Goal: Task Accomplishment & Management: Complete application form

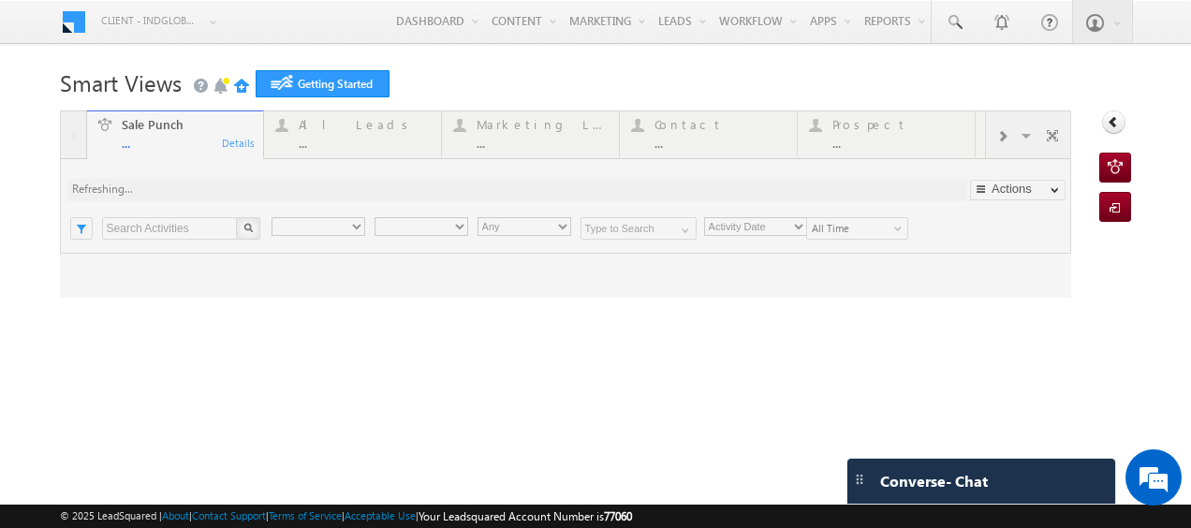
type input "Any Owner"
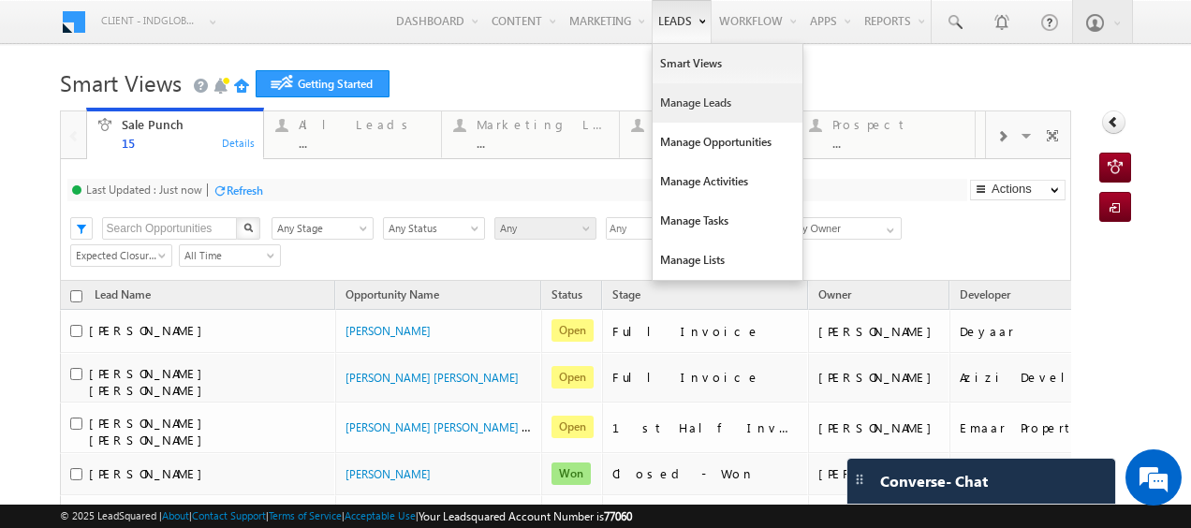
click at [689, 94] on link "Manage Leads" at bounding box center [727, 102] width 150 height 39
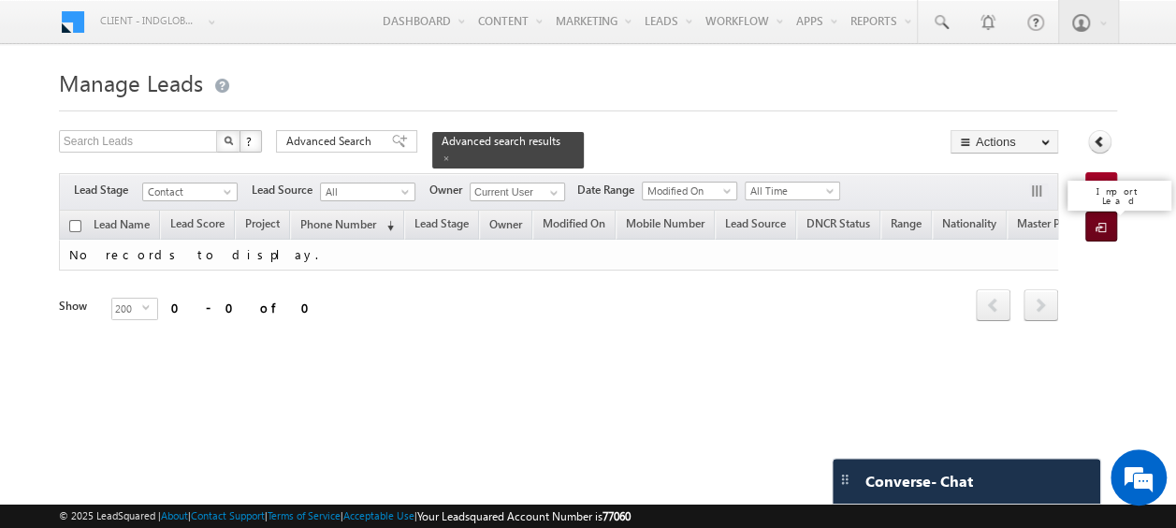
click at [1105, 225] on span at bounding box center [1105, 228] width 18 height 19
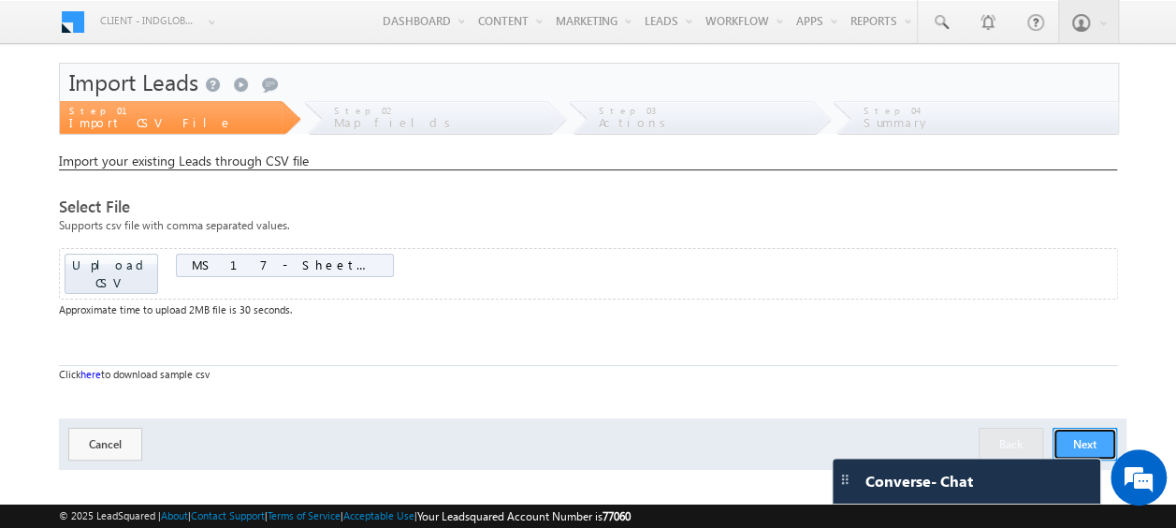
click at [1088, 428] on button "Next" at bounding box center [1085, 444] width 65 height 33
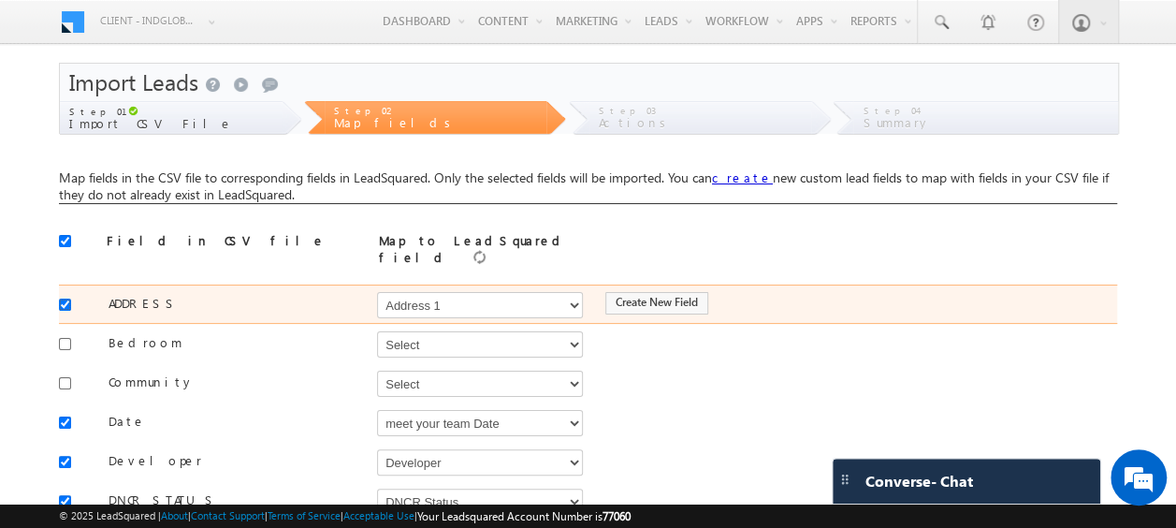
click at [67, 299] on input "checkbox" at bounding box center [65, 305] width 12 height 12
checkbox input "false"
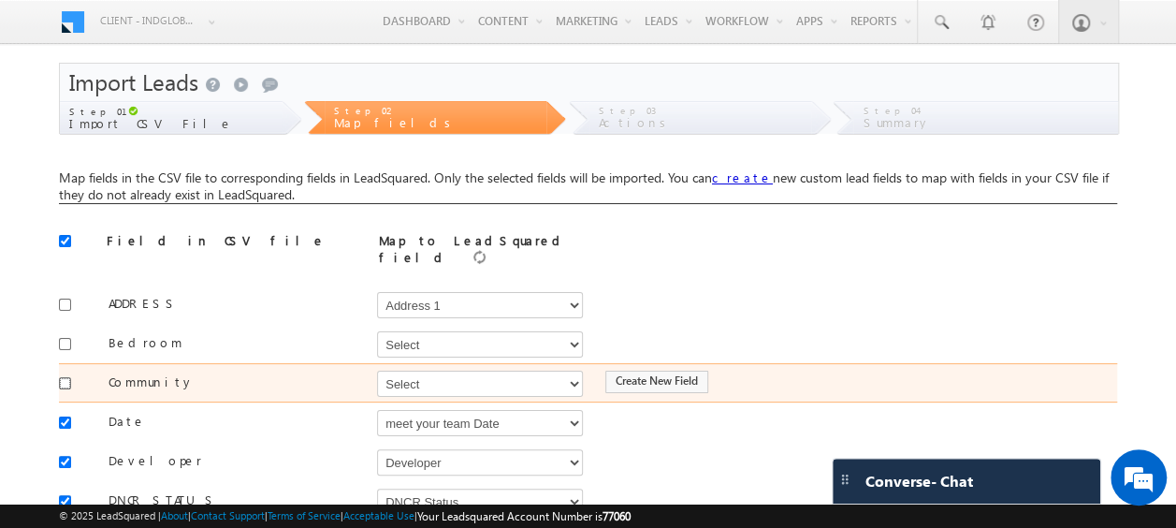
click at [67, 377] on input "checkbox" at bounding box center [65, 383] width 12 height 12
checkbox input "true"
click at [406, 371] on select "Select Select Address 1 Address 2 Budget Building Name Buyer Persona Called Cam…" at bounding box center [480, 384] width 206 height 26
select select "mx_Master_Project"
click at [377, 371] on select "Select Select Address 1 Address 2 Budget Building Name Buyer Persona Called Cam…" at bounding box center [480, 384] width 206 height 26
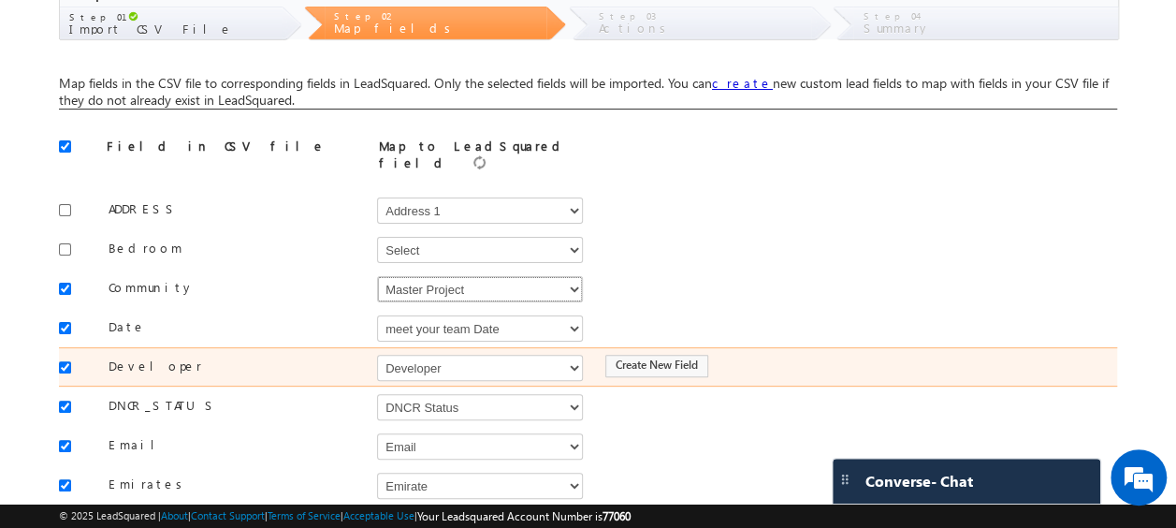
scroll to position [95, 0]
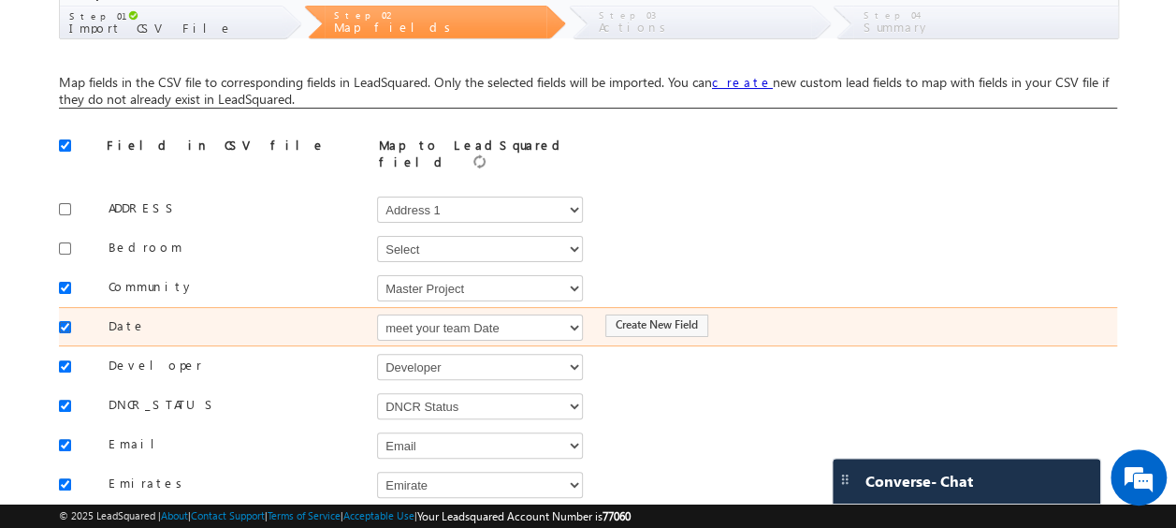
click at [66, 321] on input "checkbox" at bounding box center [65, 327] width 12 height 12
checkbox input "false"
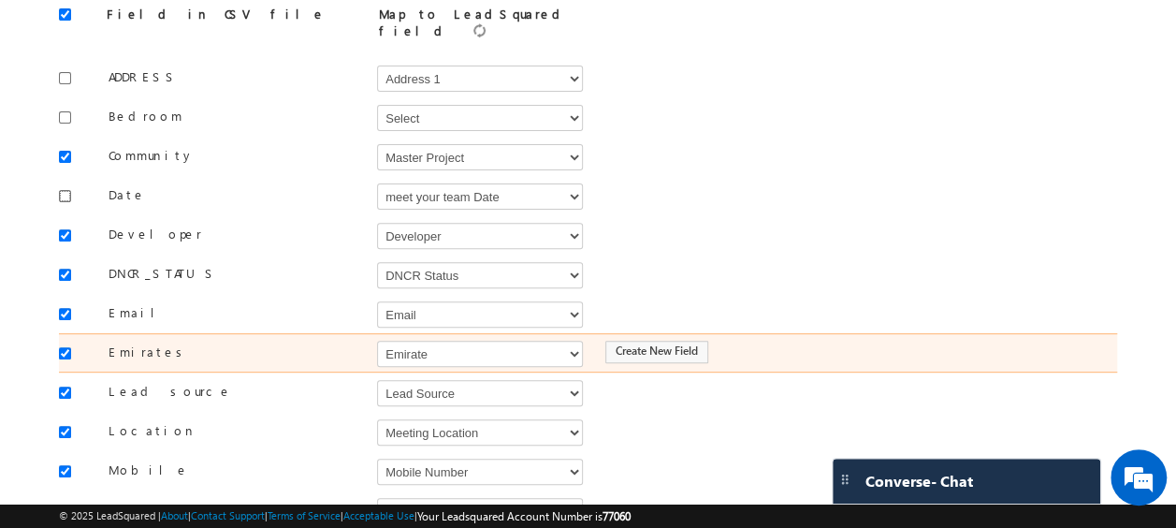
scroll to position [227, 0]
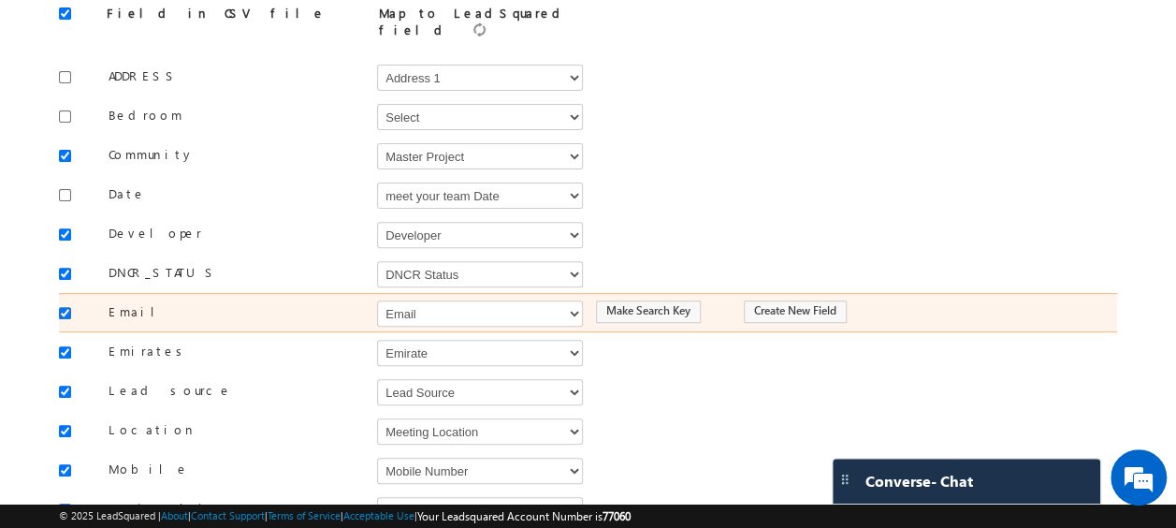
click at [66, 307] on input "checkbox" at bounding box center [65, 313] width 12 height 12
checkbox input "false"
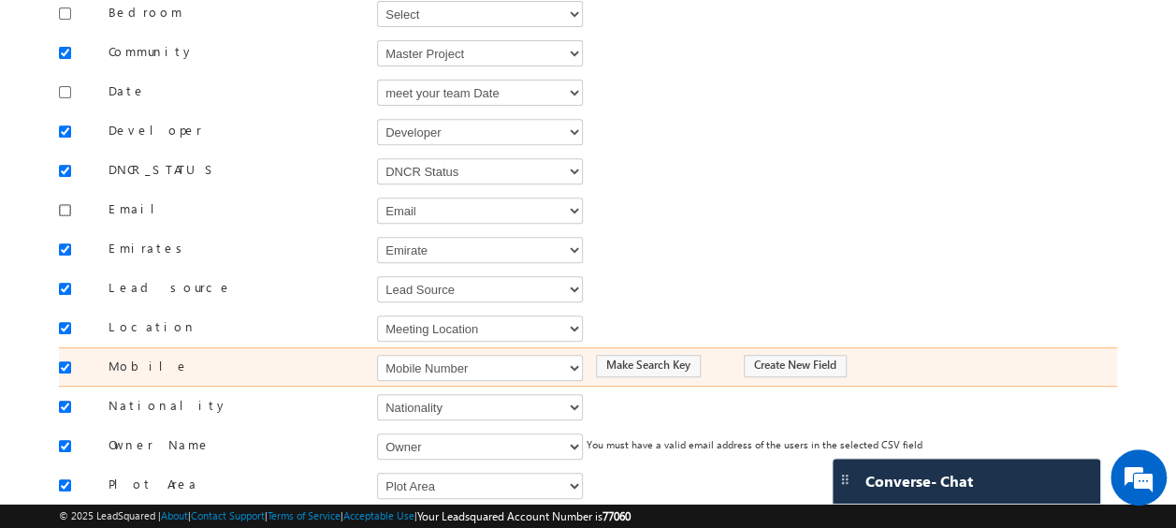
scroll to position [333, 0]
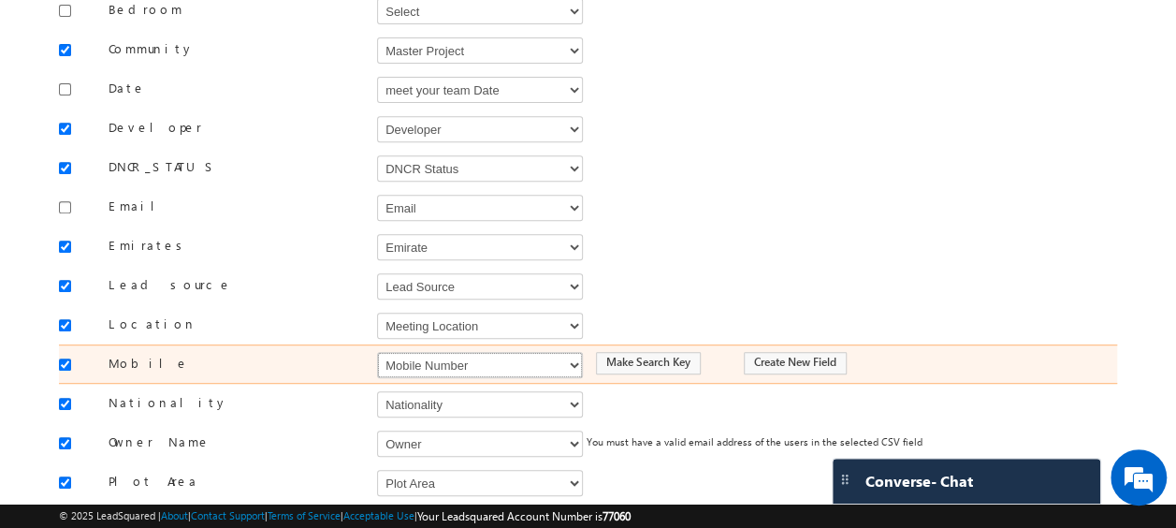
click at [420, 360] on select "Select Select Address 1 Address 2 Budget Building Name Buyer Persona Called Cam…" at bounding box center [480, 365] width 206 height 26
select select "Phone"
click at [377, 352] on select "Select Select Address 1 Address 2 Budget Building Name Buyer Persona Called Cam…" at bounding box center [480, 365] width 206 height 26
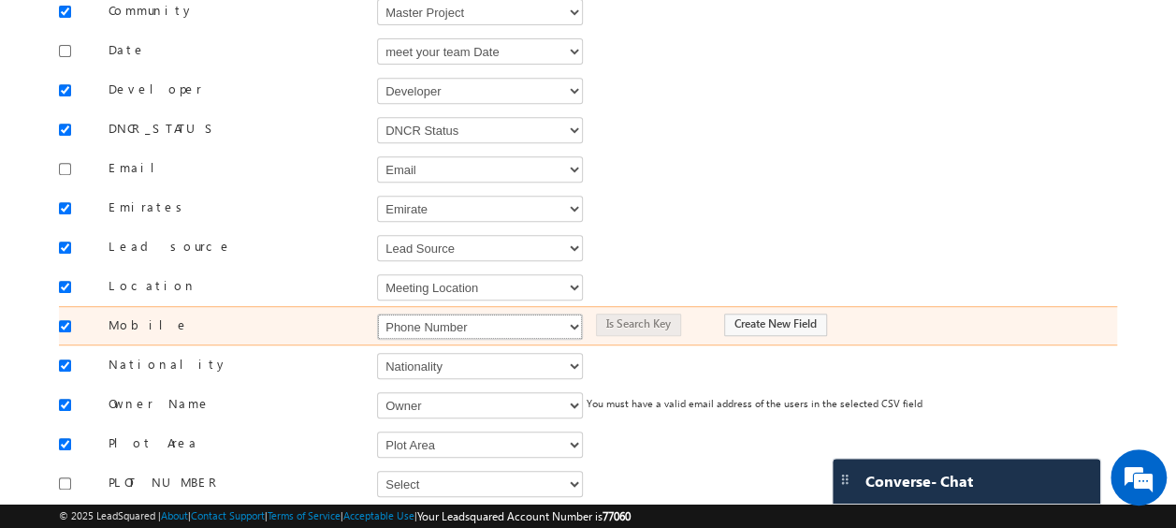
scroll to position [386, 0]
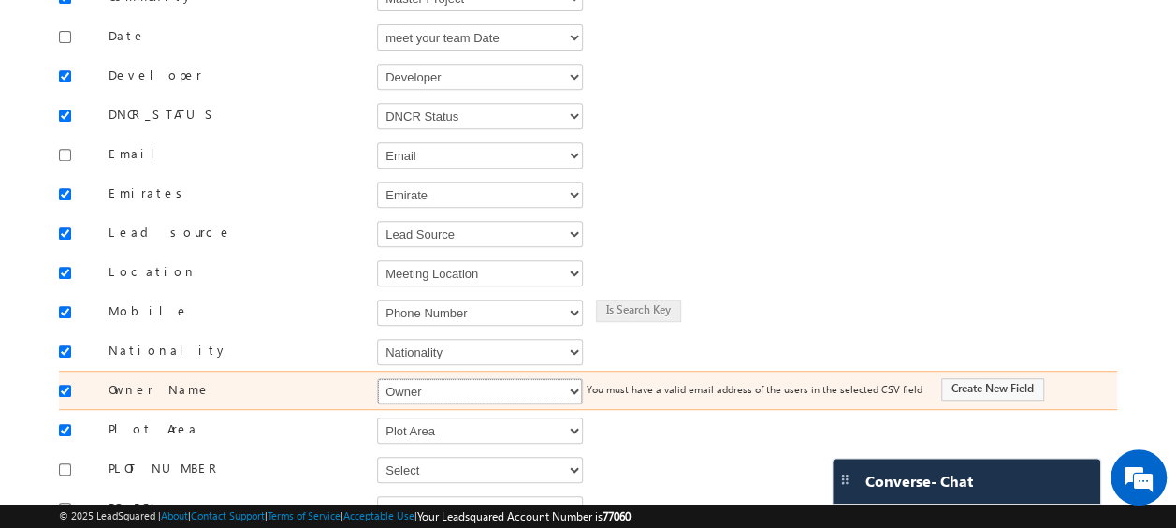
click at [417, 378] on select "Select Select Address 1 Address 2 Budget Building Name Buyer Persona Called Cam…" at bounding box center [480, 391] width 206 height 26
select select "FirstName"
click at [377, 378] on select "Select Select Address 1 Address 2 Budget Building Name Buyer Persona Called Cam…" at bounding box center [480, 391] width 206 height 26
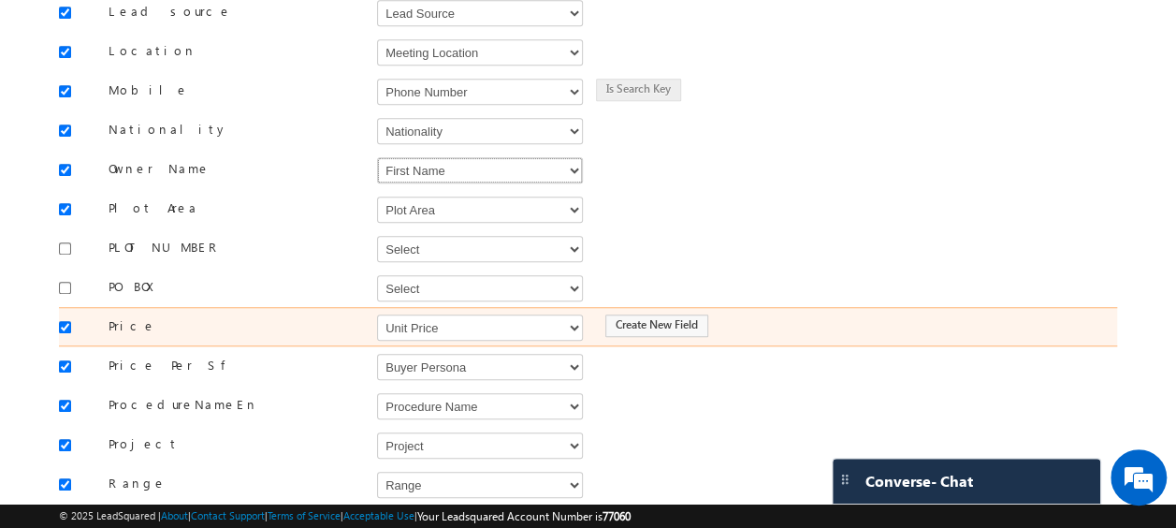
scroll to position [607, 0]
click at [406, 314] on select "Select Select Address 1 Address 2 Budget Building Name Buyer Persona Called Cam…" at bounding box center [480, 327] width 206 height 26
select select "mx_Unit_Number"
click at [377, 314] on select "Select Select Address 1 Address 2 Budget Building Name Buyer Persona Called Cam…" at bounding box center [480, 327] width 206 height 26
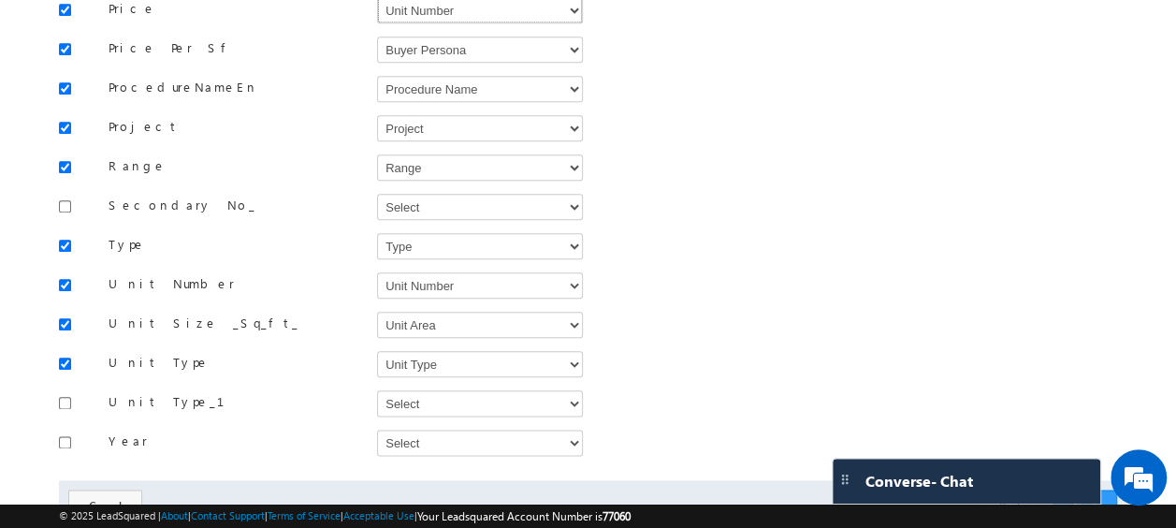
scroll to position [926, 0]
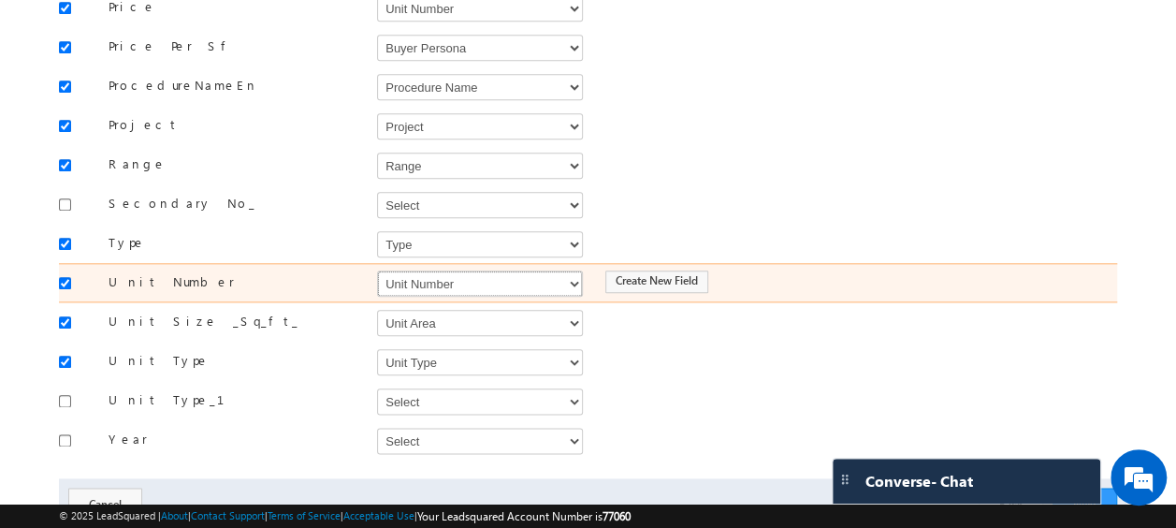
click at [430, 270] on select "Select Select Address 1 Address 2 Budget Building Name Buyer Persona Called Cam…" at bounding box center [480, 283] width 206 height 26
select select "mx_Unit_No"
click at [377, 270] on select "Select Select Address 1 Address 2 Budget Building Name Buyer Persona Called Cam…" at bounding box center [480, 283] width 206 height 26
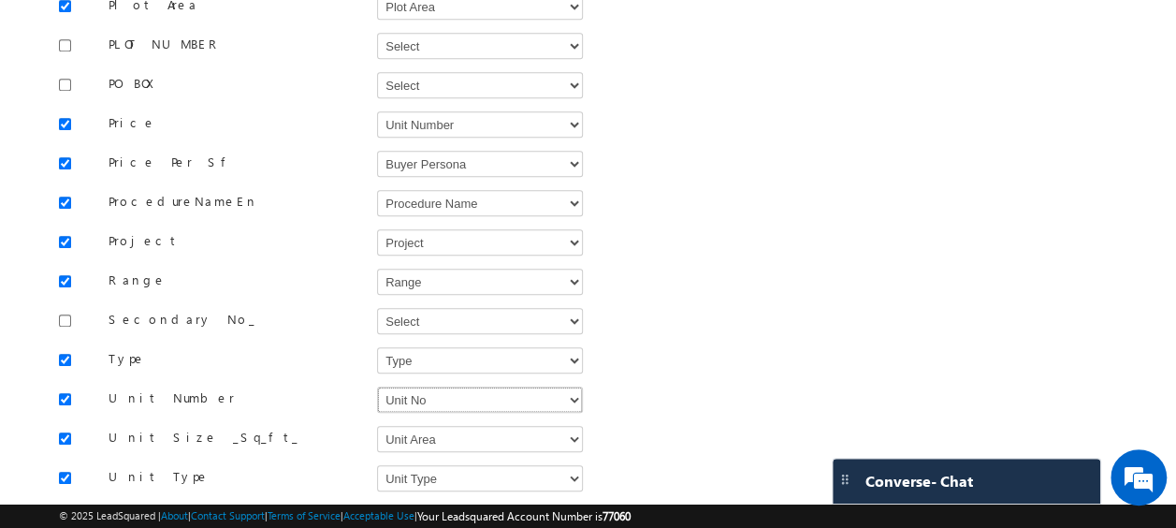
scroll to position [975, 0]
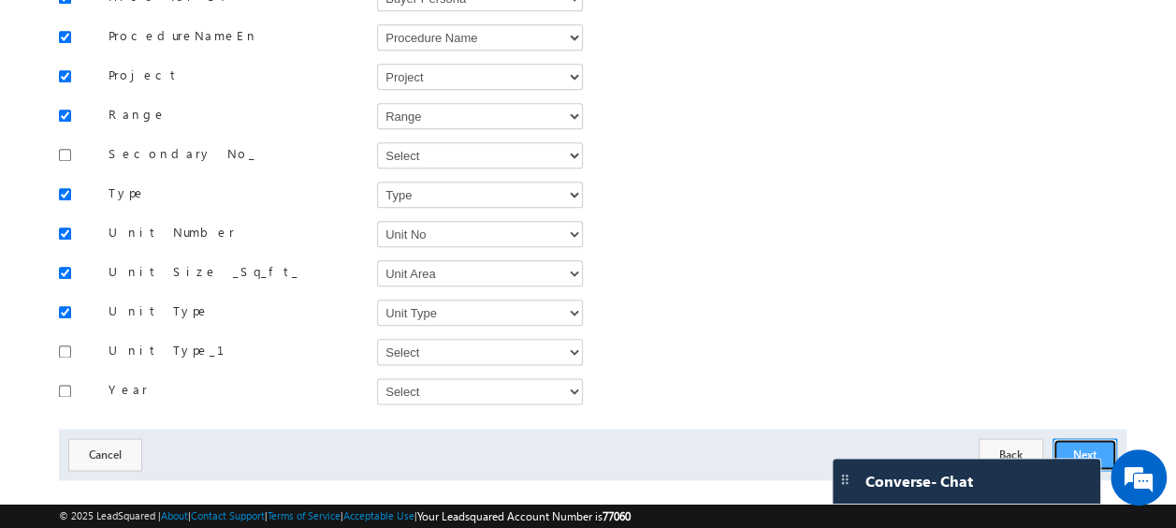
click at [1075, 438] on button "Next" at bounding box center [1085, 454] width 65 height 33
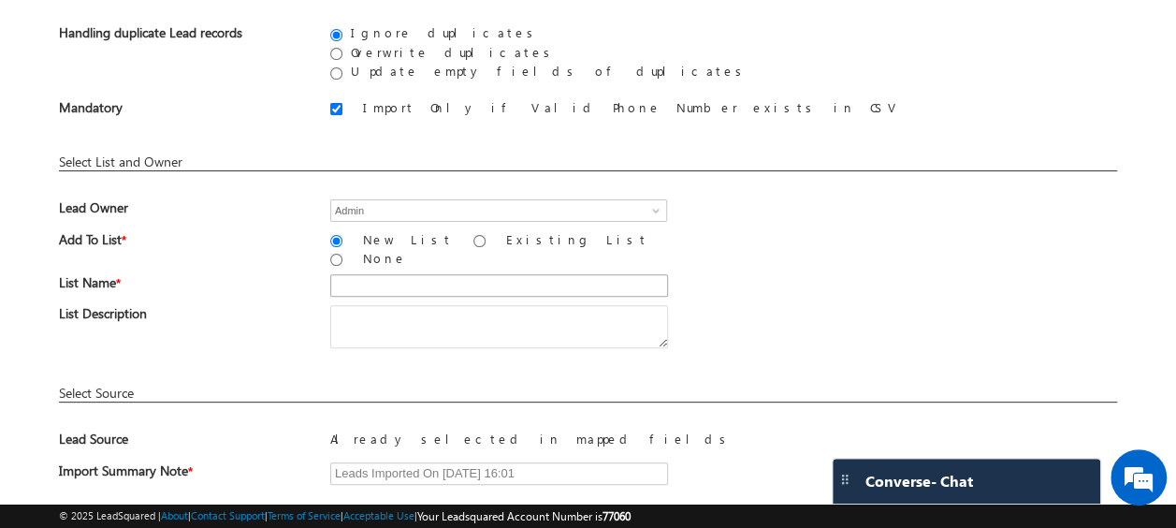
scroll to position [175, 0]
click at [474, 239] on input "Existing List" at bounding box center [480, 240] width 12 height 12
radio input "true"
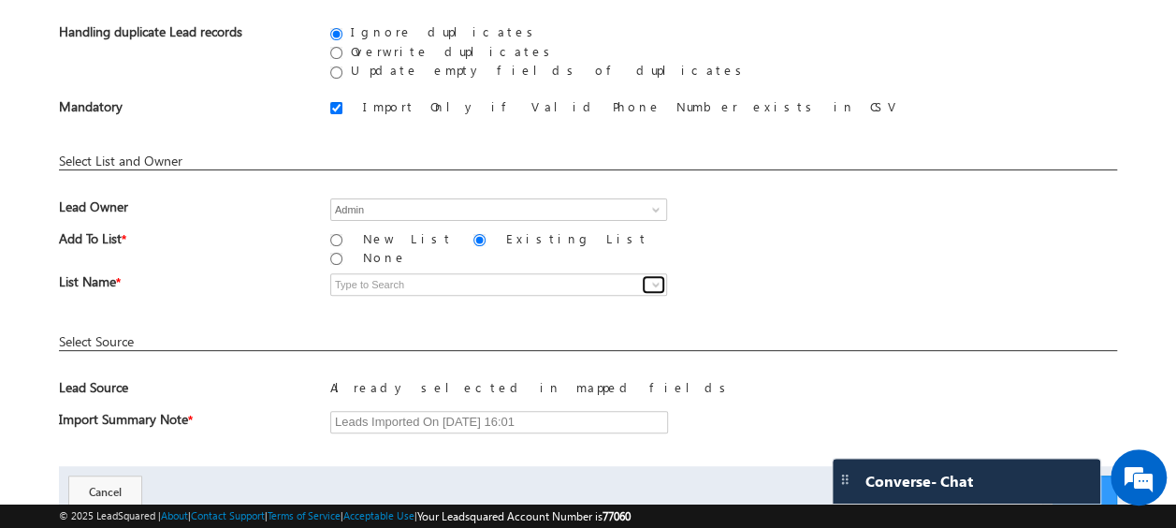
click at [656, 277] on span at bounding box center [656, 284] width 15 height 15
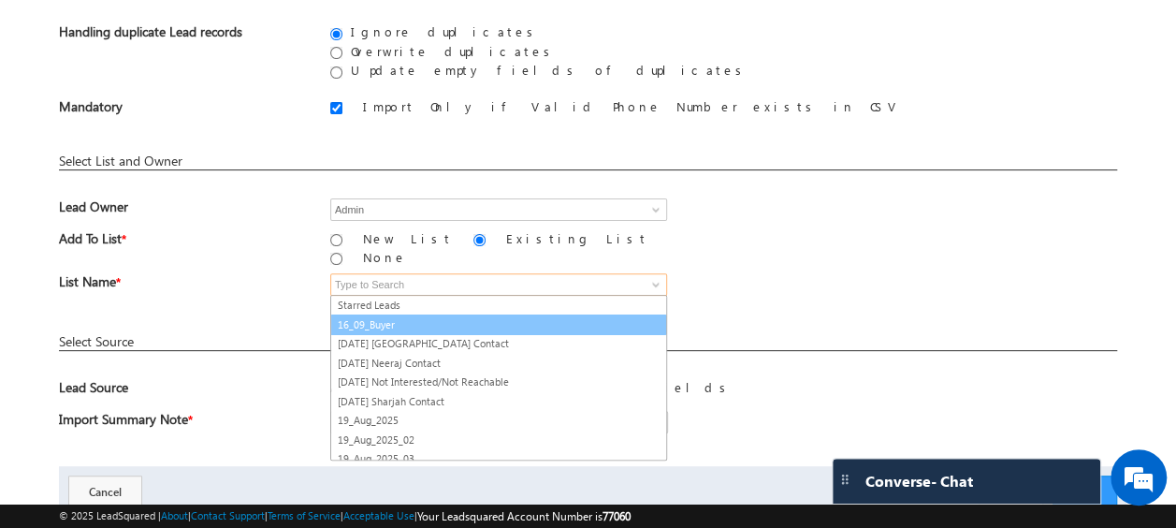
click at [363, 314] on link "16_09_Buyer" at bounding box center [498, 325] width 337 height 22
type input "16_09_Buyer"
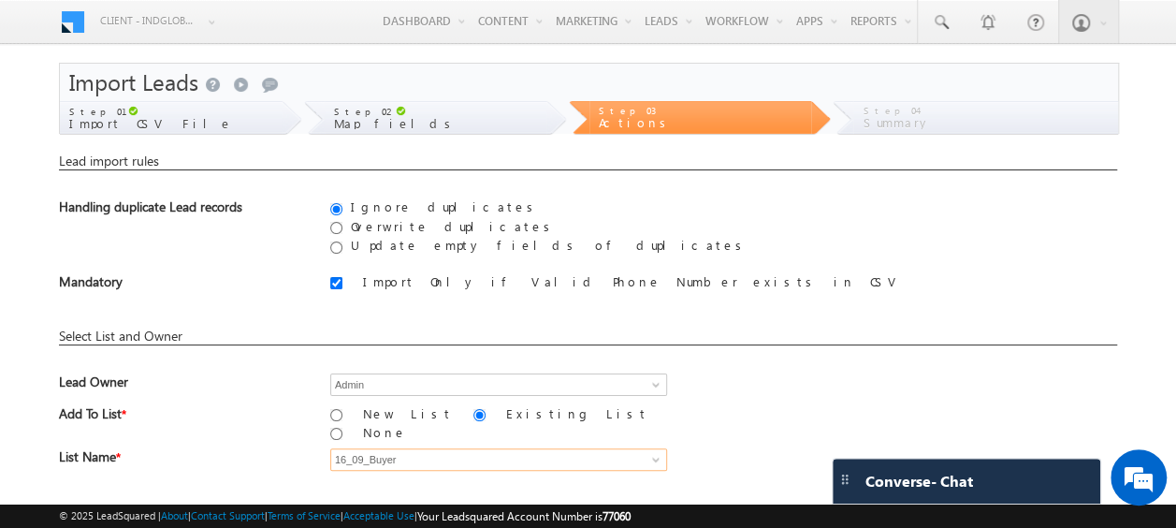
scroll to position [227, 0]
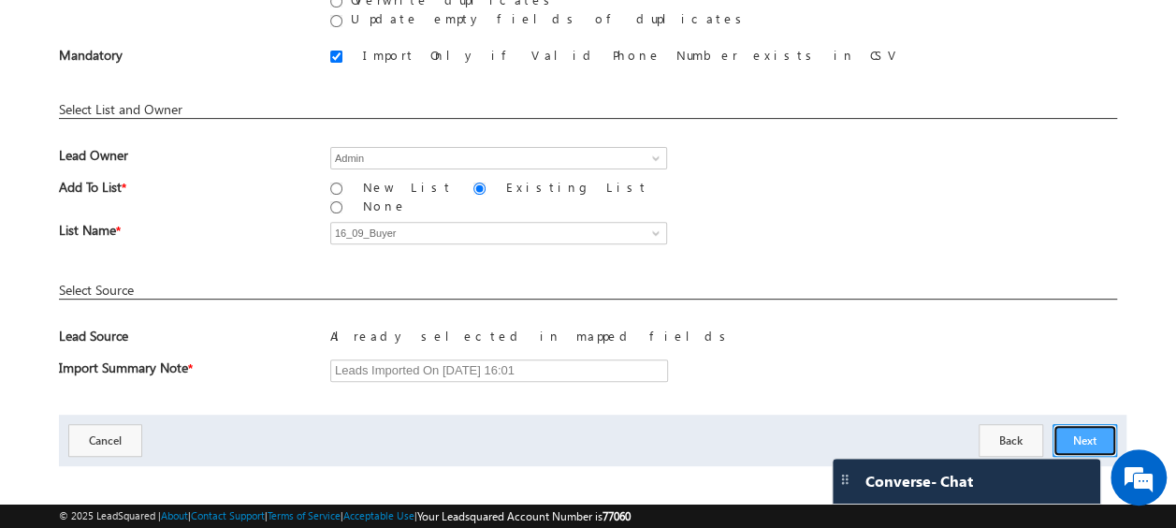
click at [1091, 429] on button "Next" at bounding box center [1085, 440] width 65 height 33
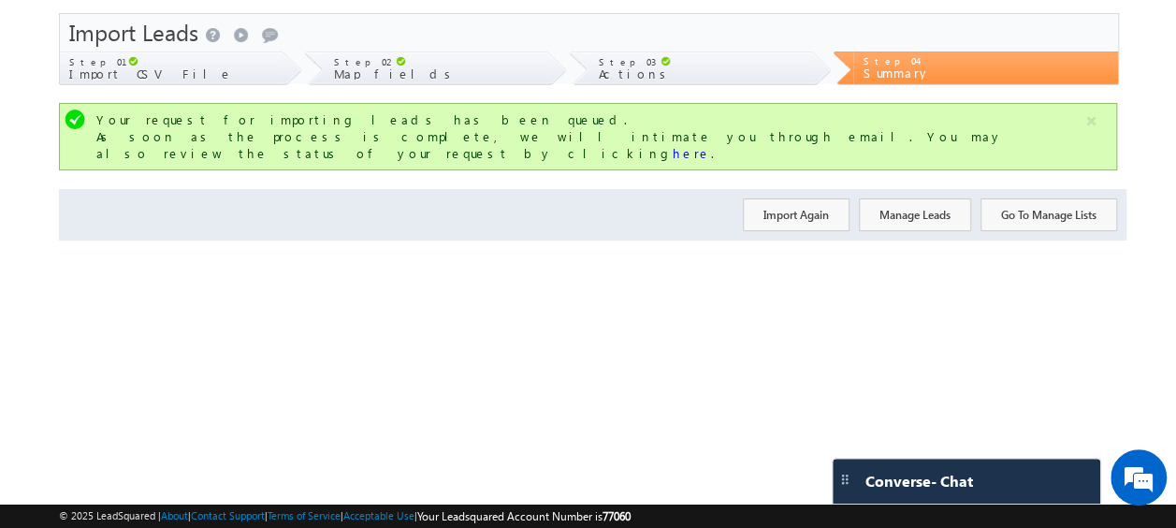
scroll to position [50, 0]
click at [788, 198] on button "Import Again" at bounding box center [796, 214] width 107 height 33
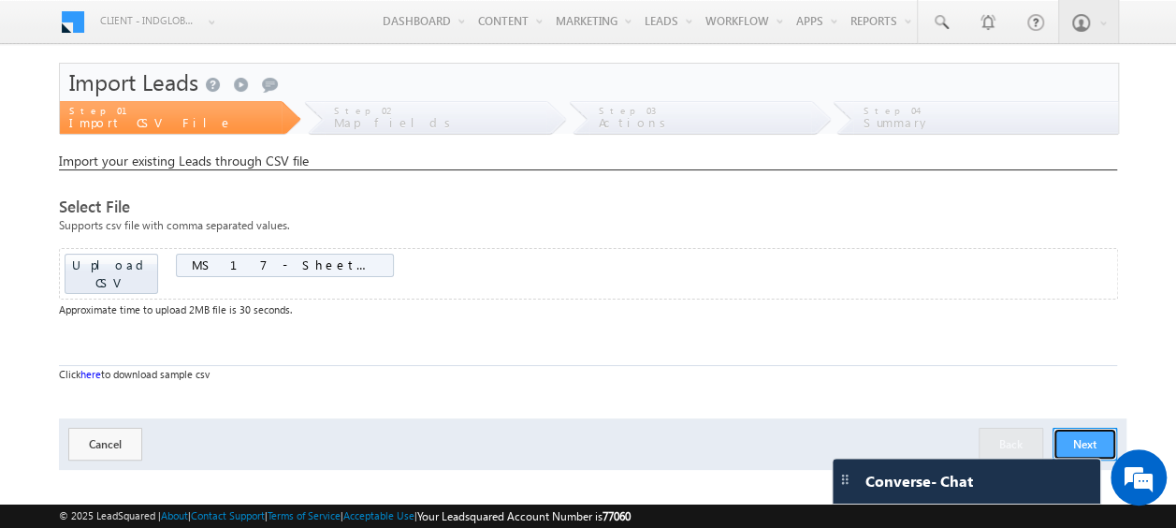
click at [1096, 431] on button "Next" at bounding box center [1085, 444] width 65 height 33
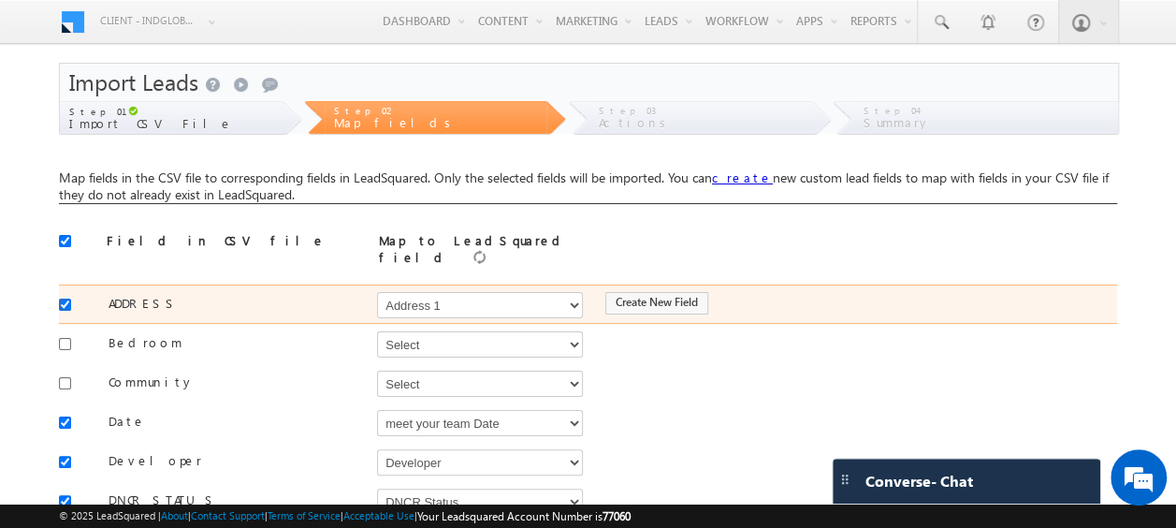
click at [67, 300] on input "checkbox" at bounding box center [65, 305] width 12 height 12
checkbox input "false"
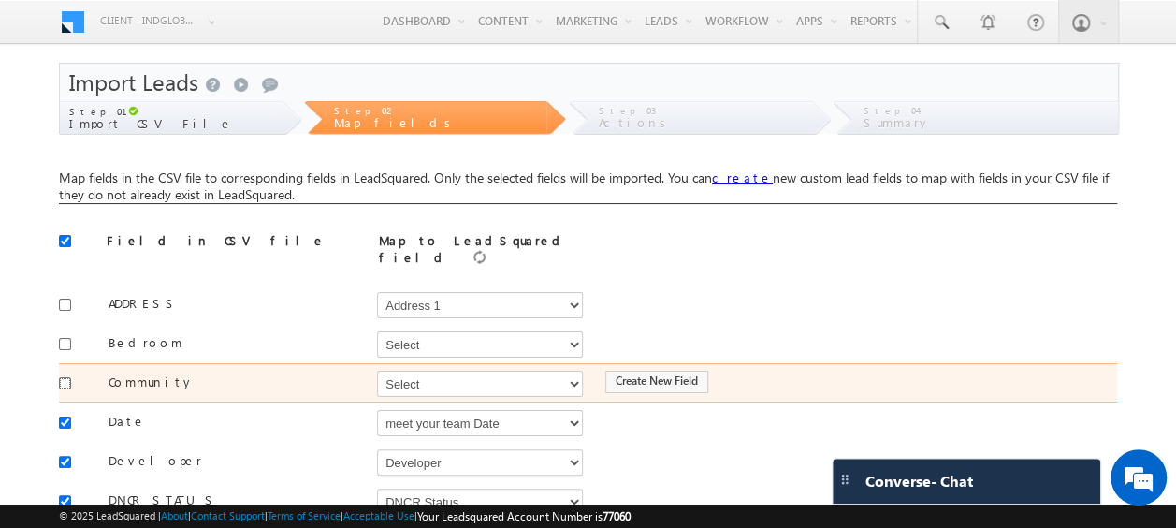
click at [62, 377] on input "checkbox" at bounding box center [65, 383] width 12 height 12
checkbox input "true"
click at [408, 371] on select "Select Select Address 1 Address 2 Budget Building Name Buyer Persona Called Cam…" at bounding box center [480, 384] width 206 height 26
select select "mx_Master_Project"
click at [377, 371] on select "Select Select Address 1 Address 2 Budget Building Name Buyer Persona Called Cam…" at bounding box center [480, 384] width 206 height 26
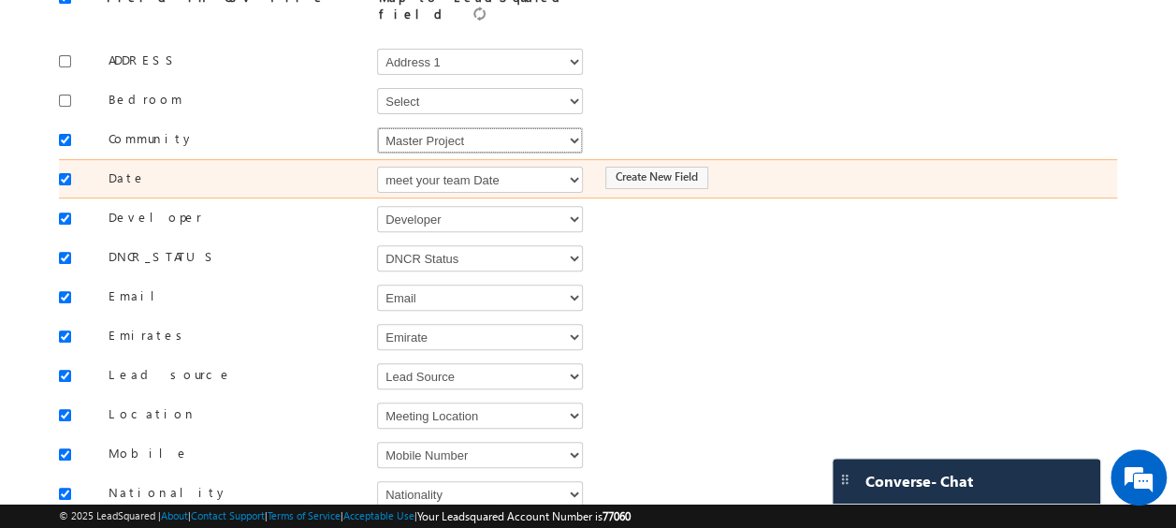
scroll to position [245, 0]
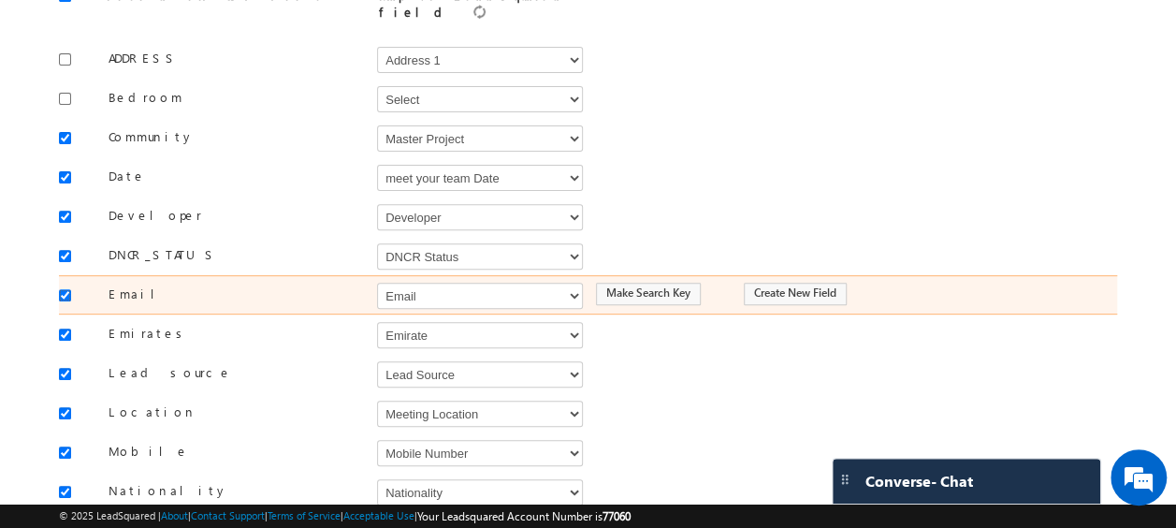
click at [69, 289] on input "checkbox" at bounding box center [65, 295] width 12 height 12
checkbox input "false"
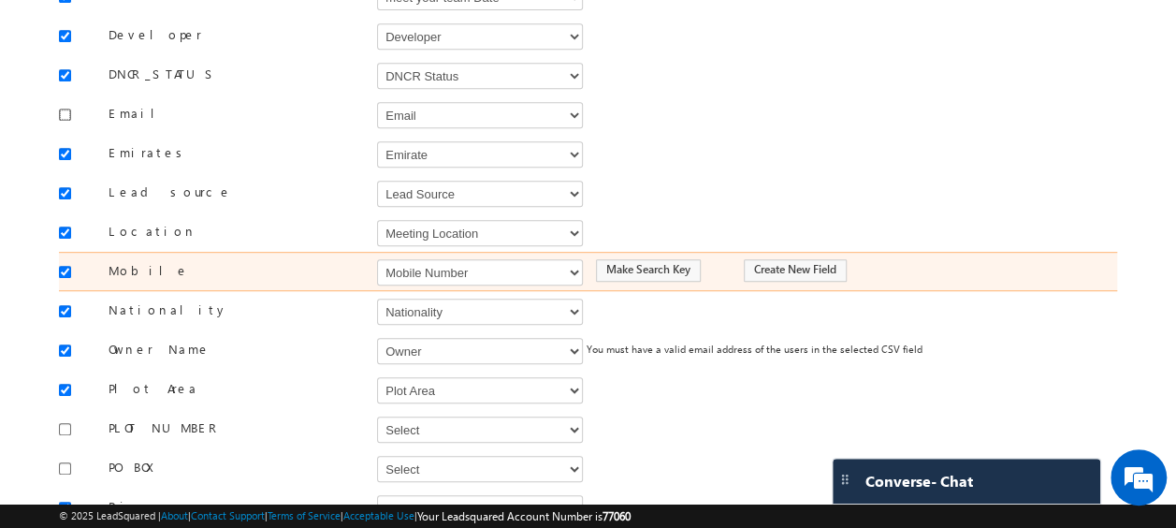
scroll to position [446, 0]
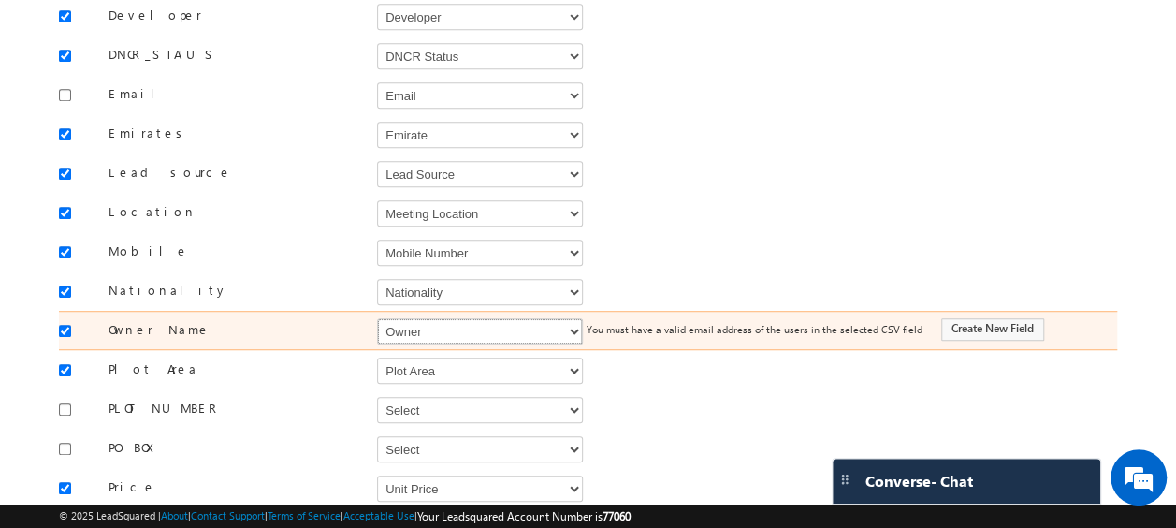
click at [426, 318] on select "Select Select Address 1 Address 2 Budget Building Name Buyer Persona Called Cam…" at bounding box center [480, 331] width 206 height 26
select select "FirstName"
click at [377, 318] on select "Select Select Address 1 Address 2 Budget Building Name Buyer Persona Called Cam…" at bounding box center [480, 331] width 206 height 26
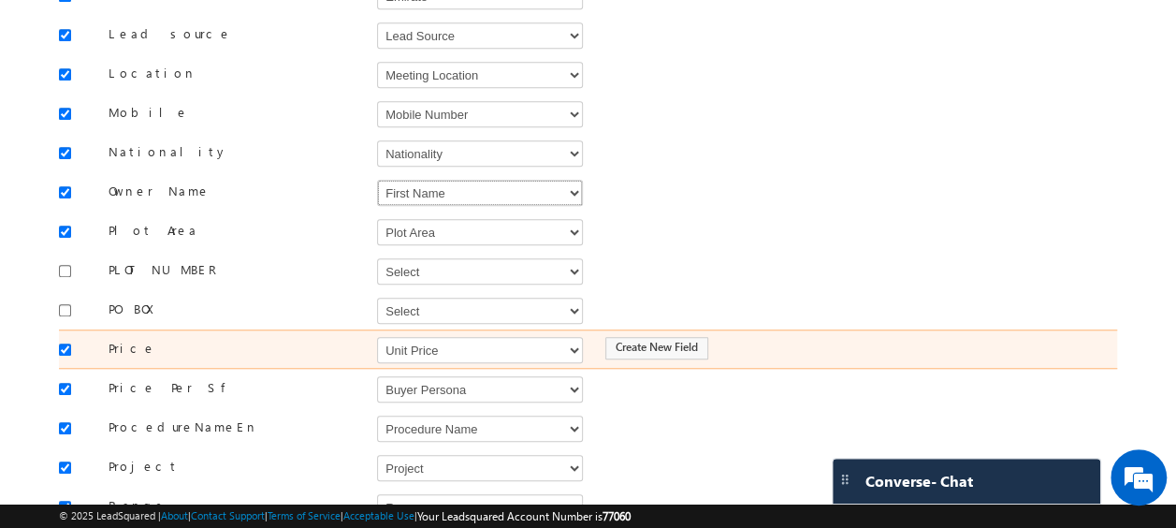
scroll to position [589, 0]
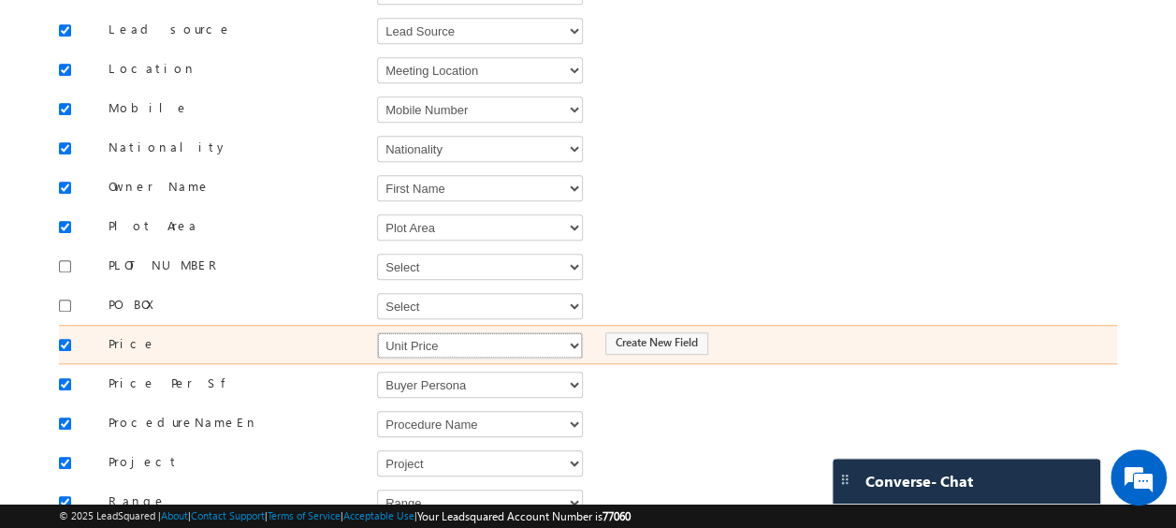
click at [411, 332] on select "Select Select Address 1 Address 2 Budget Building Name Buyer Persona Called Cam…" at bounding box center [480, 345] width 206 height 26
select select "mx_Unit_Number"
click at [377, 332] on select "Select Select Address 1 Address 2 Budget Building Name Buyer Persona Called Cam…" at bounding box center [480, 345] width 206 height 26
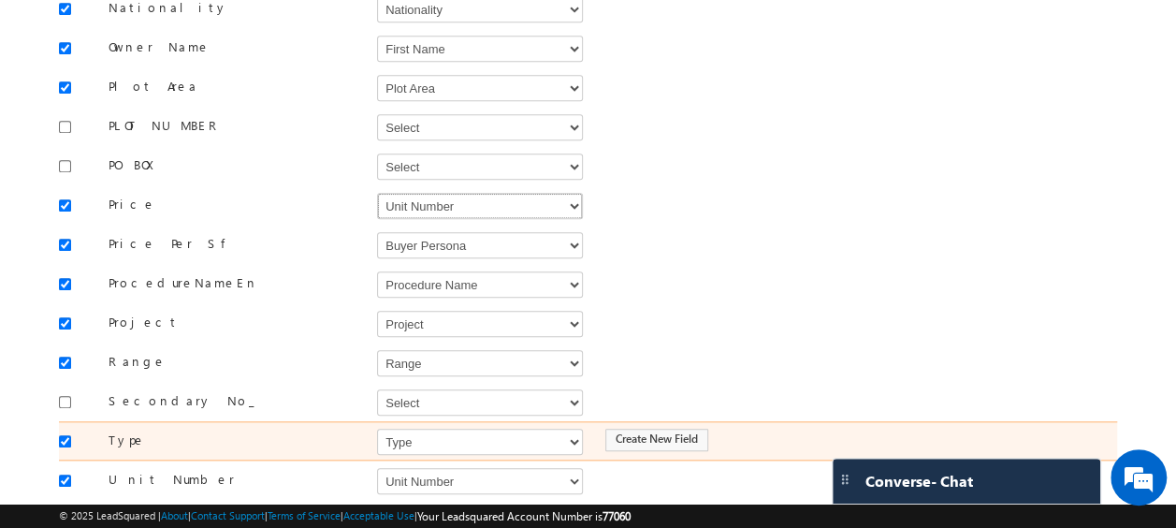
scroll to position [780, 0]
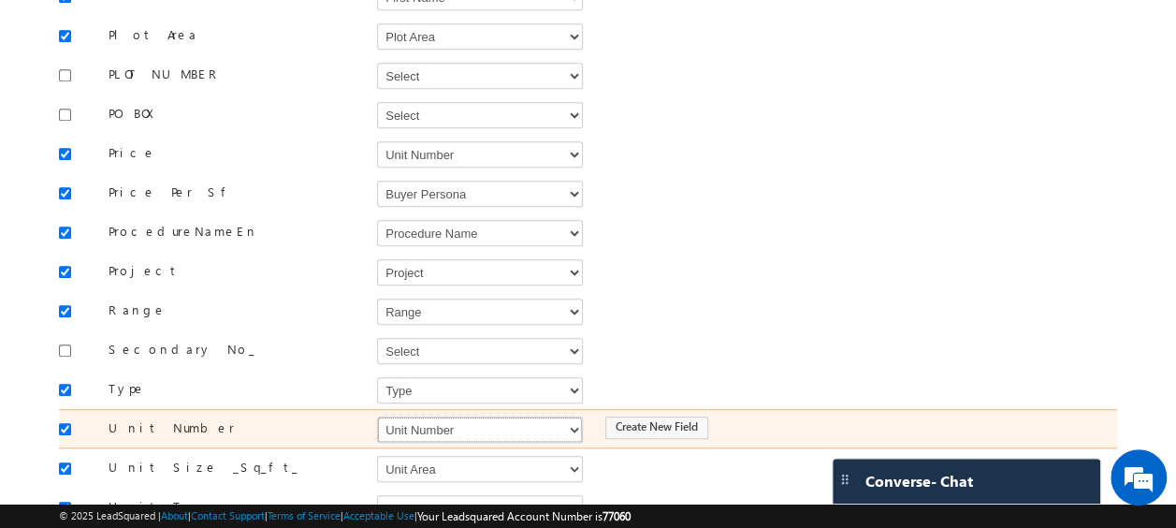
click at [429, 416] on select "Select Select Address 1 Address 2 Budget Building Name Buyer Persona Called Cam…" at bounding box center [480, 429] width 206 height 26
select select "mx_Unit_No"
click at [377, 416] on select "Select Select Address 1 Address 2 Budget Building Name Buyer Persona Called Cam…" at bounding box center [480, 429] width 206 height 26
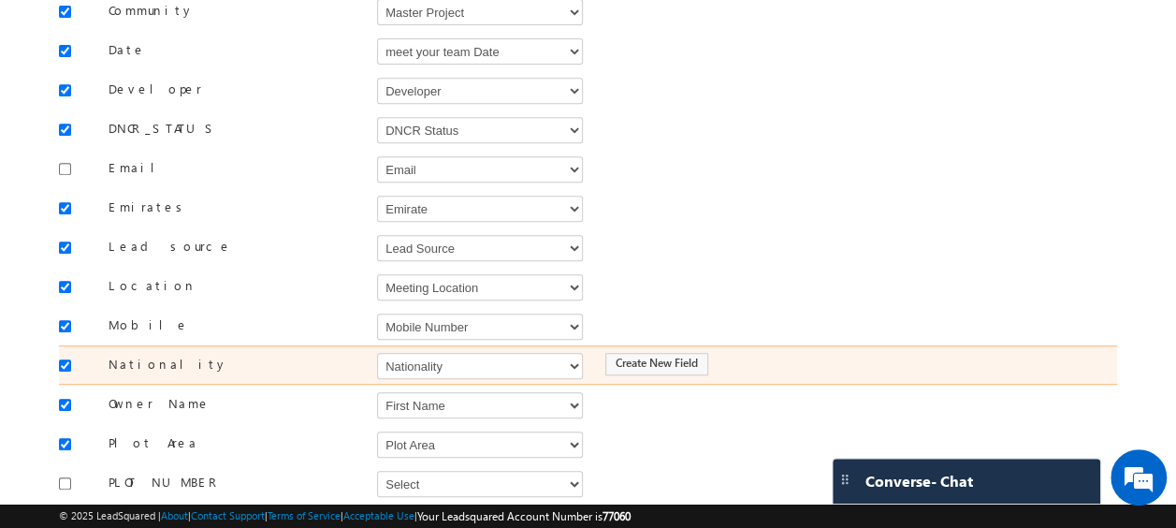
scroll to position [371, 0]
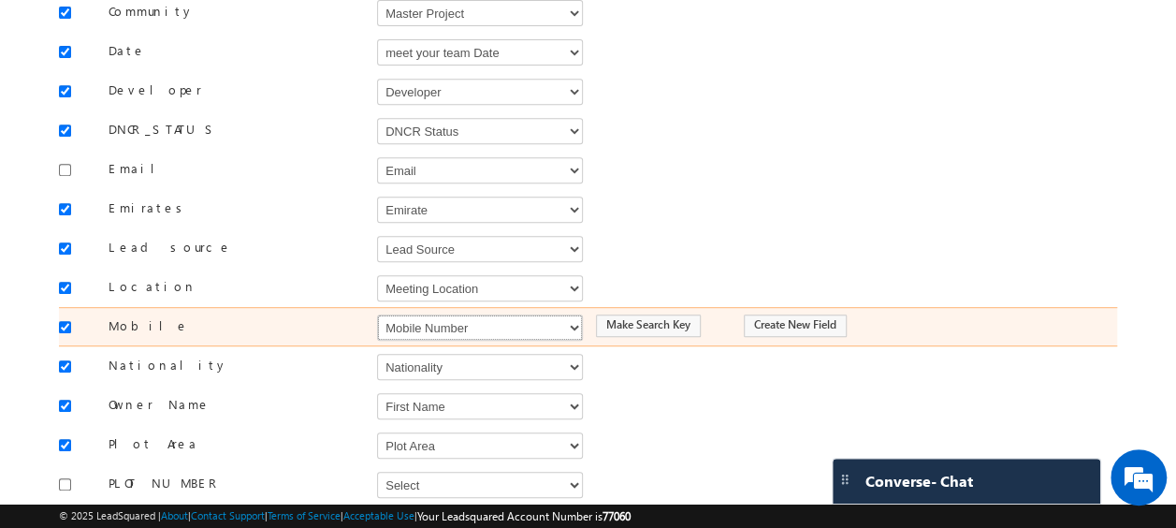
click at [454, 316] on select "Select Select Address 1 Address 2 Budget Building Name Buyer Persona Called Cam…" at bounding box center [480, 327] width 206 height 26
select select "Phone"
click at [377, 314] on select "Select Select Address 1 Address 2 Budget Building Name Buyer Persona Called Cam…" at bounding box center [480, 327] width 206 height 26
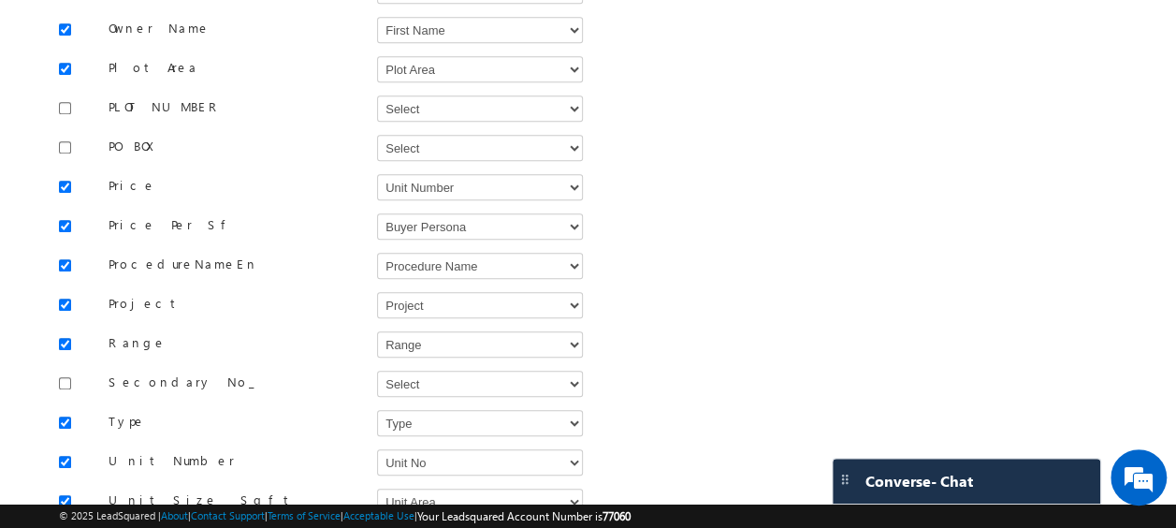
scroll to position [975, 0]
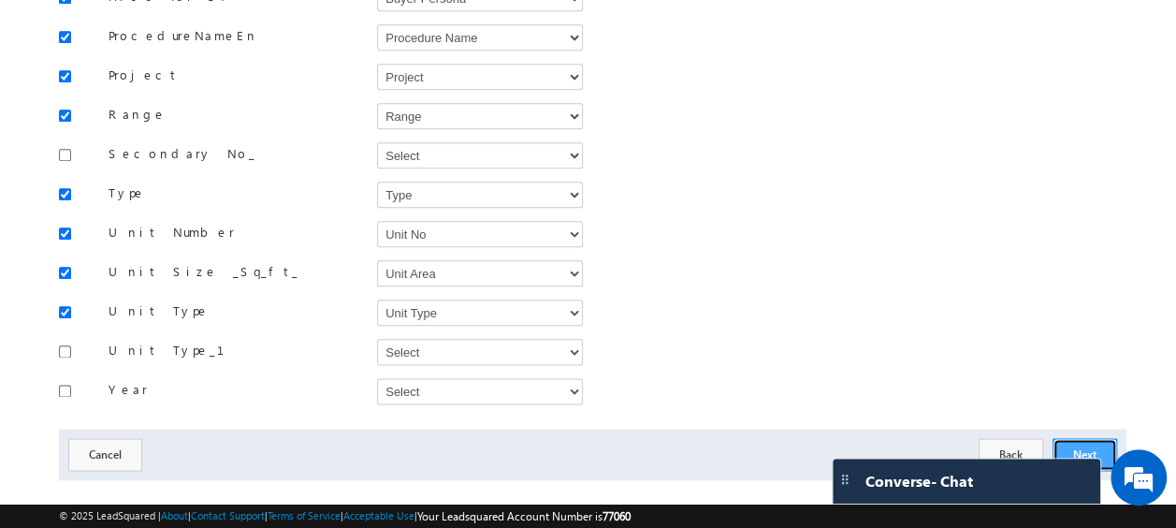
click at [1091, 438] on button "Next" at bounding box center [1085, 454] width 65 height 33
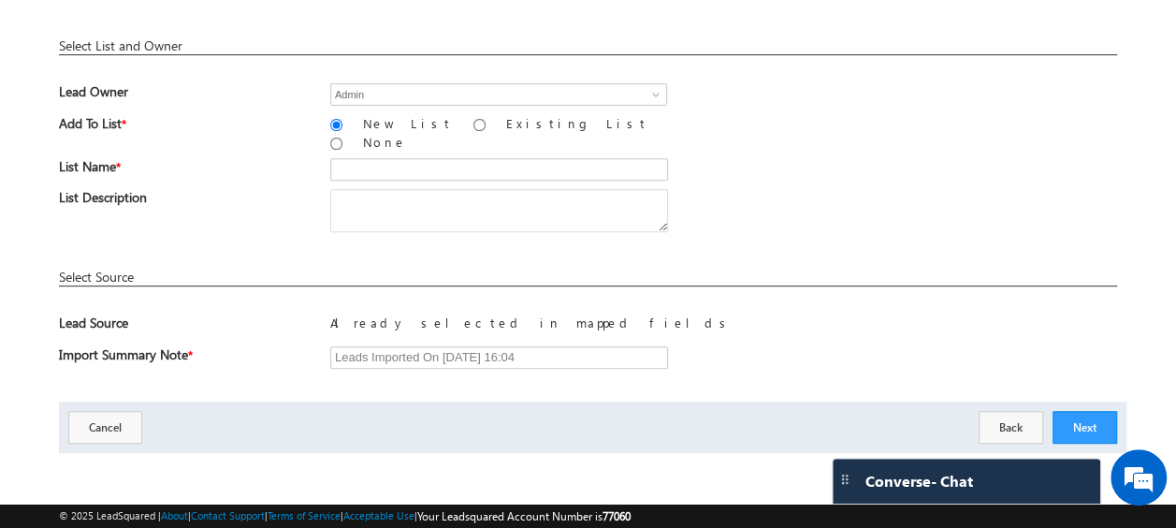
scroll to position [275, 0]
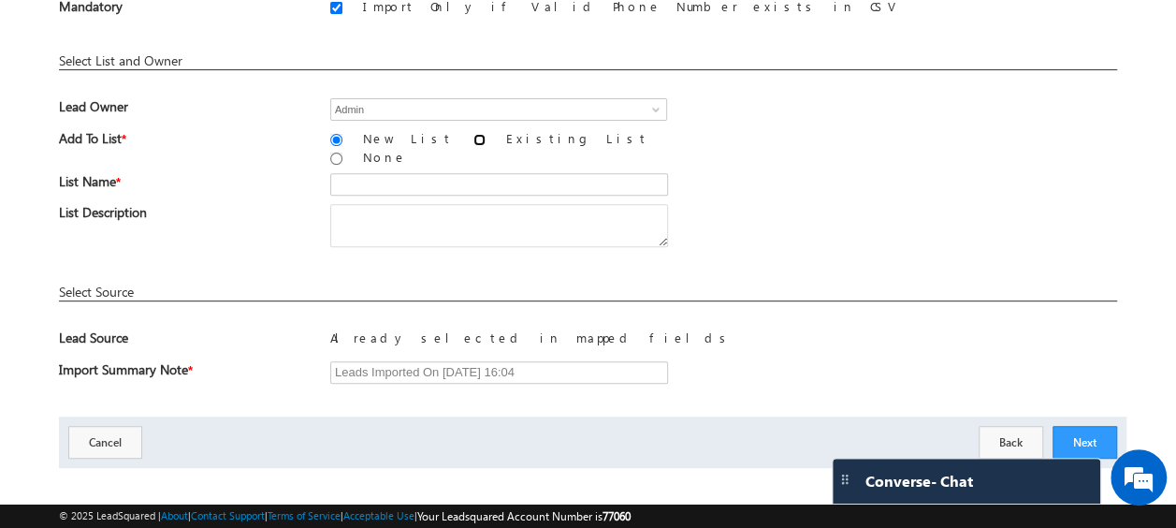
click at [474, 138] on input "Existing List" at bounding box center [480, 140] width 12 height 12
radio input "true"
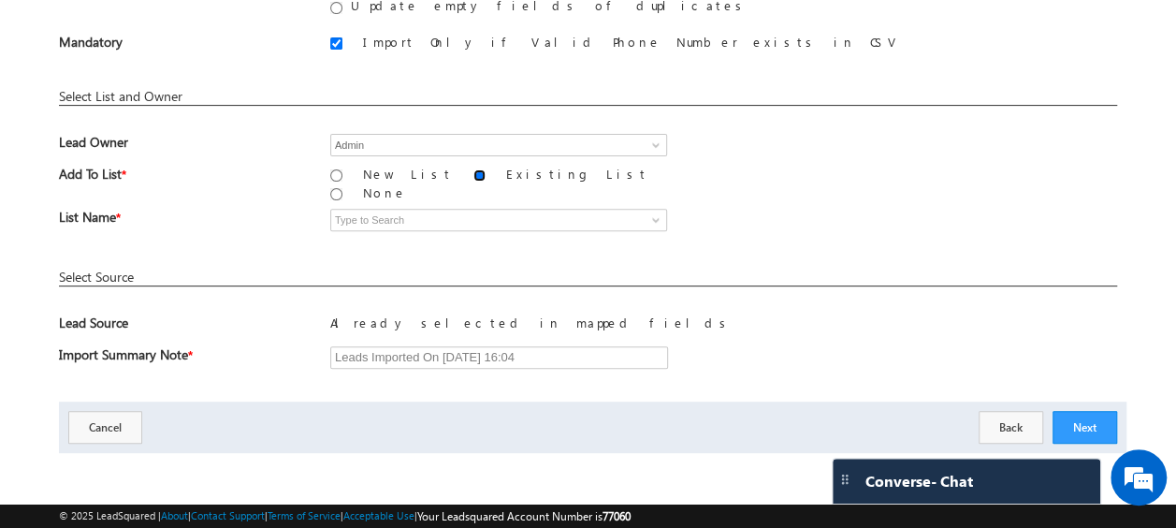
scroll to position [227, 0]
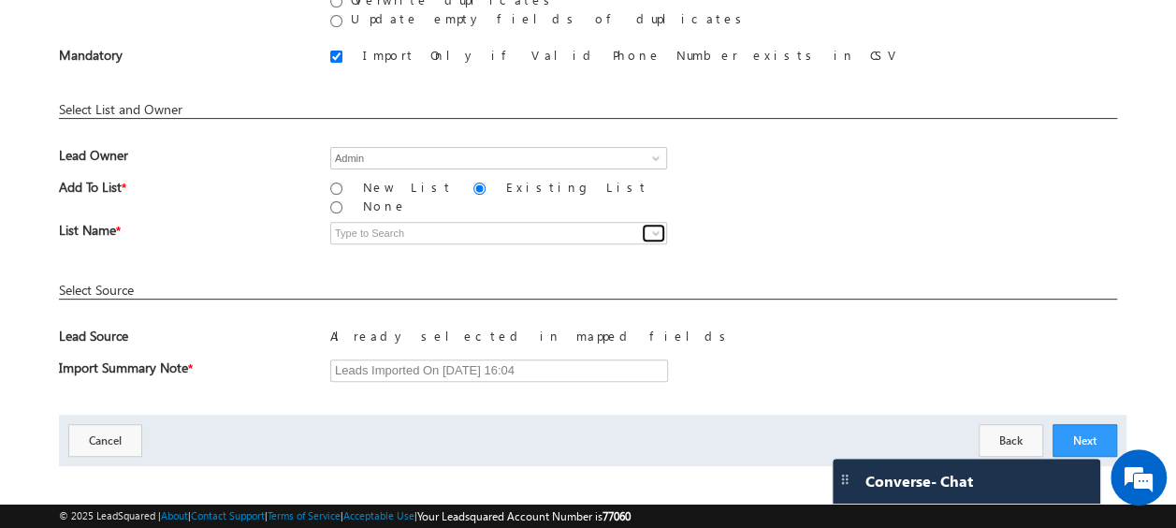
click at [653, 226] on span at bounding box center [656, 233] width 15 height 15
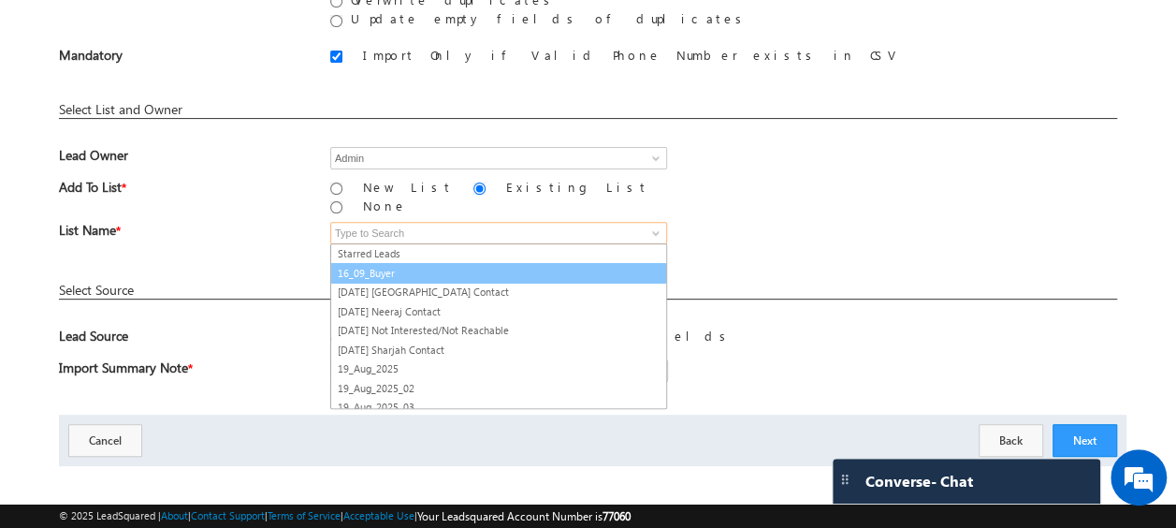
click at [413, 263] on link "16_09_Buyer" at bounding box center [498, 274] width 337 height 22
type input "16_09_Buyer"
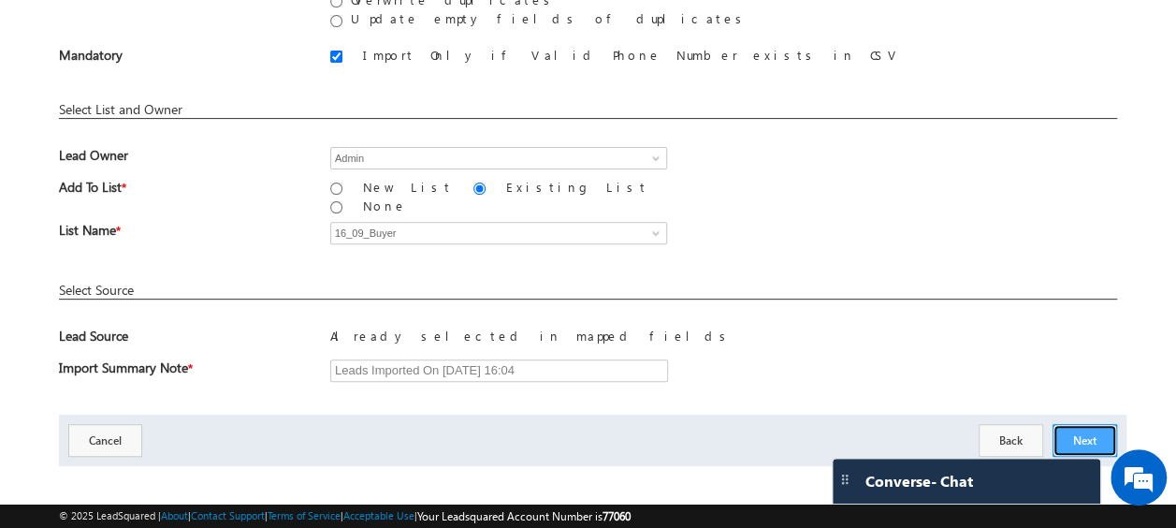
click at [1069, 424] on button "Next" at bounding box center [1085, 440] width 65 height 33
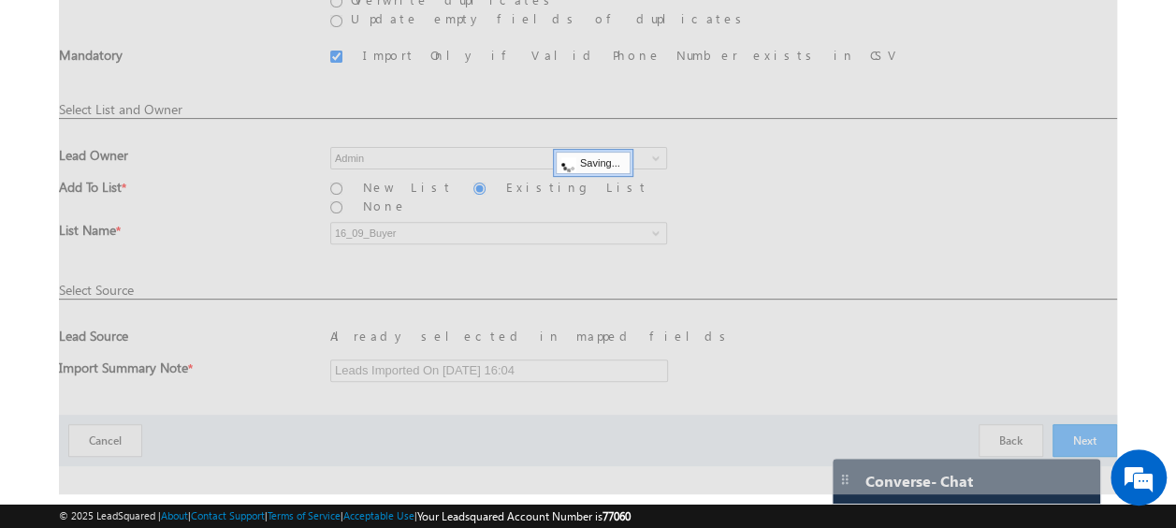
scroll to position [50, 0]
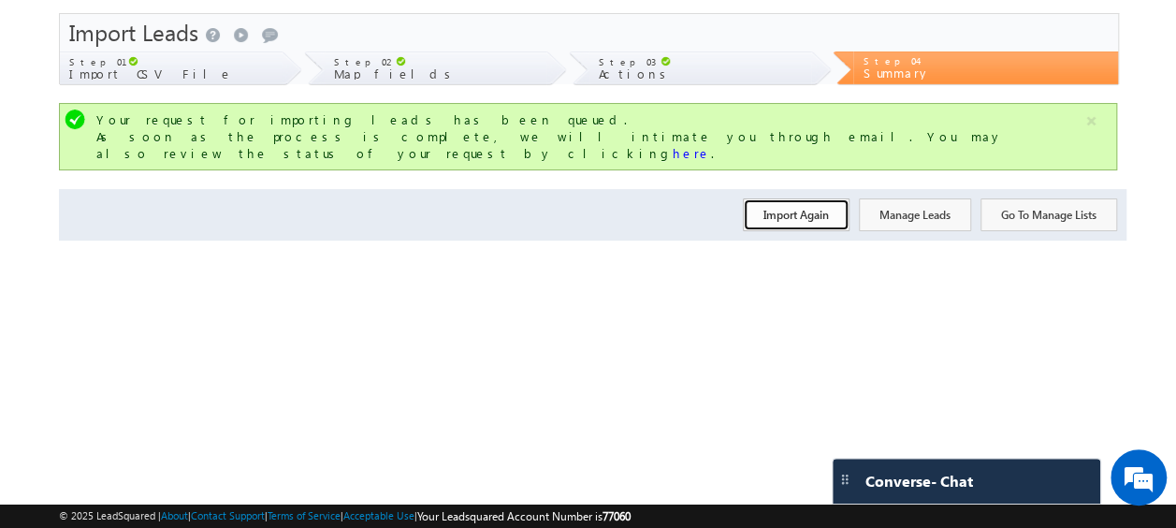
click at [779, 198] on button "Import Again" at bounding box center [796, 214] width 107 height 33
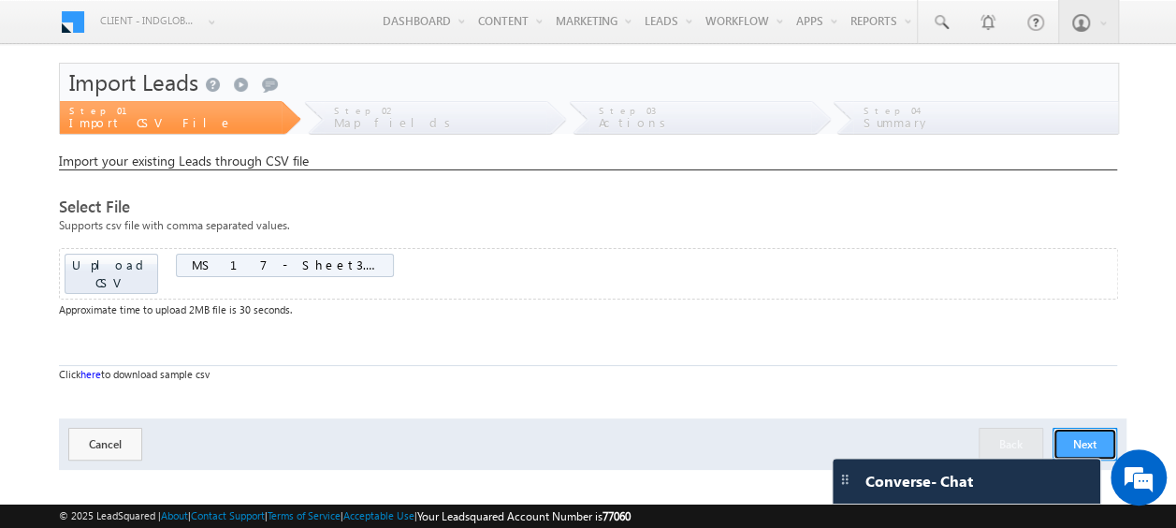
click at [1082, 428] on button "Next" at bounding box center [1085, 444] width 65 height 33
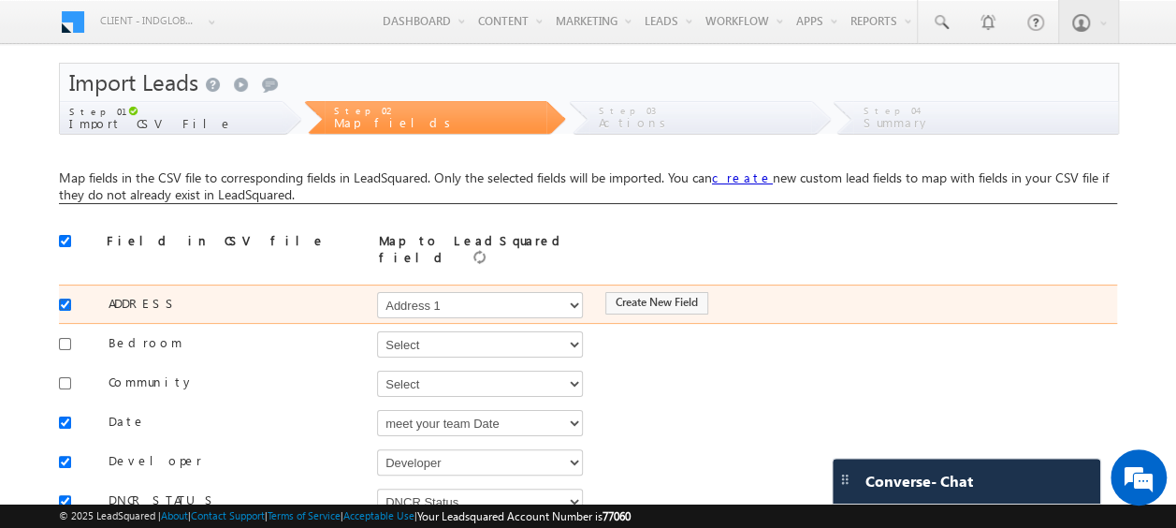
click at [64, 299] on input "checkbox" at bounding box center [65, 305] width 12 height 12
checkbox input "false"
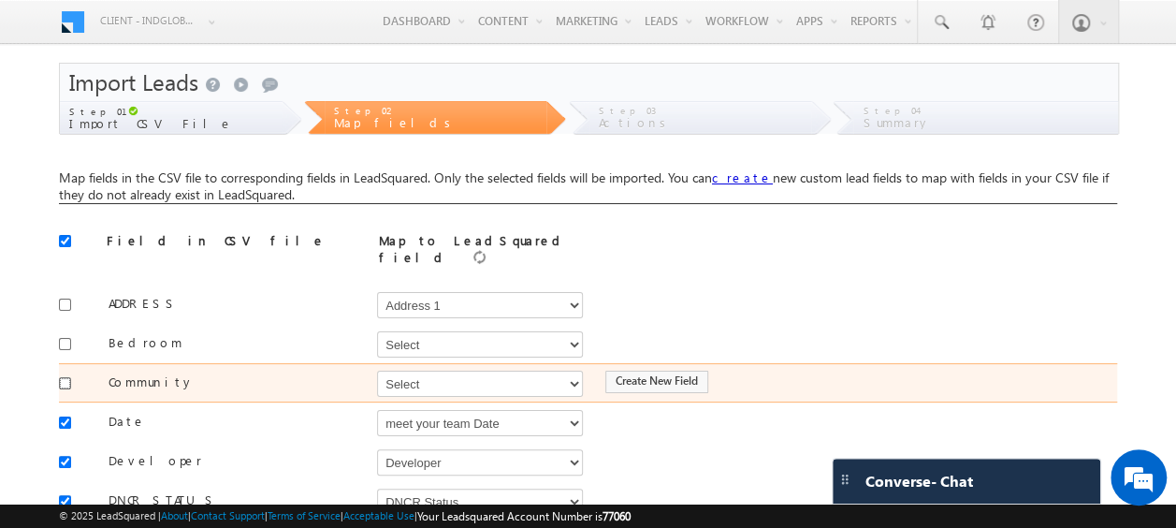
click at [65, 377] on input "checkbox" at bounding box center [65, 383] width 12 height 12
checkbox input "true"
click at [460, 373] on select "Select Select Address 1 Address 2 Budget Building Name Buyer Persona Called Cam…" at bounding box center [480, 384] width 206 height 26
select select "mx_Master_Project"
click at [377, 371] on select "Select Select Address 1 Address 2 Budget Building Name Buyer Persona Called Cam…" at bounding box center [480, 384] width 206 height 26
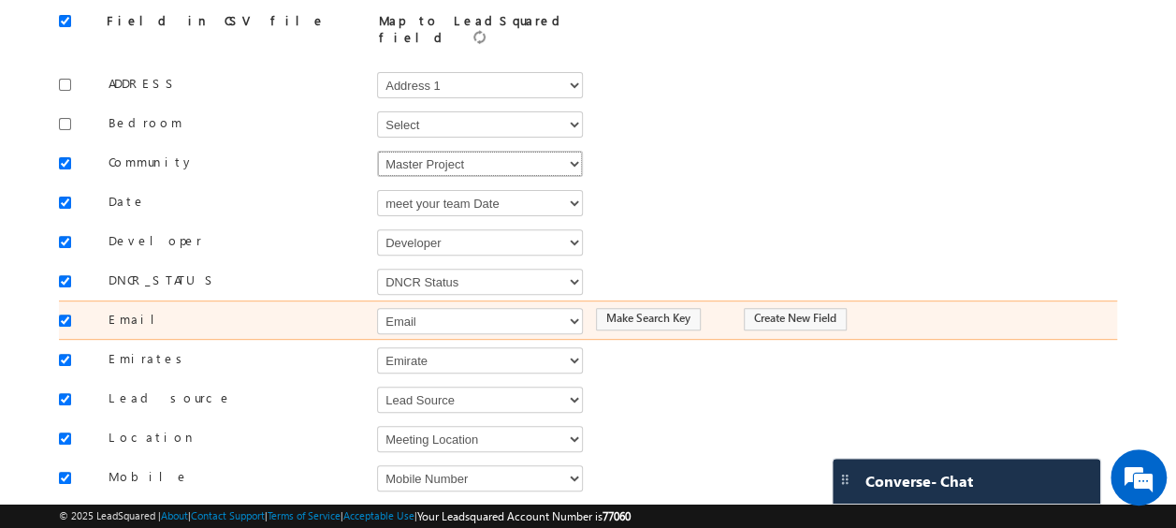
scroll to position [222, 0]
click at [64, 313] on input "checkbox" at bounding box center [65, 319] width 12 height 12
checkbox input "false"
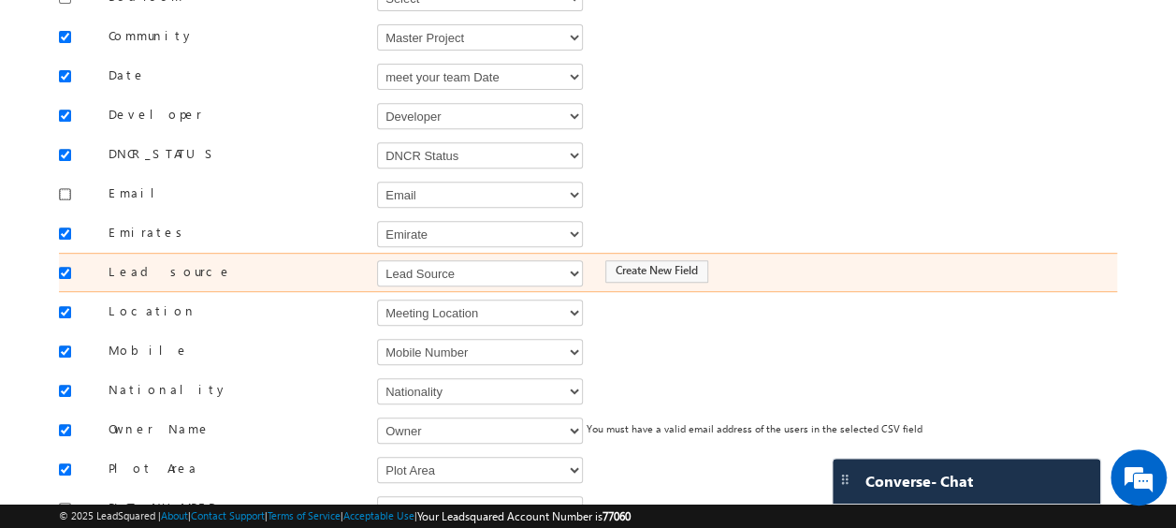
scroll to position [353, 0]
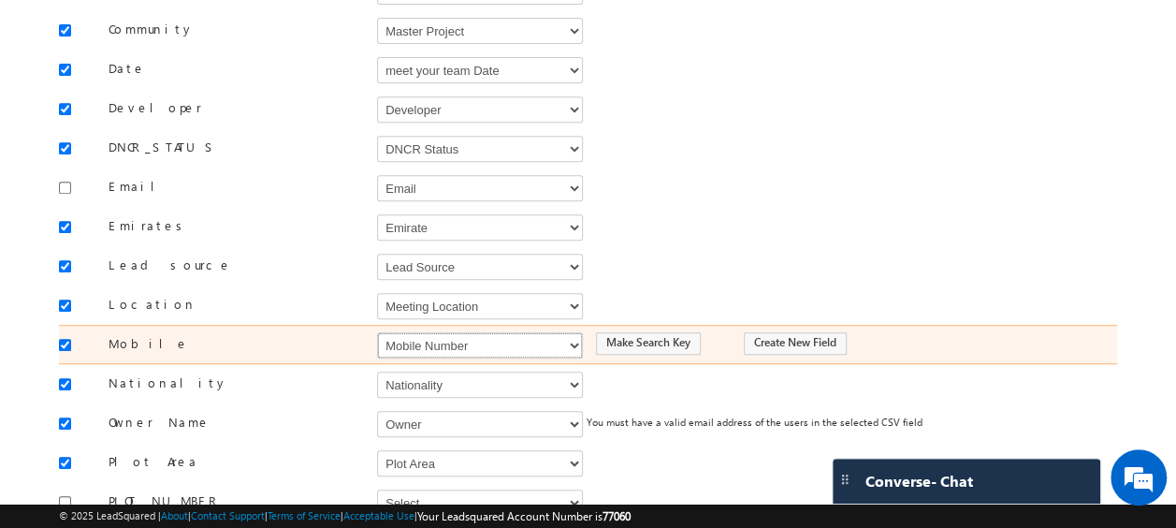
click at [457, 333] on select "Select Select Address 1 Address 2 Budget Building Name Buyer Persona Called Cam…" at bounding box center [480, 345] width 206 height 26
select select "Phone"
click at [377, 332] on select "Select Select Address 1 Address 2 Budget Building Name Buyer Persona Called Cam…" at bounding box center [480, 345] width 206 height 26
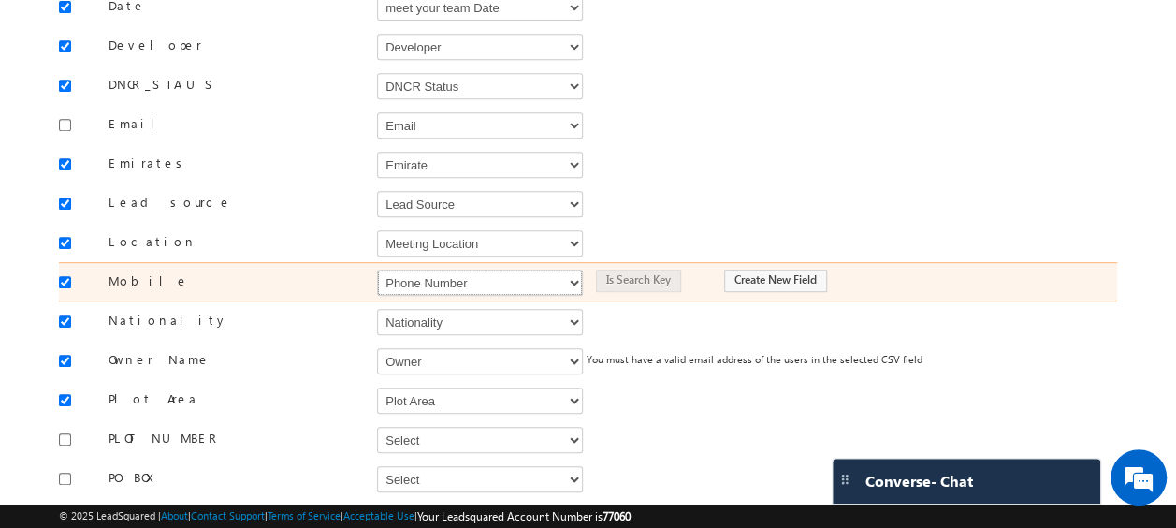
scroll to position [421, 0]
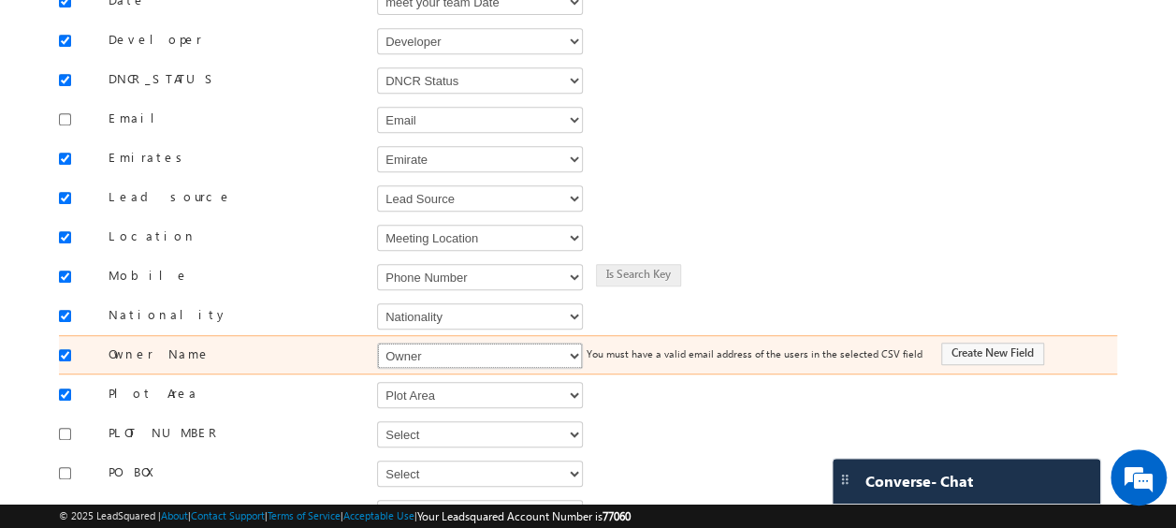
click at [457, 343] on select "Select Select Address 1 Address 2 Budget Building Name Buyer Persona Called Cam…" at bounding box center [480, 356] width 206 height 26
select select "FirstName"
click at [377, 343] on select "Select Select Address 1 Address 2 Budget Building Name Buyer Persona Called Cam…" at bounding box center [480, 356] width 206 height 26
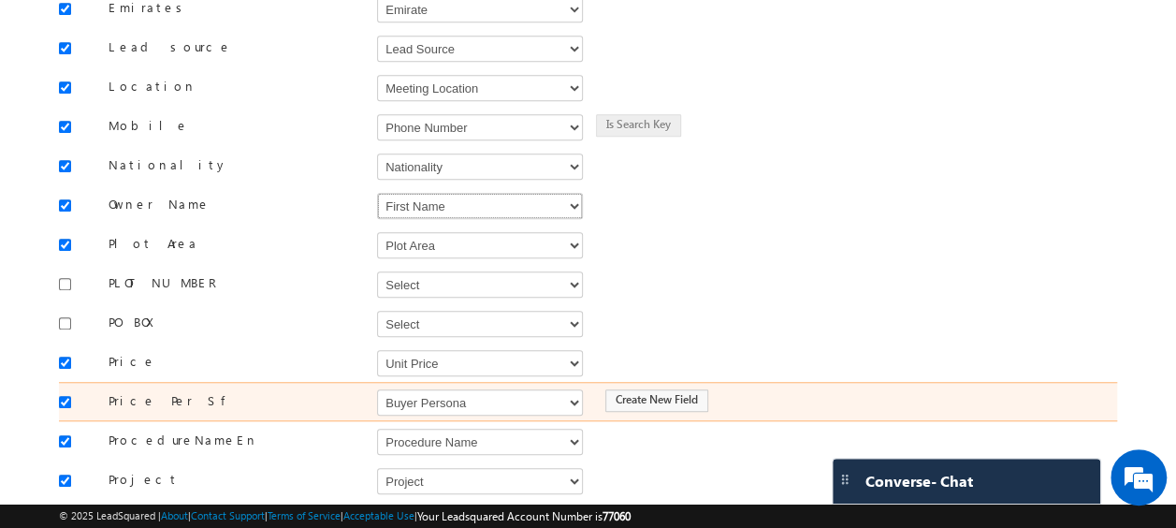
scroll to position [590, 0]
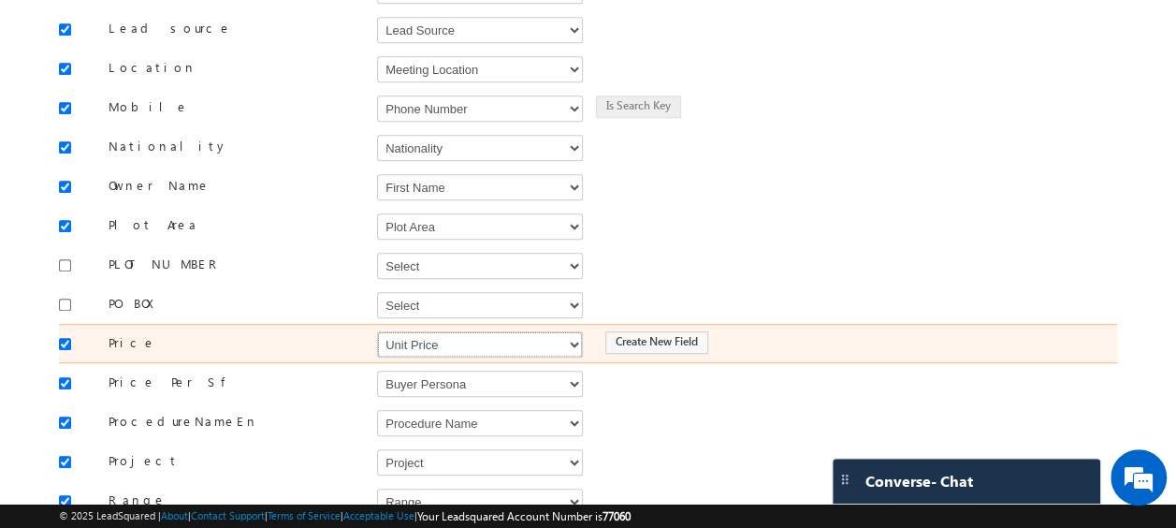
click at [397, 331] on select "Select Select Address 1 Address 2 Budget Building Name Buyer Persona Called Cam…" at bounding box center [480, 344] width 206 height 26
select select "mx_Unit_Number"
click at [377, 331] on select "Select Select Address 1 Address 2 Budget Building Name Buyer Persona Called Cam…" at bounding box center [480, 344] width 206 height 26
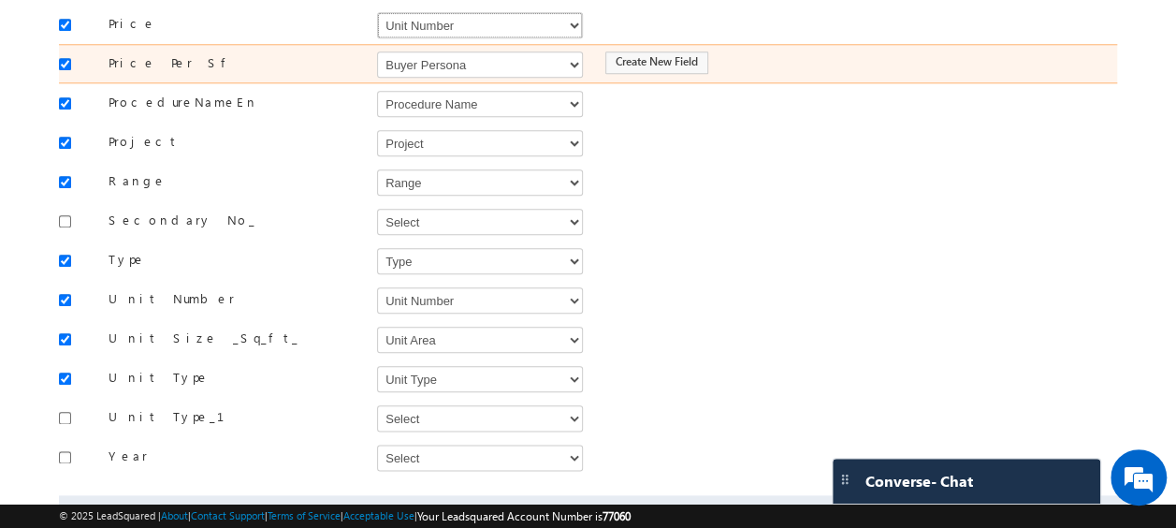
scroll to position [910, 0]
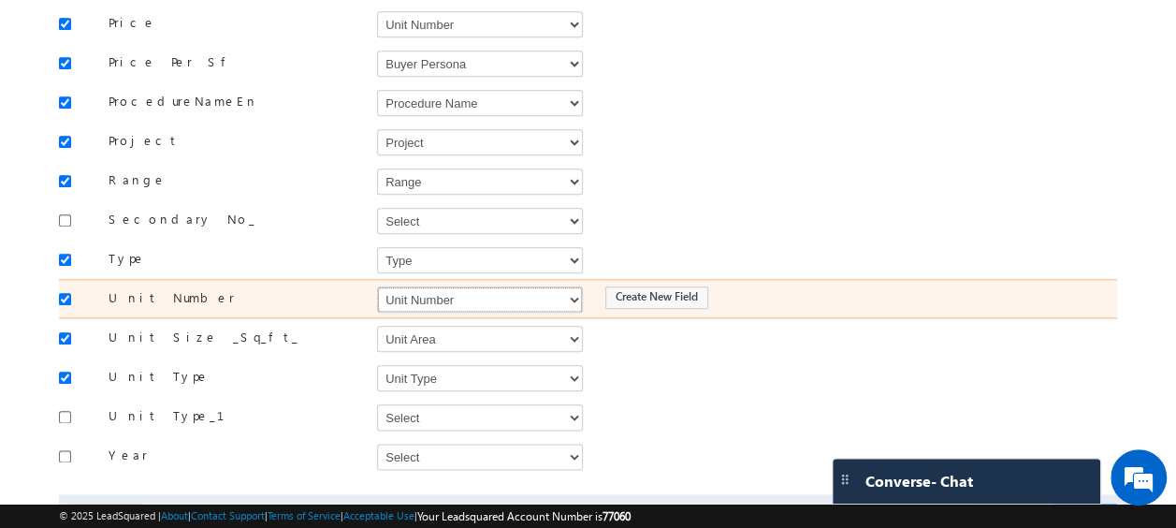
click at [424, 286] on select "Select Select Address 1 Address 2 Budget Building Name Buyer Persona Called Cam…" at bounding box center [480, 299] width 206 height 26
click at [402, 286] on select "Select Select Address 1 Address 2 Budget Building Name Buyer Persona Called Cam…" at bounding box center [480, 299] width 206 height 26
select select "mx_Unit_No"
click at [377, 286] on select "Select Select Address 1 Address 2 Budget Building Name Buyer Persona Called Cam…" at bounding box center [480, 299] width 206 height 26
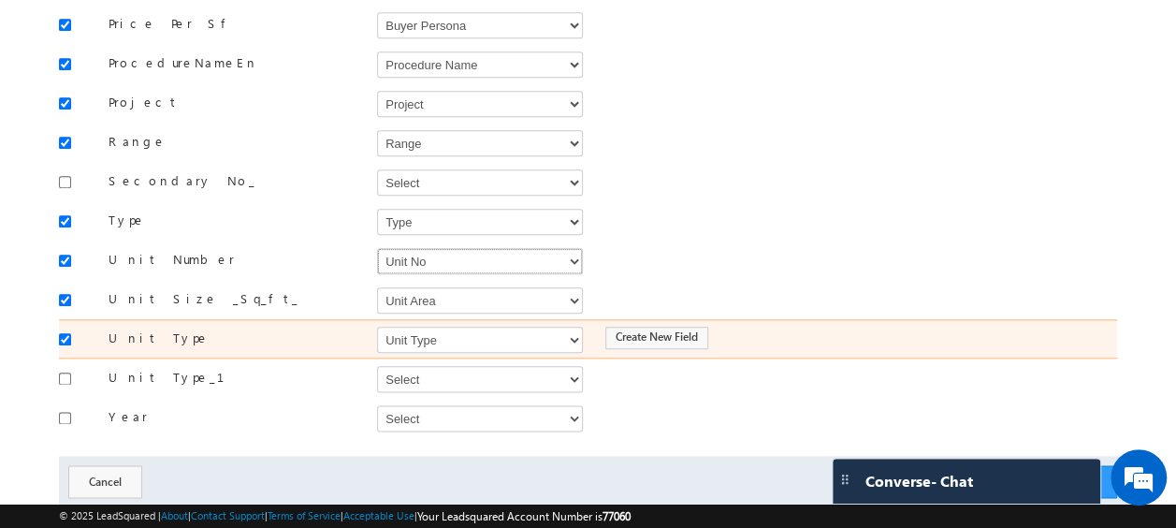
scroll to position [949, 0]
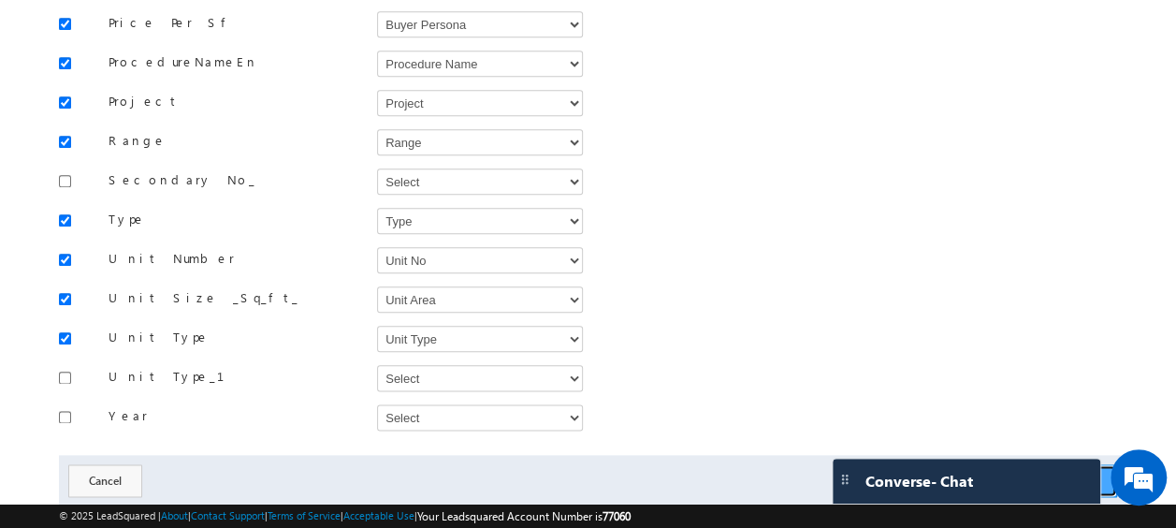
click at [1078, 464] on button "Next" at bounding box center [1085, 480] width 65 height 33
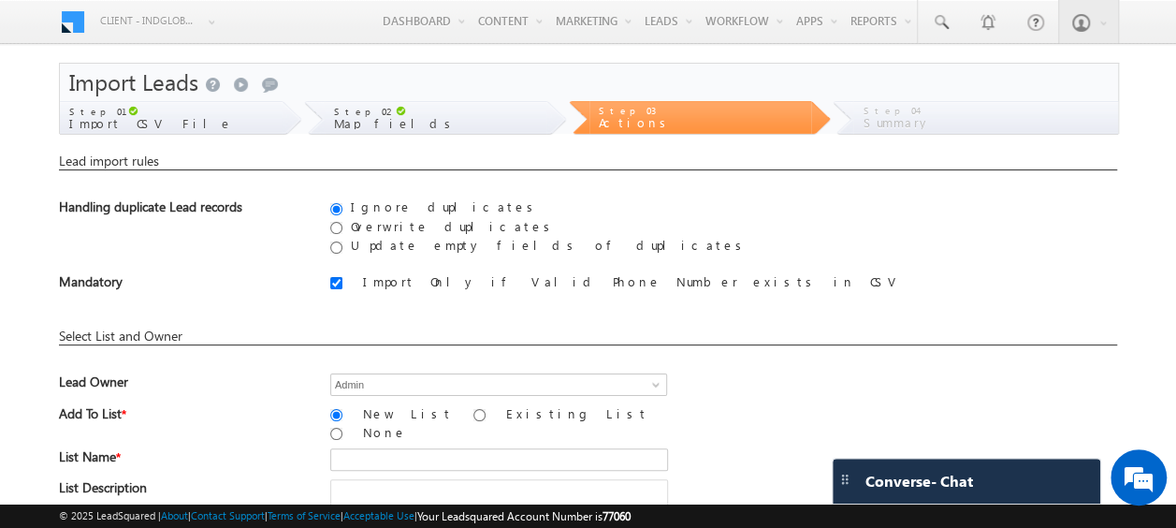
scroll to position [275, 0]
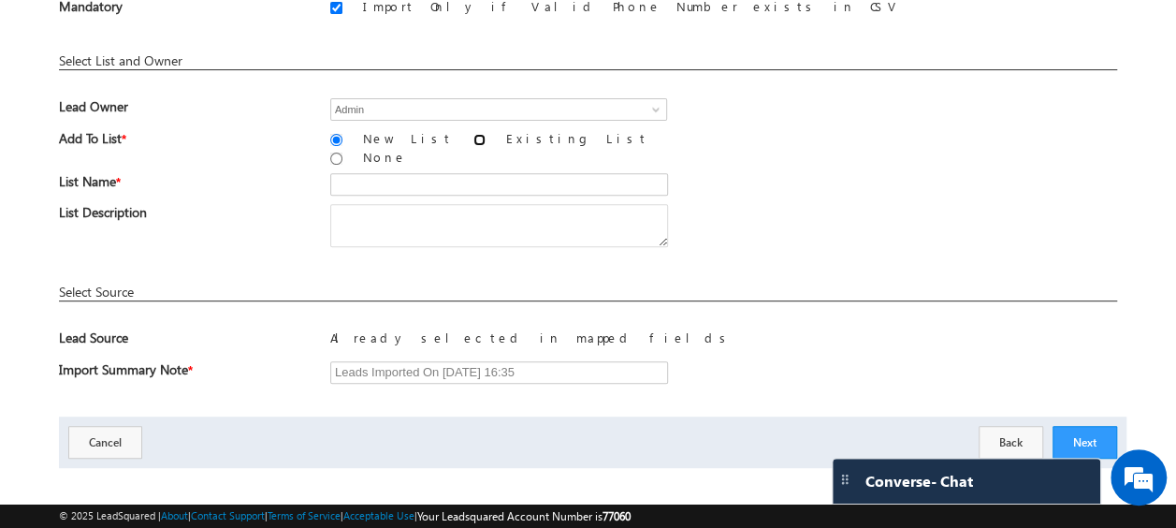
click at [474, 137] on input "Existing List" at bounding box center [480, 140] width 12 height 12
radio input "true"
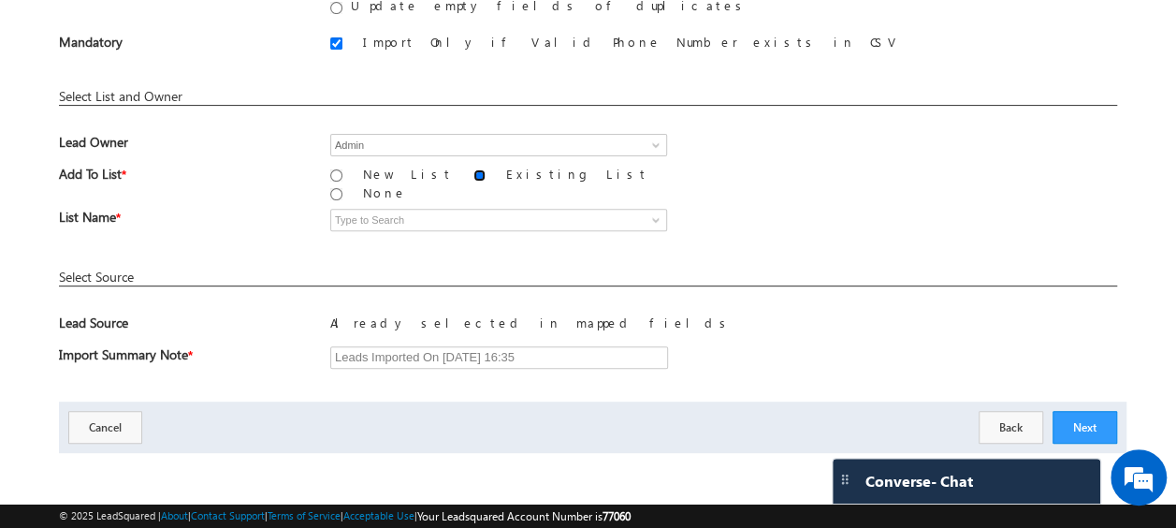
scroll to position [227, 0]
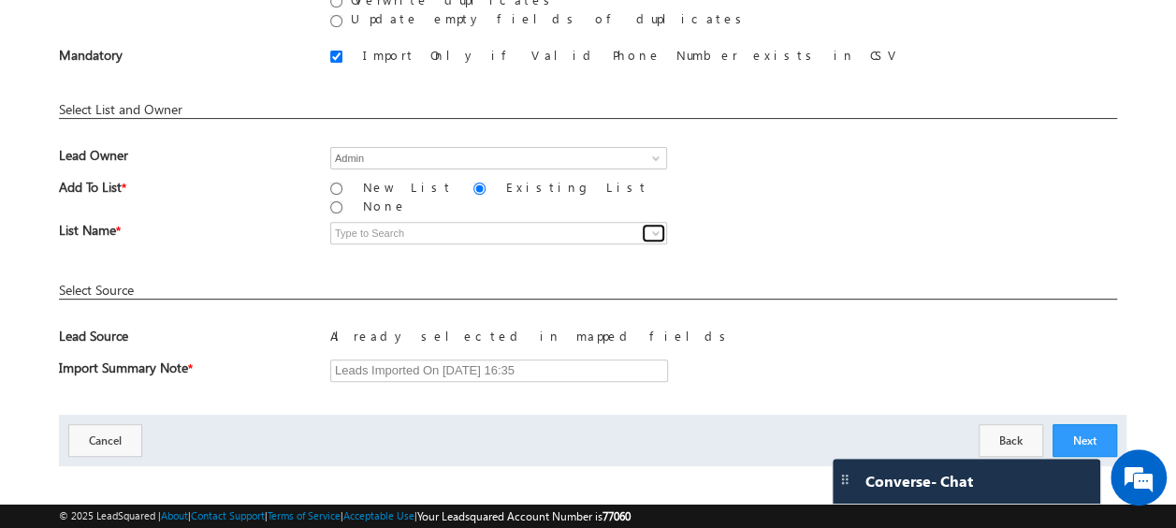
click at [656, 226] on span at bounding box center [656, 233] width 15 height 15
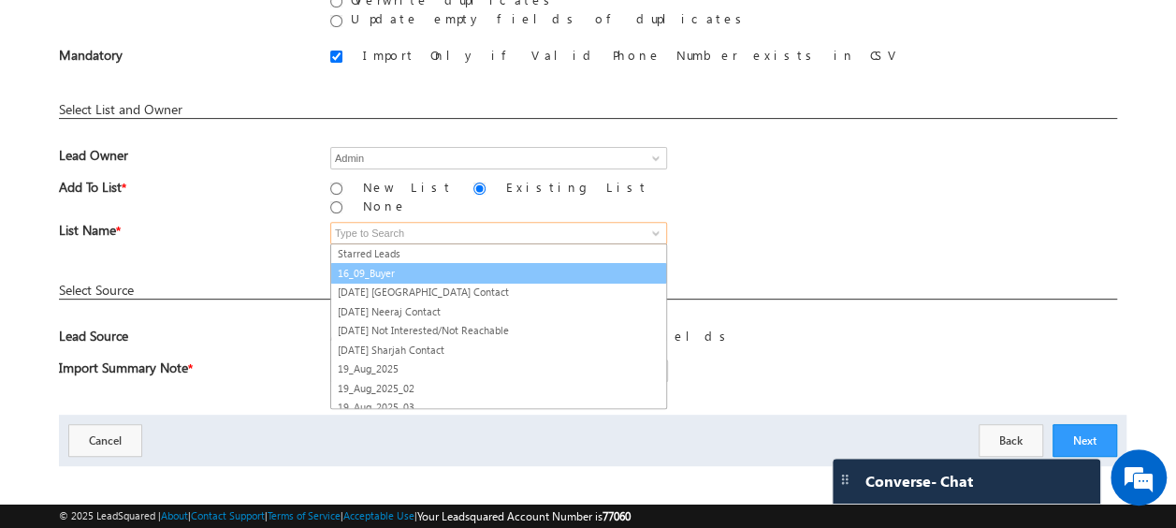
click at [398, 263] on link "16_09_Buyer" at bounding box center [498, 274] width 337 height 22
type input "16_09_Buyer"
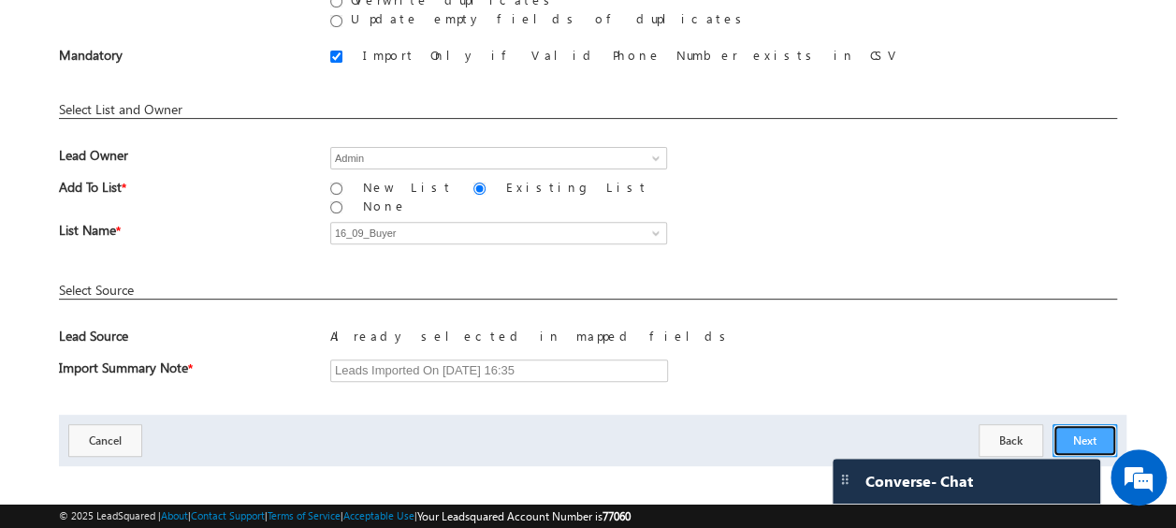
click at [1080, 424] on button "Next" at bounding box center [1085, 440] width 65 height 33
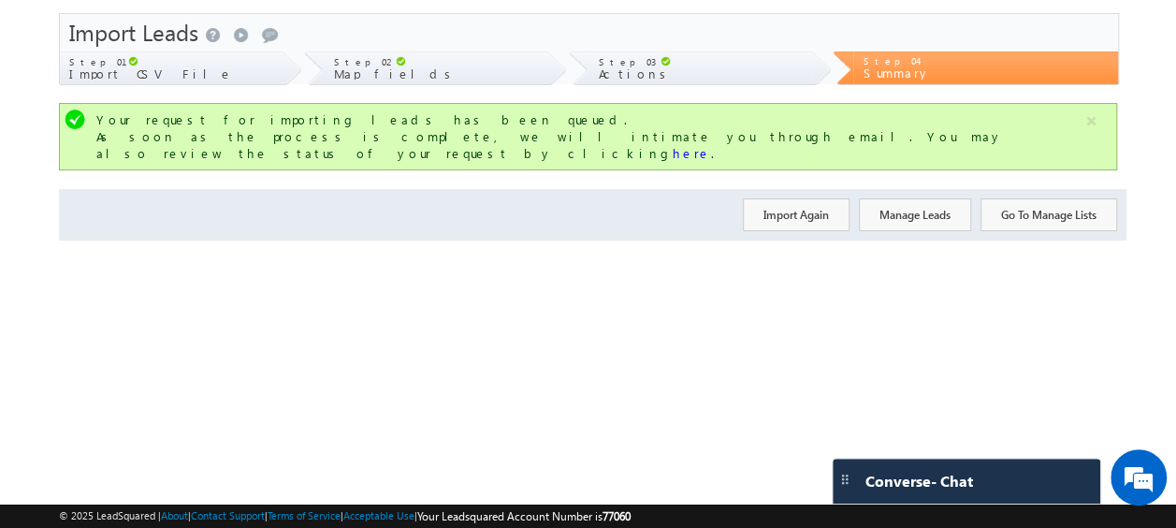
scroll to position [0, 0]
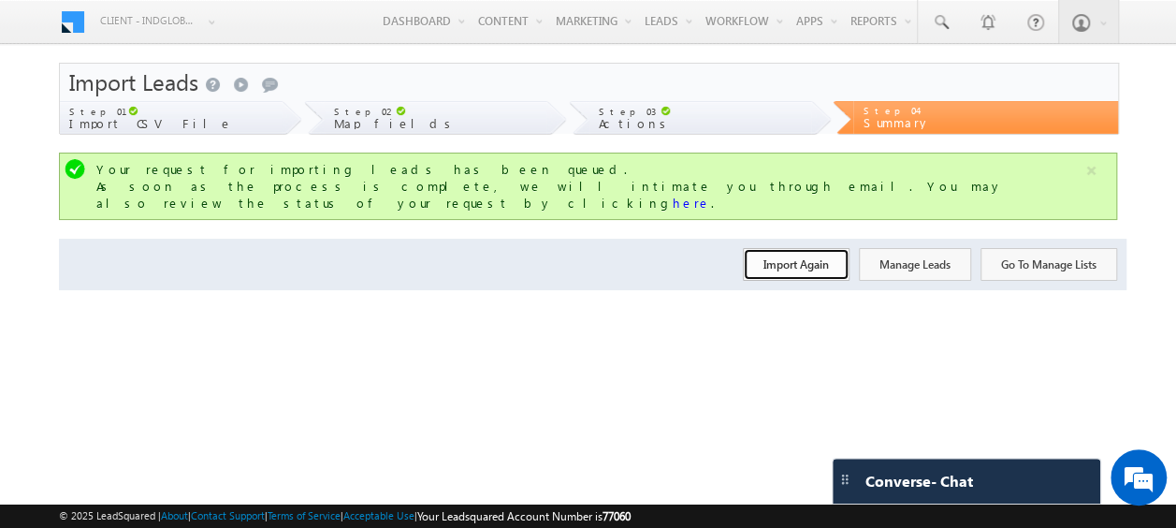
click at [792, 256] on button "Import Again" at bounding box center [796, 264] width 107 height 33
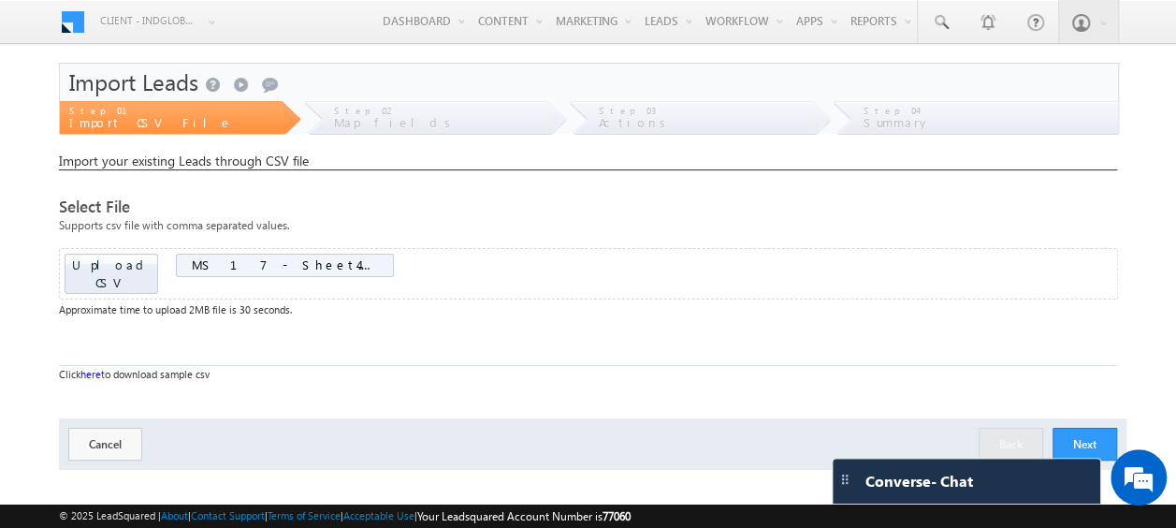
scroll to position [50, 0]
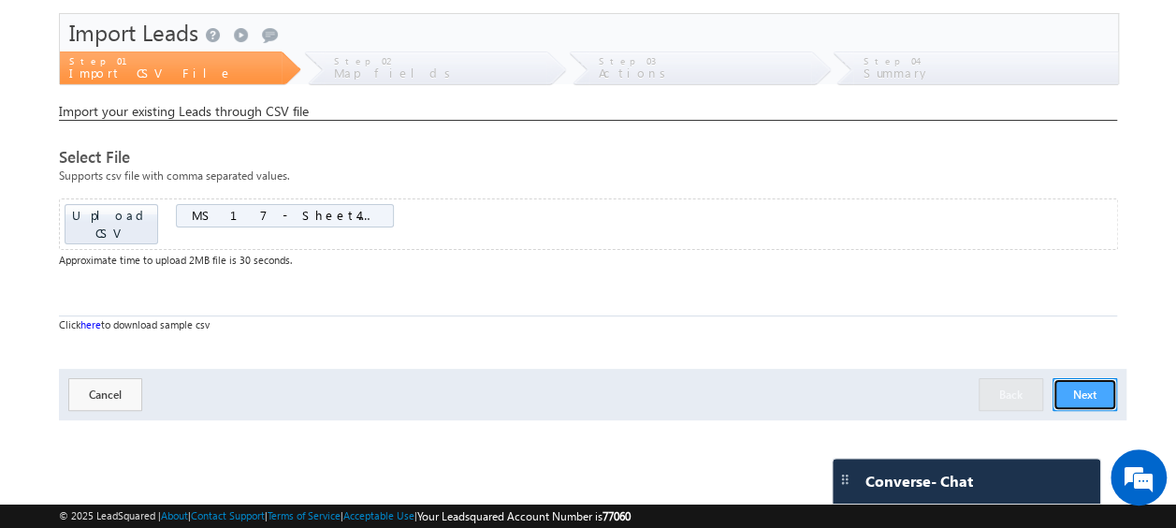
click at [1078, 382] on button "Next" at bounding box center [1085, 394] width 65 height 33
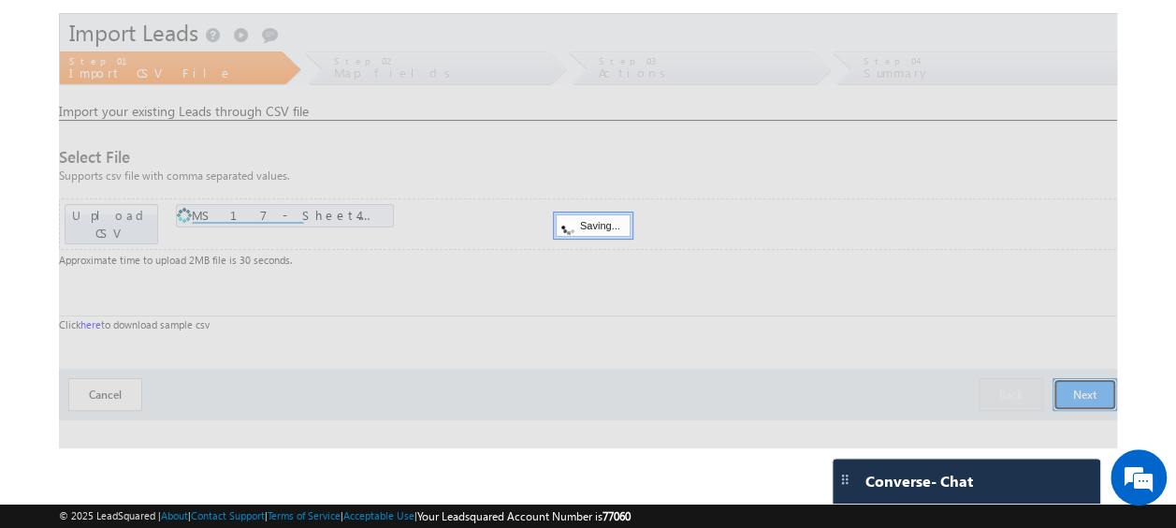
scroll to position [0, 0]
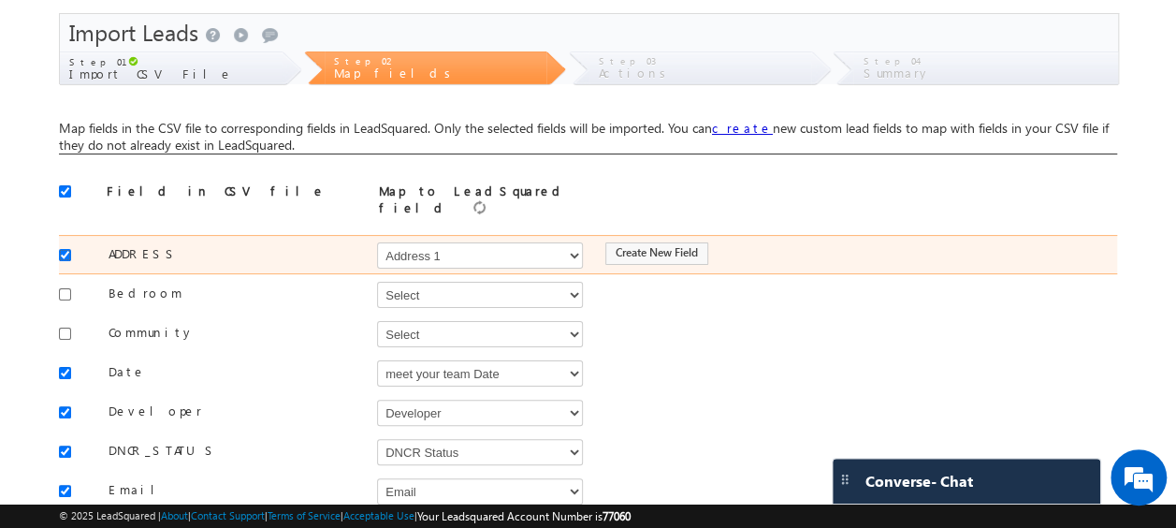
click at [66, 249] on input "checkbox" at bounding box center [65, 255] width 12 height 12
checkbox input "false"
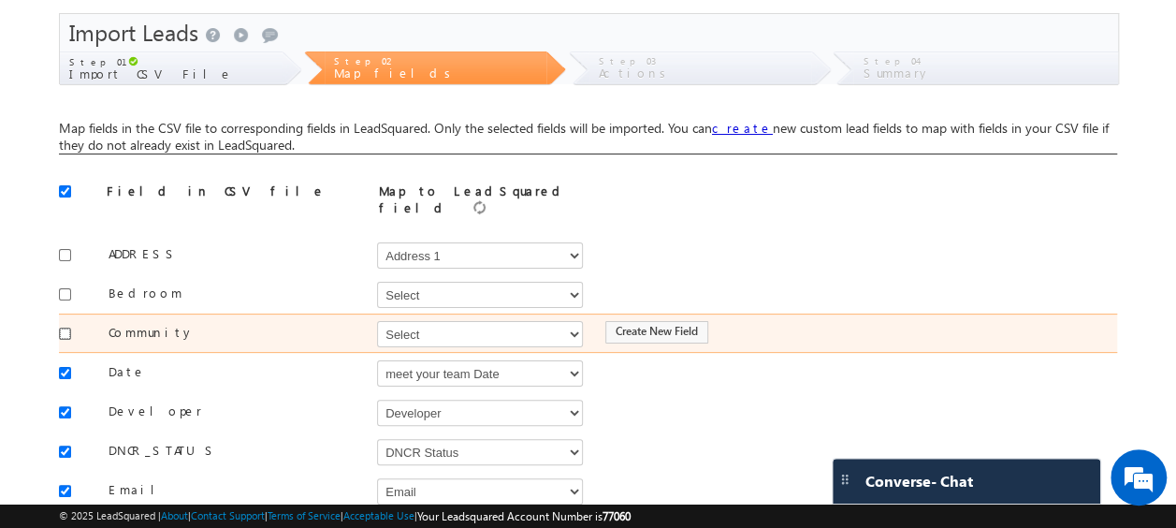
click at [68, 328] on input "checkbox" at bounding box center [65, 334] width 12 height 12
checkbox input "true"
click at [418, 329] on select "Select Select Address 1 Address 2 Budget Building Name Buyer Persona Called Cam…" at bounding box center [480, 334] width 206 height 26
select select "mx_Master_Project"
click at [377, 321] on select "Select Select Address 1 Address 2 Budget Building Name Buyer Persona Called Cam…" at bounding box center [480, 334] width 206 height 26
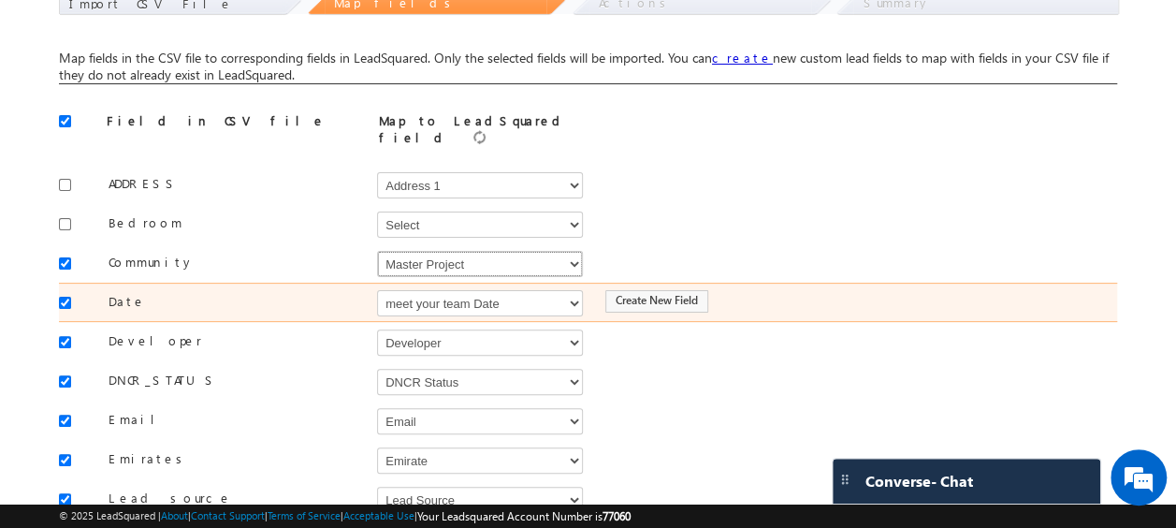
scroll to position [121, 0]
click at [62, 296] on input "checkbox" at bounding box center [65, 302] width 12 height 12
checkbox input "false"
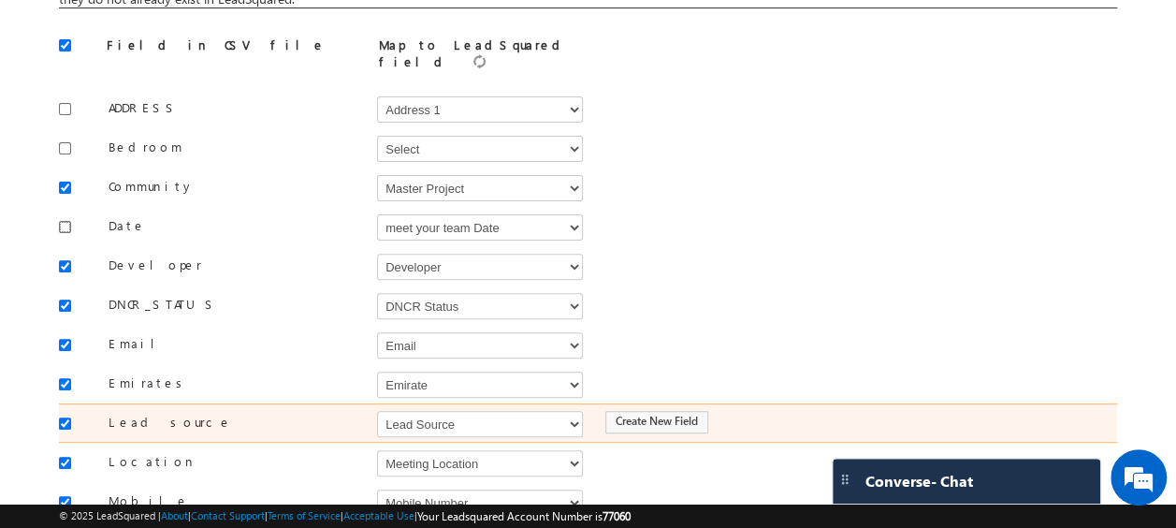
scroll to position [197, 0]
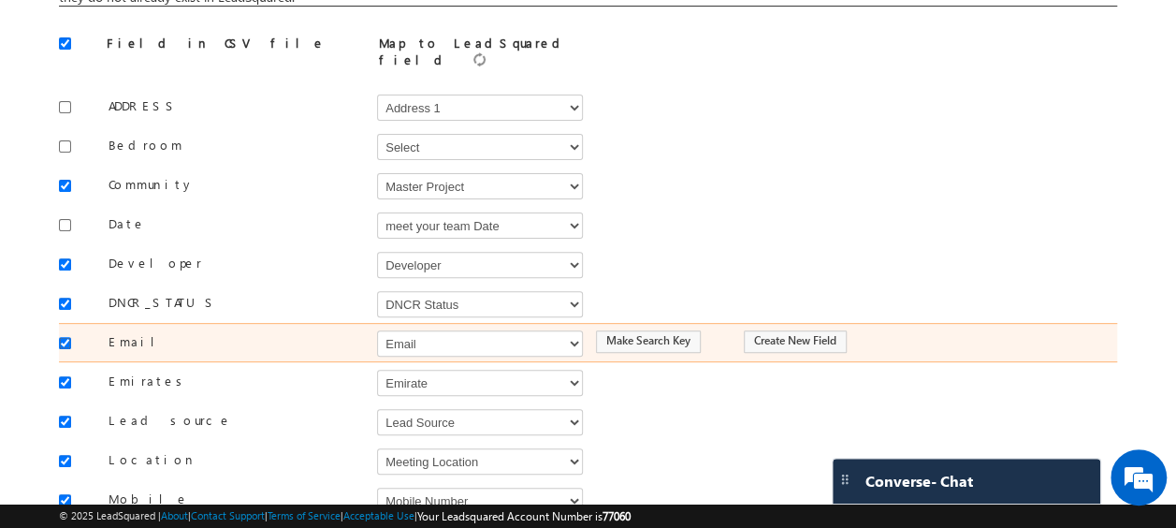
click at [67, 337] on input "checkbox" at bounding box center [65, 343] width 12 height 12
checkbox input "false"
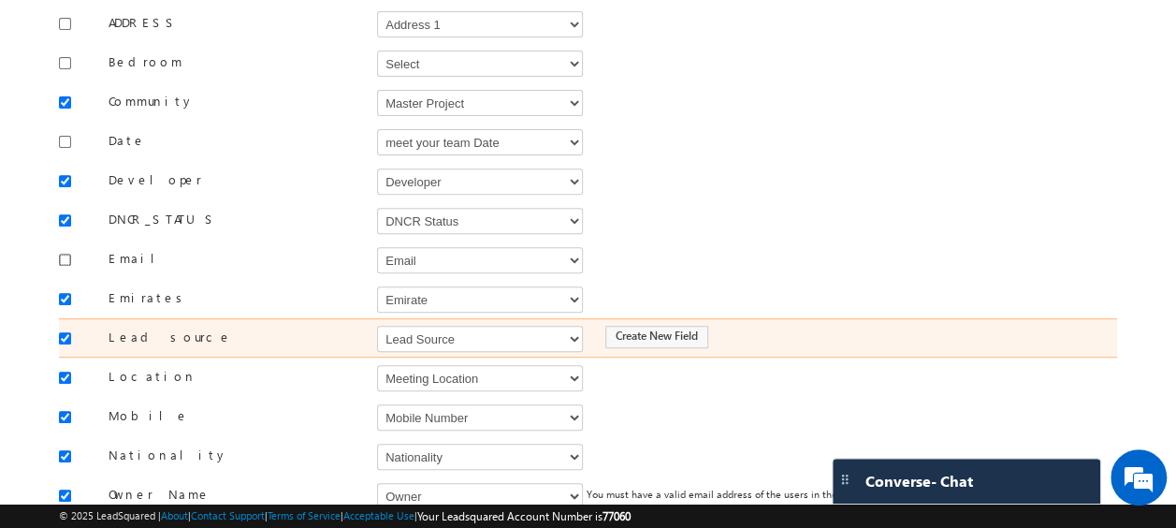
scroll to position [282, 0]
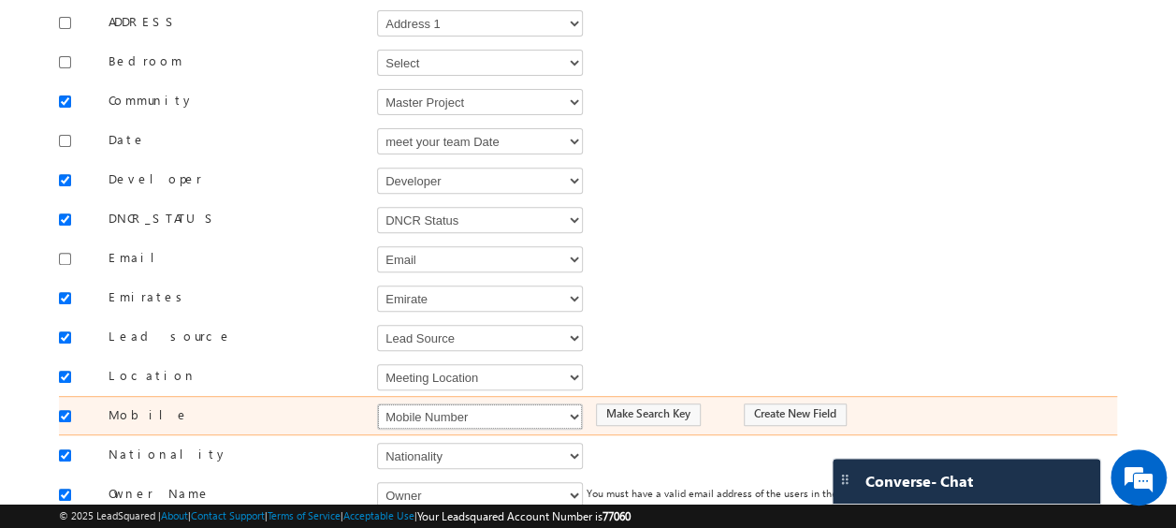
click at [454, 403] on select "Select Select Address 1 Address 2 Budget Building Name Buyer Persona Called Cam…" at bounding box center [480, 416] width 206 height 26
select select "Phone"
click at [377, 403] on select "Select Select Address 1 Address 2 Budget Building Name Buyer Persona Called Cam…" at bounding box center [480, 416] width 206 height 26
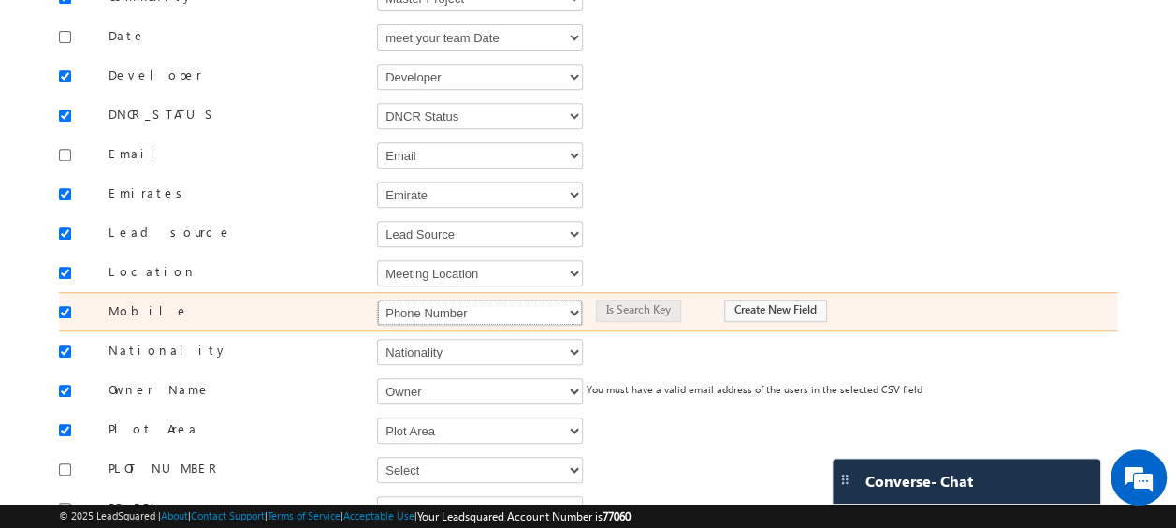
scroll to position [387, 0]
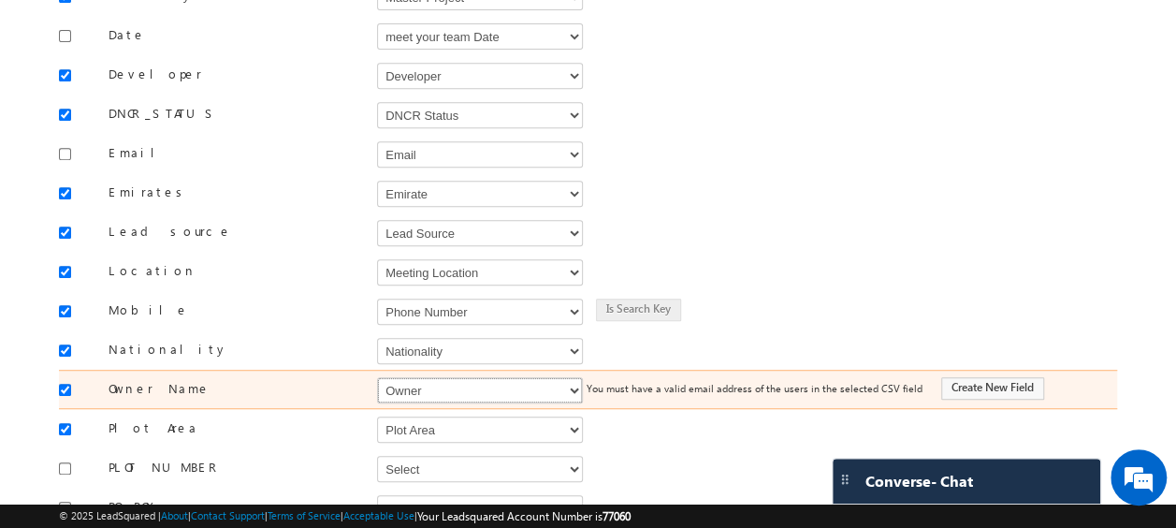
click at [405, 377] on select "Select Select Address 1 Address 2 Budget Building Name Buyer Persona Called Cam…" at bounding box center [480, 390] width 206 height 26
select select "FirstName"
click at [377, 377] on select "Select Select Address 1 Address 2 Budget Building Name Buyer Persona Called Cam…" at bounding box center [480, 390] width 206 height 26
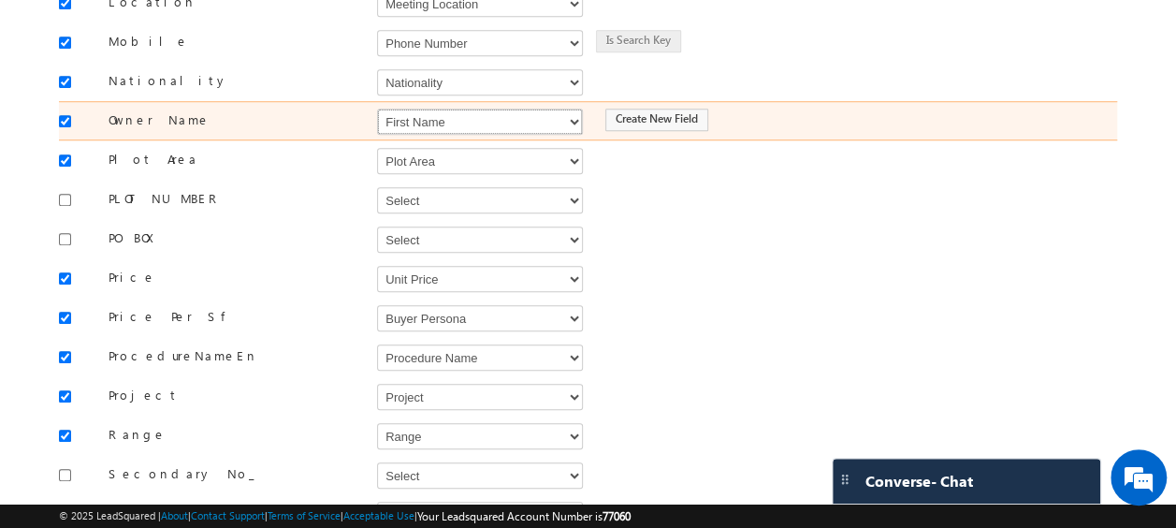
scroll to position [660, 0]
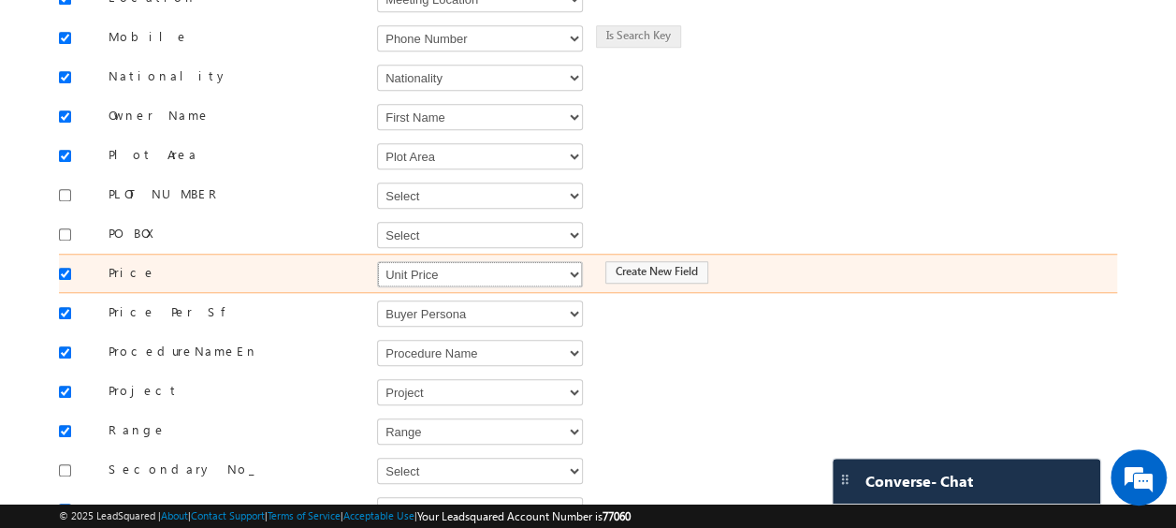
click at [427, 261] on select "Select Select Address 1 Address 2 Budget Building Name Buyer Persona Called Cam…" at bounding box center [480, 274] width 206 height 26
select select "mx_Unit_Number"
click at [377, 261] on select "Select Select Address 1 Address 2 Budget Building Name Buyer Persona Called Cam…" at bounding box center [480, 274] width 206 height 26
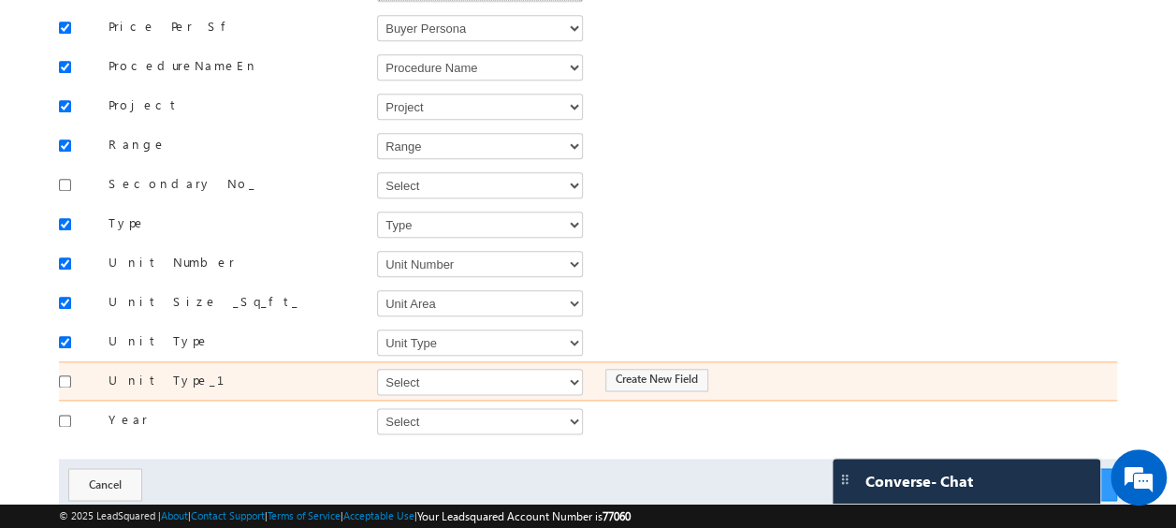
scroll to position [947, 0]
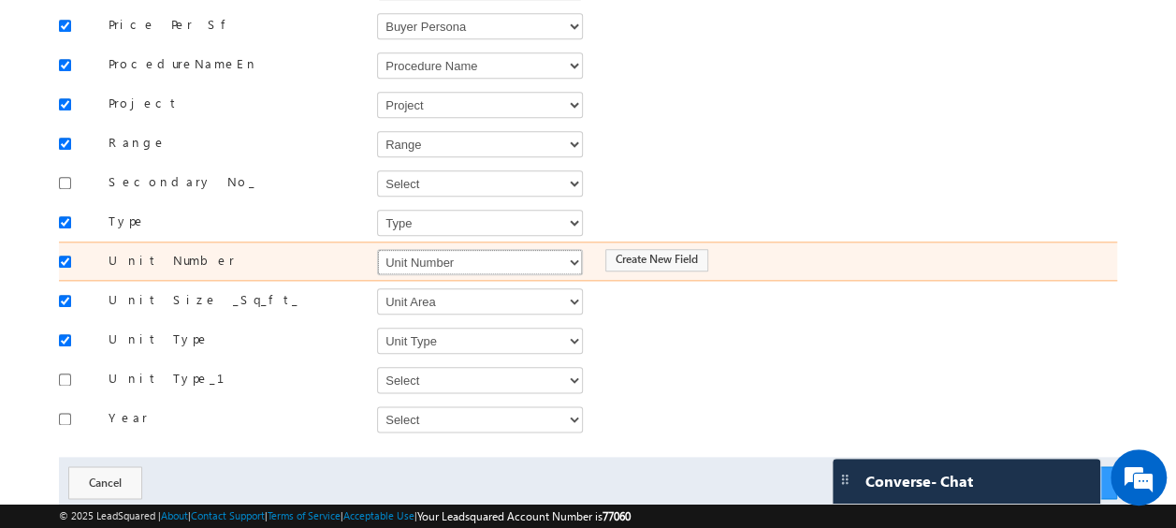
click at [428, 249] on select "Select Select Address 1 Address 2 Budget Building Name Buyer Persona Called Cam…" at bounding box center [480, 262] width 206 height 26
select select "mx_Unit_No"
click at [377, 249] on select "Select Select Address 1 Address 2 Budget Building Name Buyer Persona Called Cam…" at bounding box center [480, 262] width 206 height 26
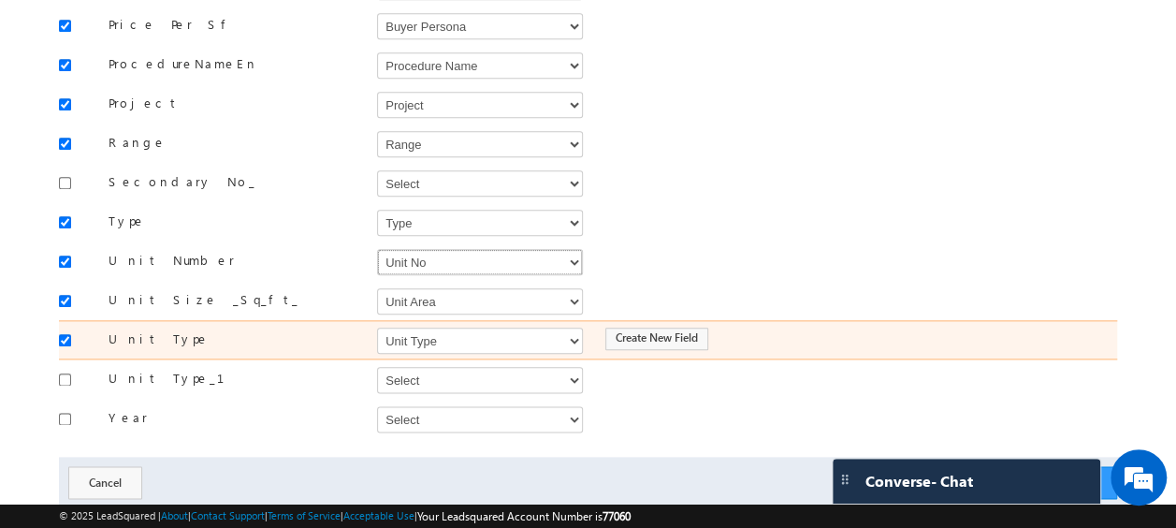
scroll to position [975, 0]
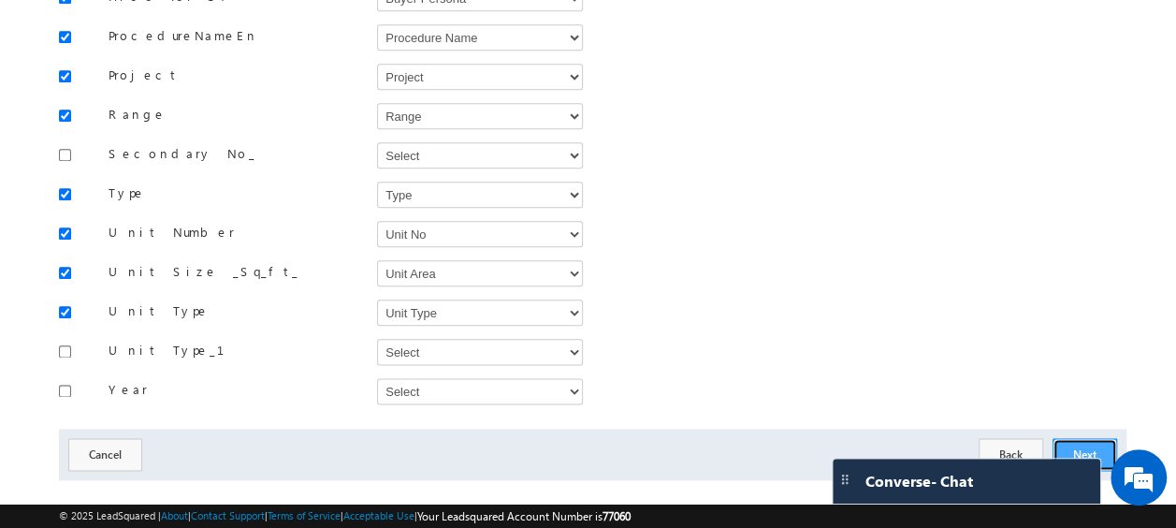
click at [1073, 438] on button "Next" at bounding box center [1085, 454] width 65 height 33
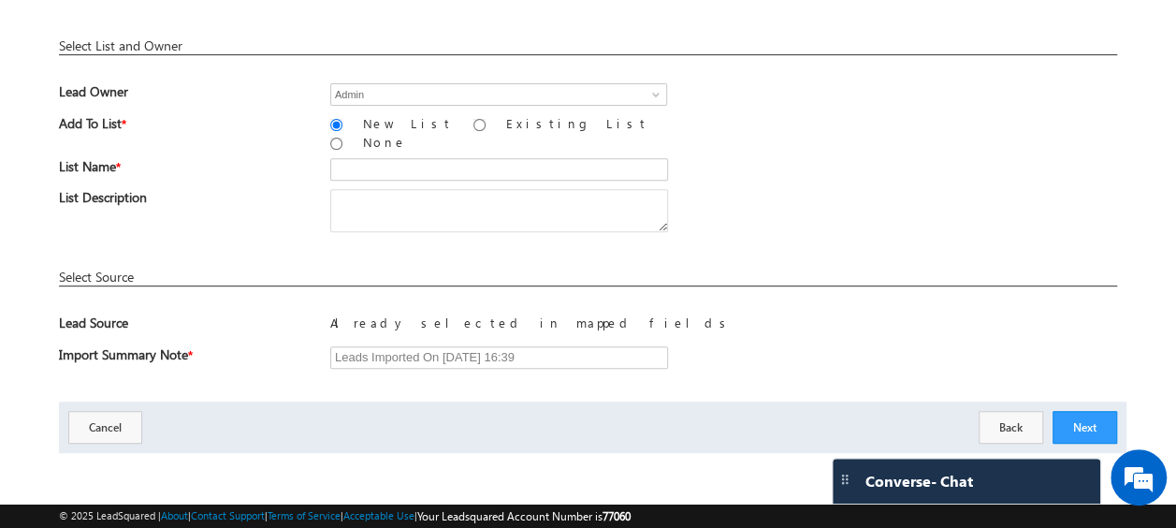
scroll to position [275, 0]
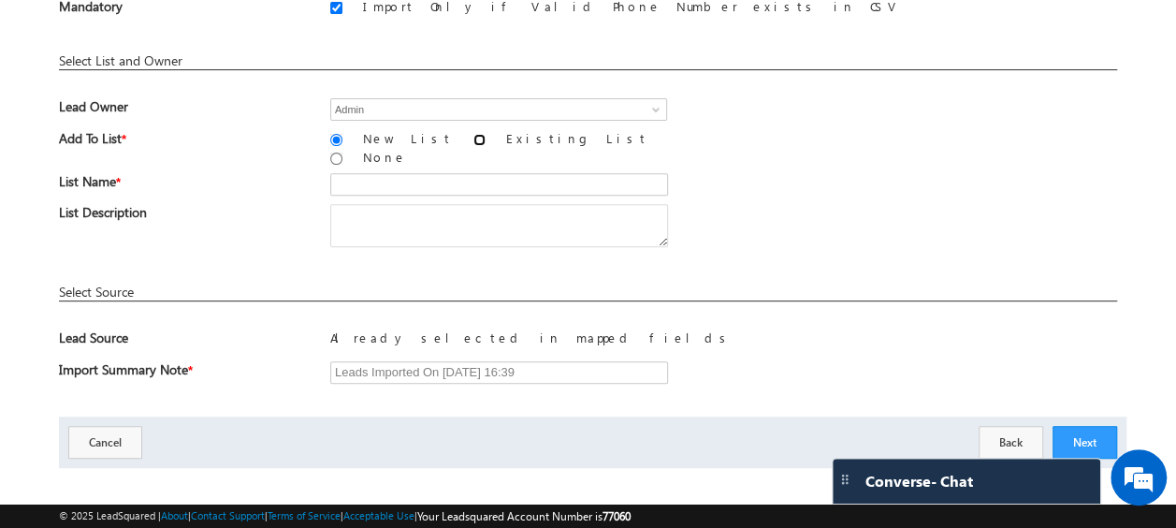
click at [474, 135] on input "Existing List" at bounding box center [480, 140] width 12 height 12
radio input "true"
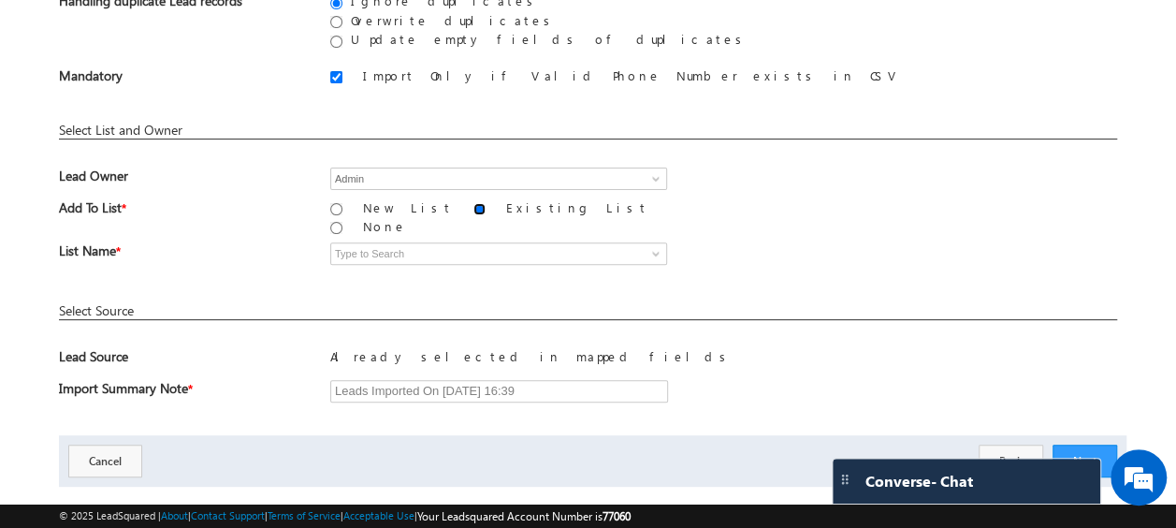
scroll to position [208, 0]
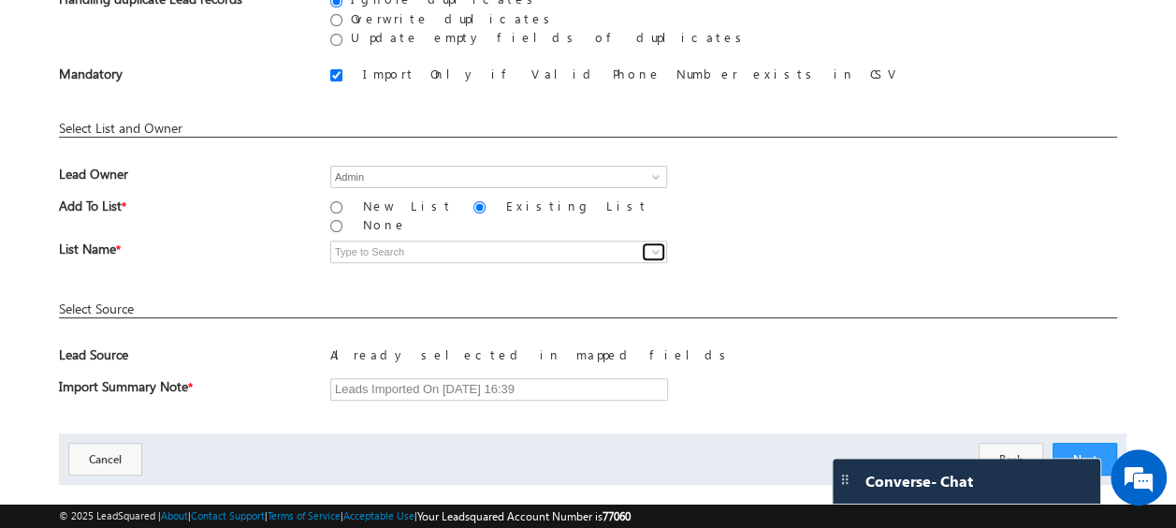
click at [658, 244] on span at bounding box center [656, 251] width 15 height 15
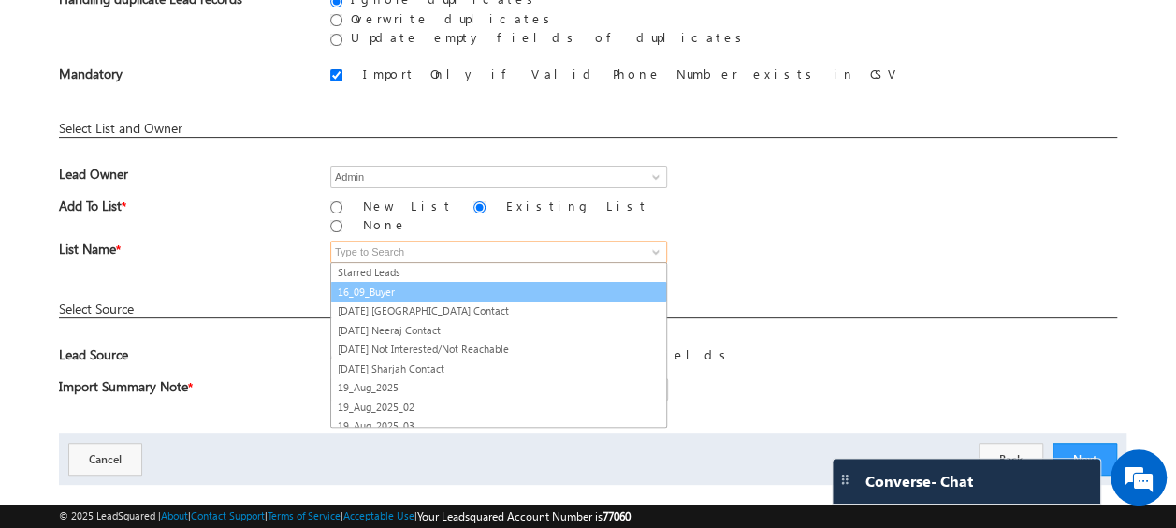
click at [416, 282] on link "16_09_Buyer" at bounding box center [498, 293] width 337 height 22
type input "16_09_Buyer"
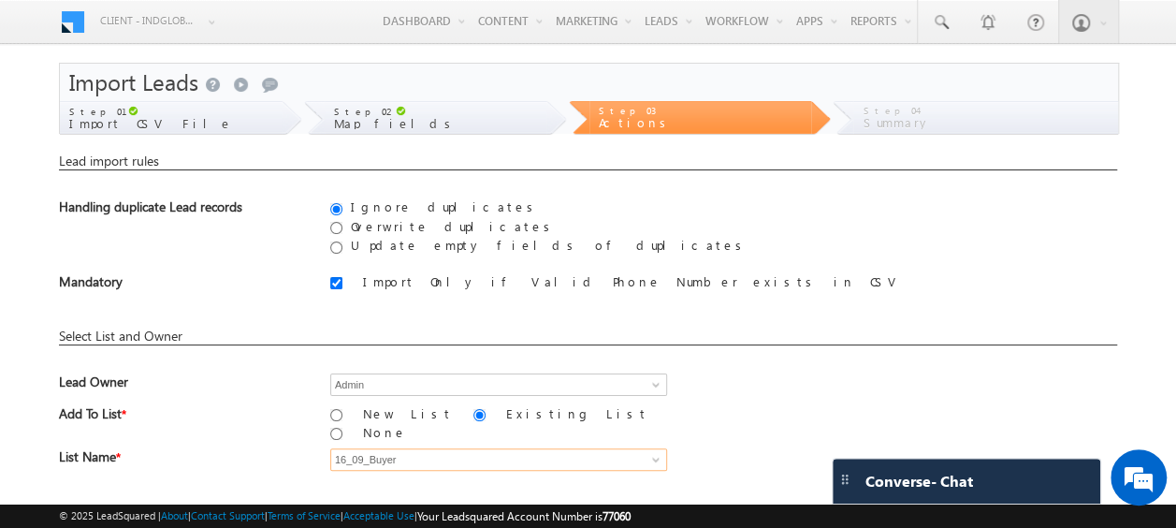
scroll to position [227, 0]
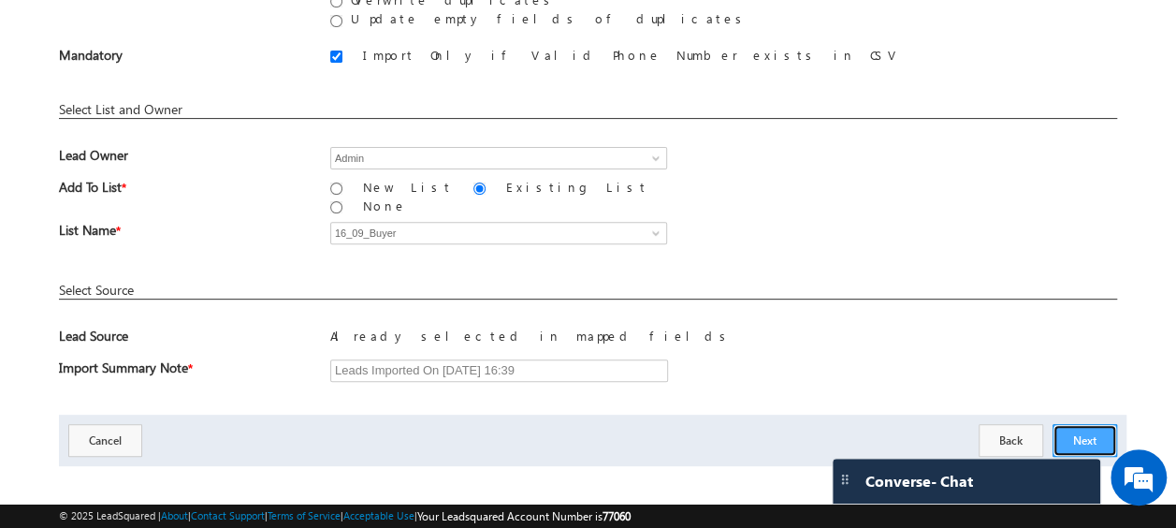
click at [1081, 424] on button "Next" at bounding box center [1085, 440] width 65 height 33
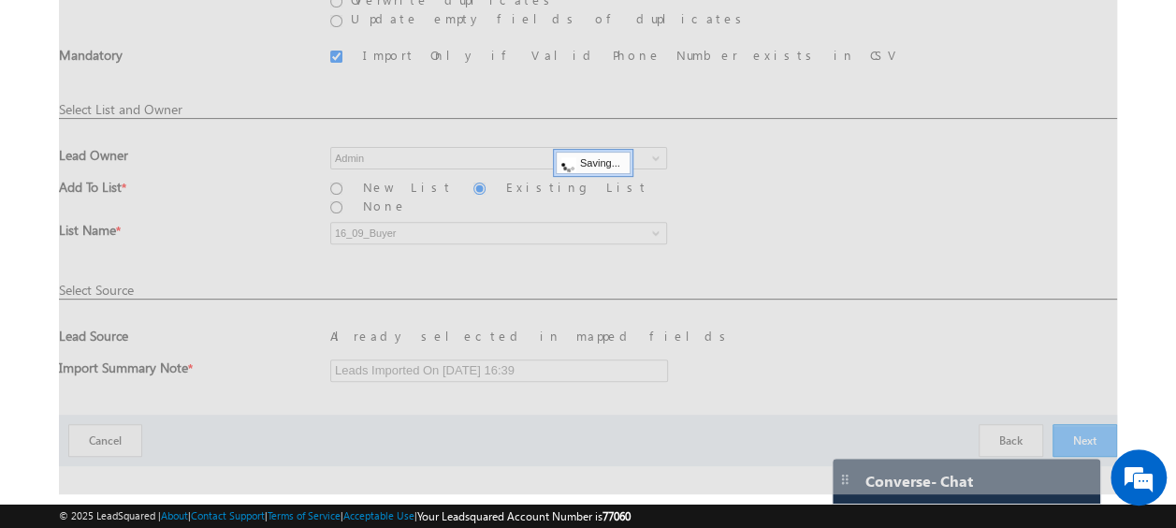
scroll to position [50, 0]
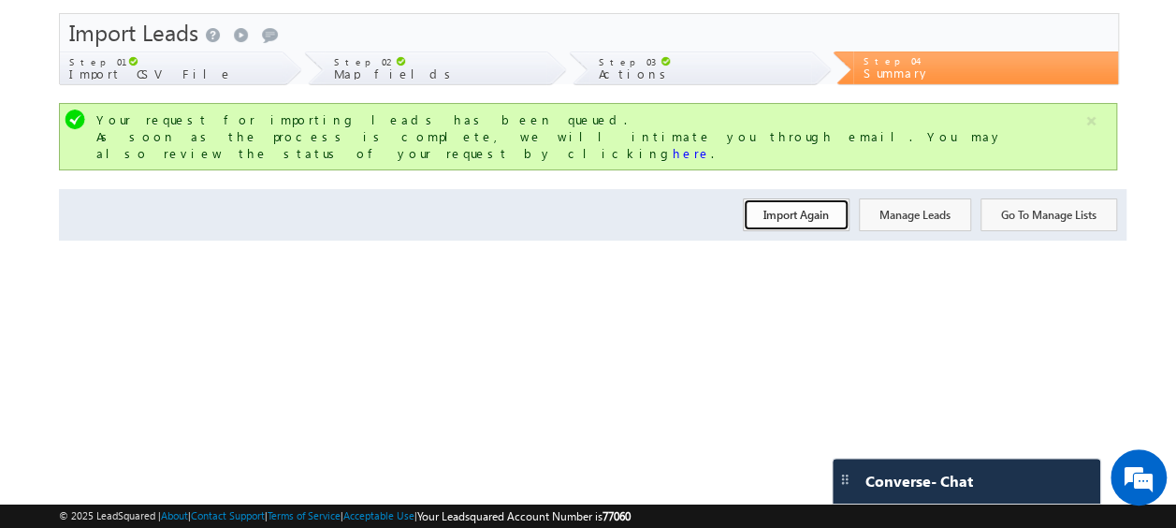
click at [784, 198] on button "Import Again" at bounding box center [796, 214] width 107 height 33
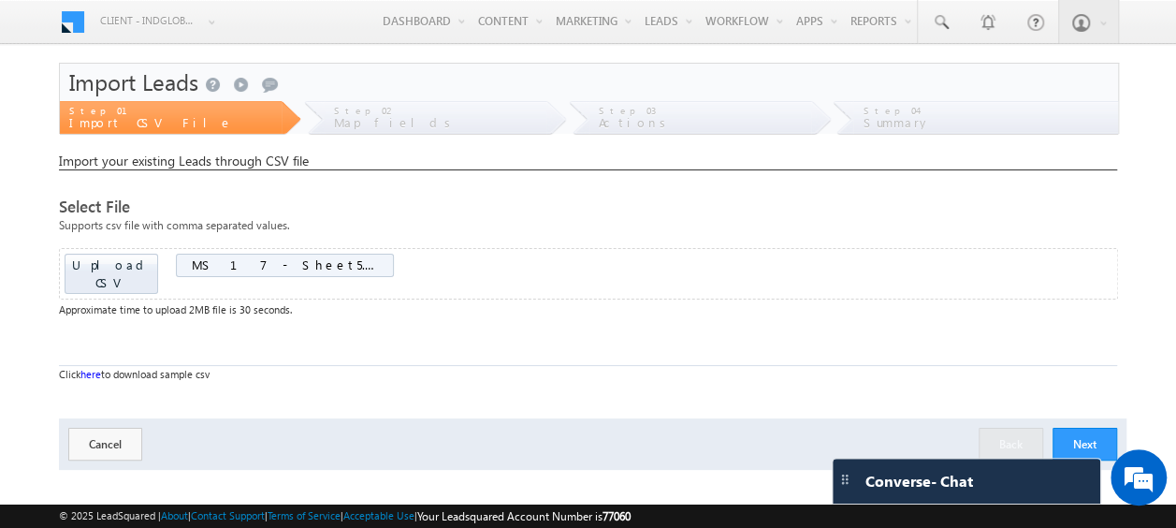
scroll to position [50, 0]
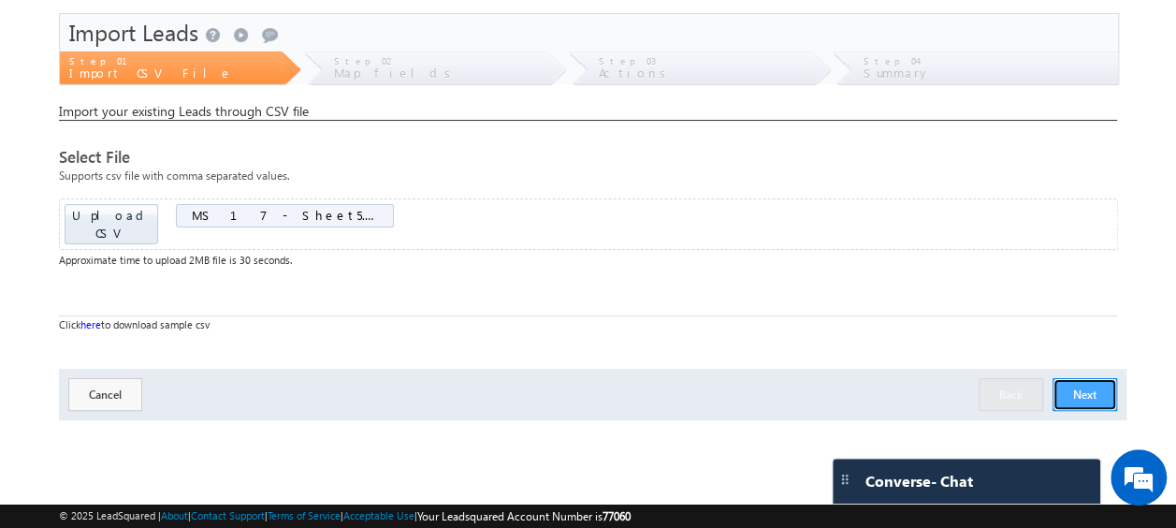
click at [1086, 378] on button "Next" at bounding box center [1085, 394] width 65 height 33
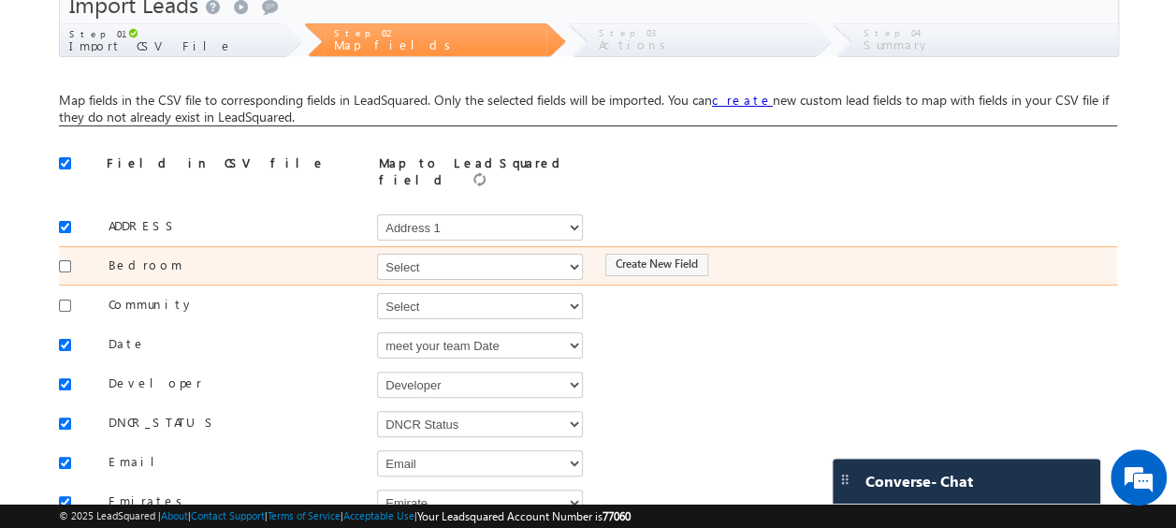
scroll to position [79, 0]
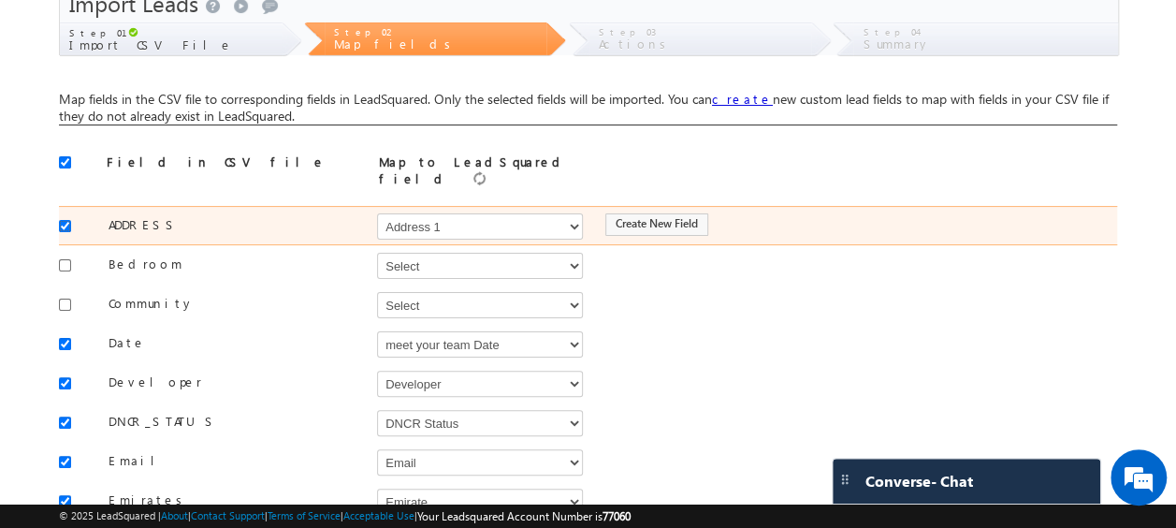
click at [64, 220] on input "checkbox" at bounding box center [65, 226] width 12 height 12
checkbox input "false"
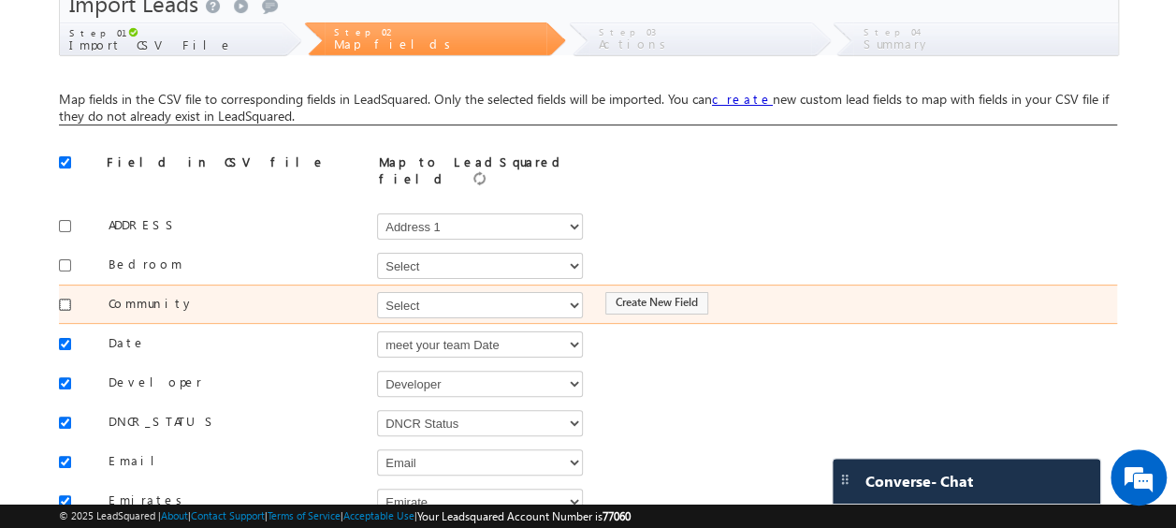
click at [67, 299] on input "checkbox" at bounding box center [65, 305] width 12 height 12
checkbox input "true"
click at [399, 292] on select "Select Select Address 1 Address 2 Budget Building Name Buyer Persona Called Cam…" at bounding box center [480, 305] width 206 height 26
select select "mx_Master_Project"
click at [377, 292] on select "Select Select Address 1 Address 2 Budget Building Name Buyer Persona Called Cam…" at bounding box center [480, 305] width 206 height 26
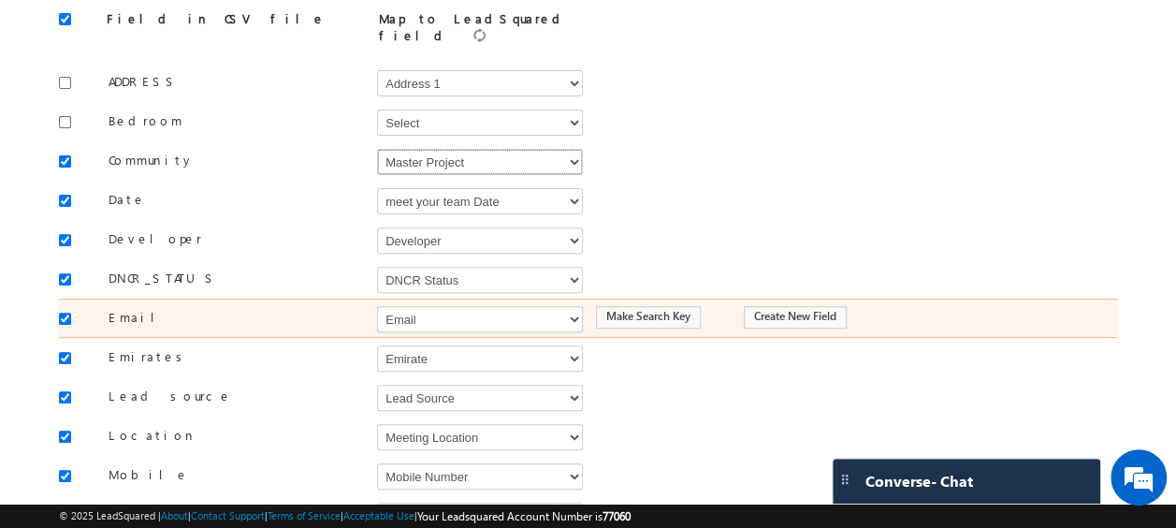
scroll to position [223, 0]
click at [65, 312] on input "checkbox" at bounding box center [65, 318] width 12 height 12
checkbox input "false"
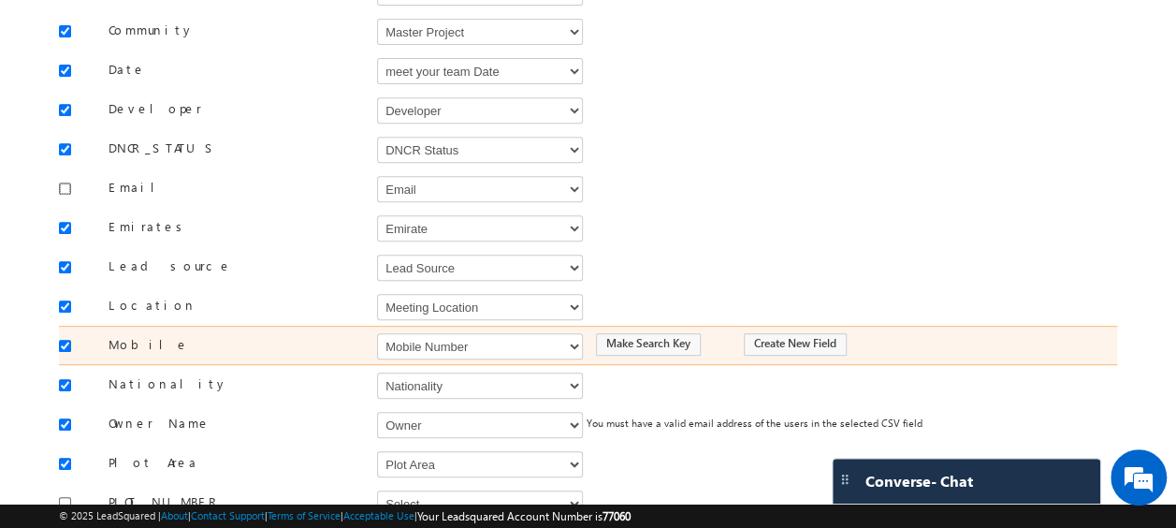
scroll to position [380, 0]
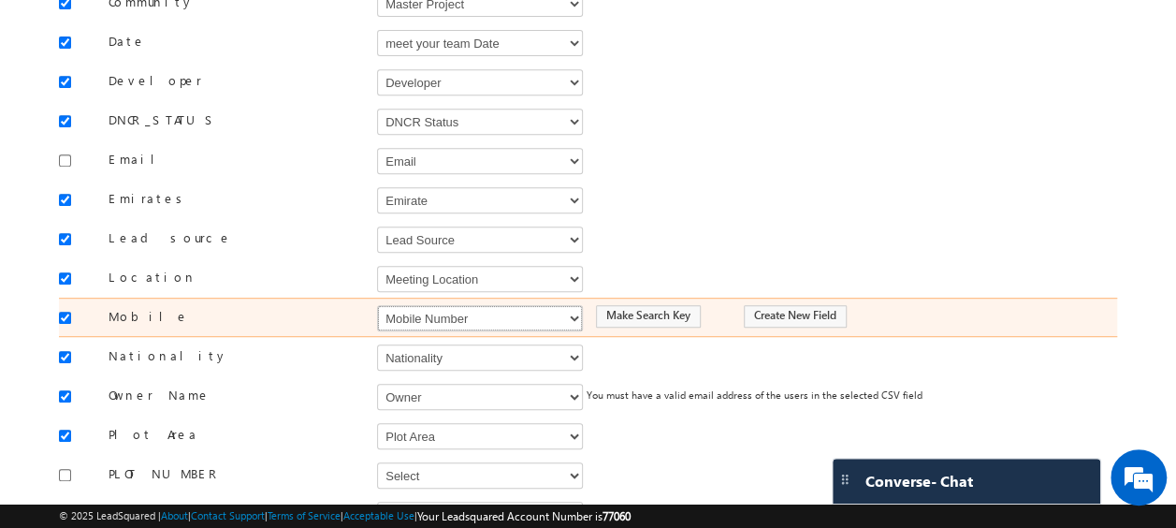
click at [472, 309] on select "Select Select Address 1 Address 2 Budget Building Name Buyer Persona Called Cam…" at bounding box center [480, 318] width 206 height 26
select select "Phone"
click at [377, 305] on select "Select Select Address 1 Address 2 Budget Building Name Buyer Persona Called Cam…" at bounding box center [480, 318] width 206 height 26
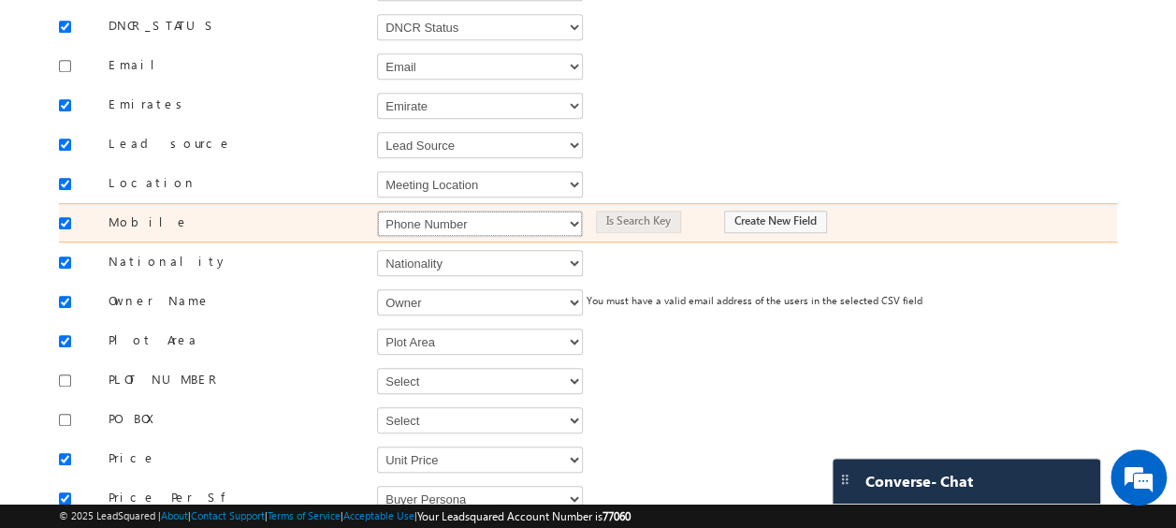
scroll to position [475, 0]
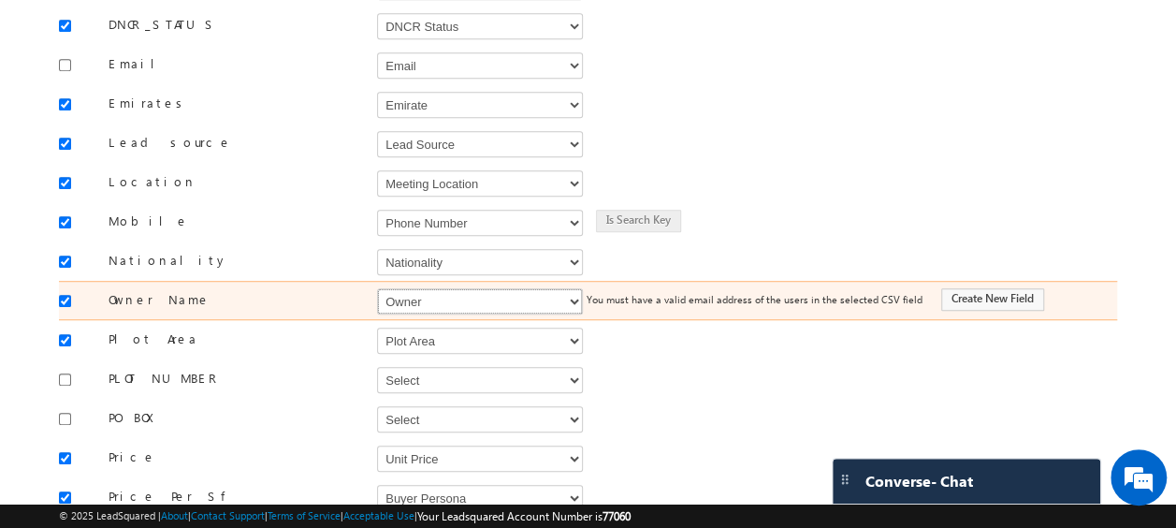
click at [434, 288] on select "Select Select Address 1 Address 2 Budget Building Name Buyer Persona Called Cam…" at bounding box center [480, 301] width 206 height 26
select select "FirstName"
click at [377, 288] on select "Select Select Address 1 Address 2 Budget Building Name Buyer Persona Called Cam…" at bounding box center [480, 301] width 206 height 26
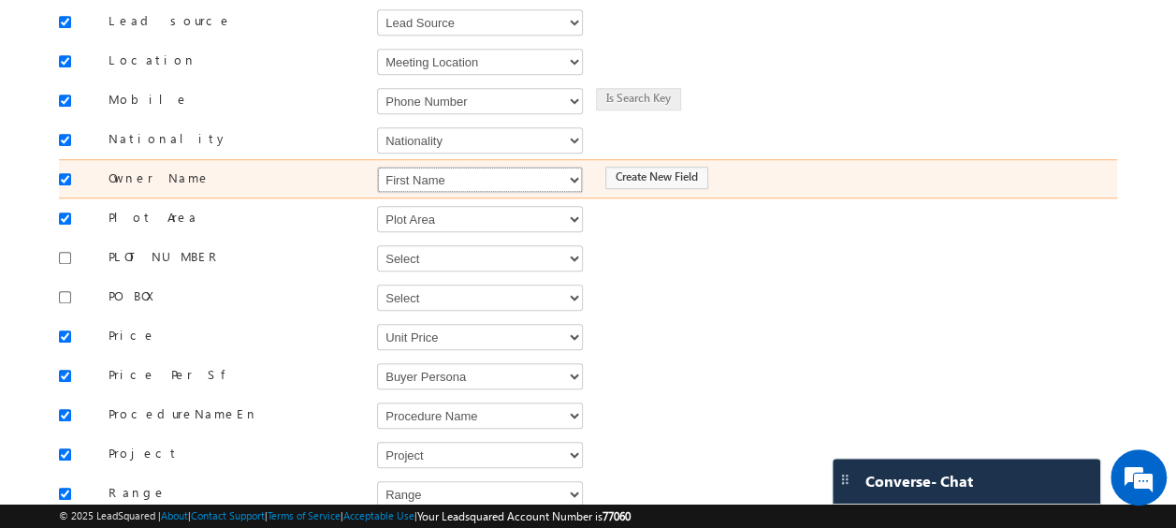
scroll to position [598, 0]
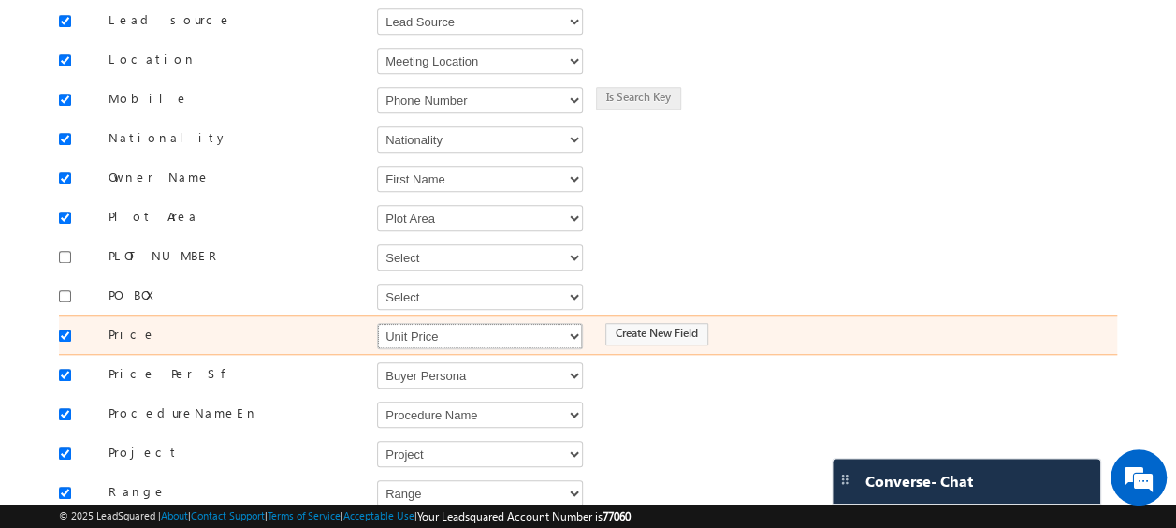
click at [426, 323] on select "Select Select Address 1 Address 2 Budget Building Name Buyer Persona Called Cam…" at bounding box center [480, 336] width 206 height 26
select select "mx_Unit_Number"
click at [377, 323] on select "Select Select Address 1 Address 2 Budget Building Name Buyer Persona Called Cam…" at bounding box center [480, 336] width 206 height 26
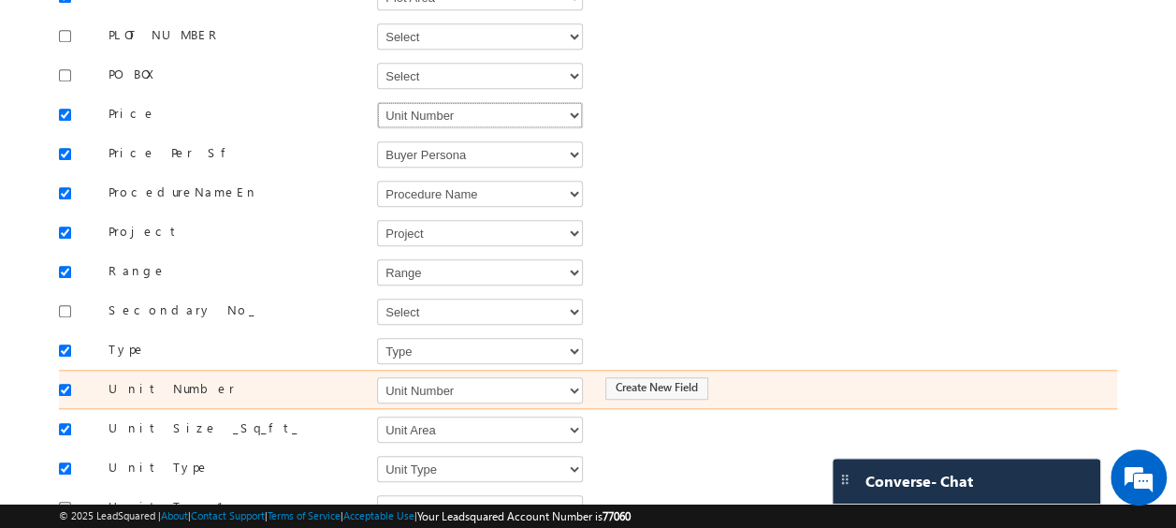
scroll to position [853, 0]
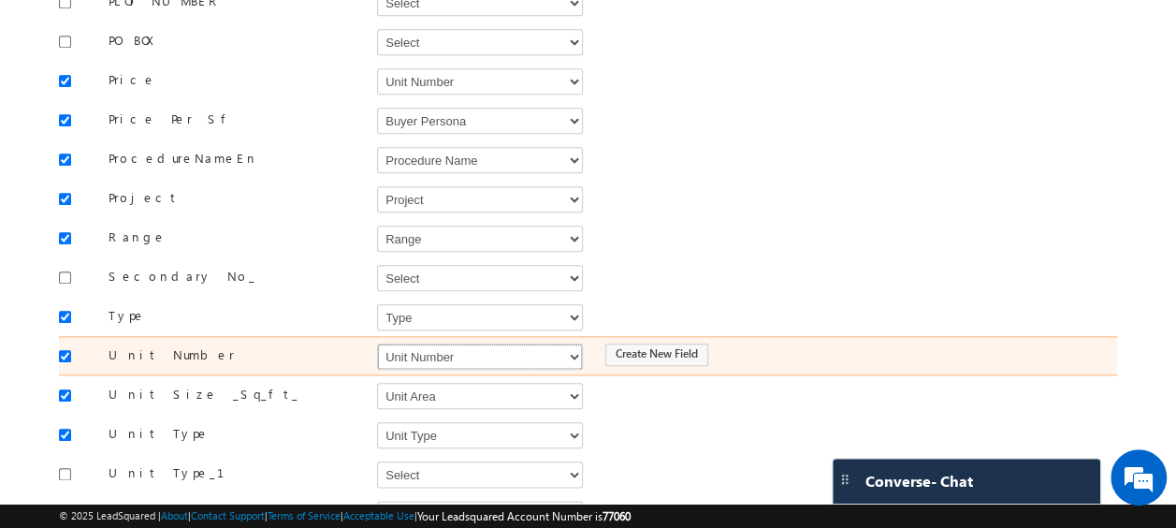
click at [416, 343] on select "Select Select Address 1 Address 2 Budget Building Name Buyer Persona Called Cam…" at bounding box center [480, 356] width 206 height 26
select select "mx_Unit_No"
click at [377, 343] on select "Select Select Address 1 Address 2 Budget Building Name Buyer Persona Called Cam…" at bounding box center [480, 356] width 206 height 26
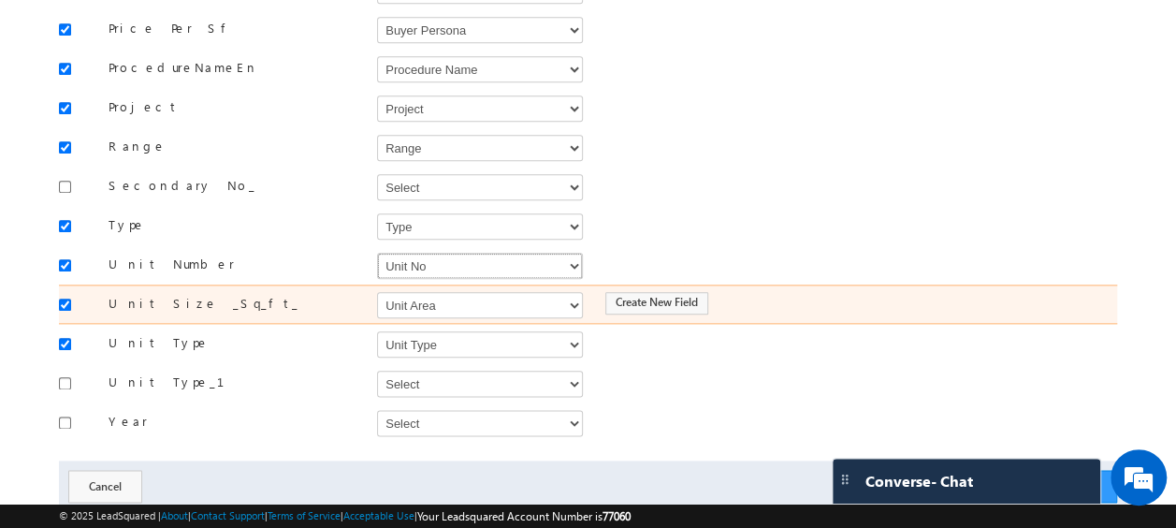
scroll to position [975, 0]
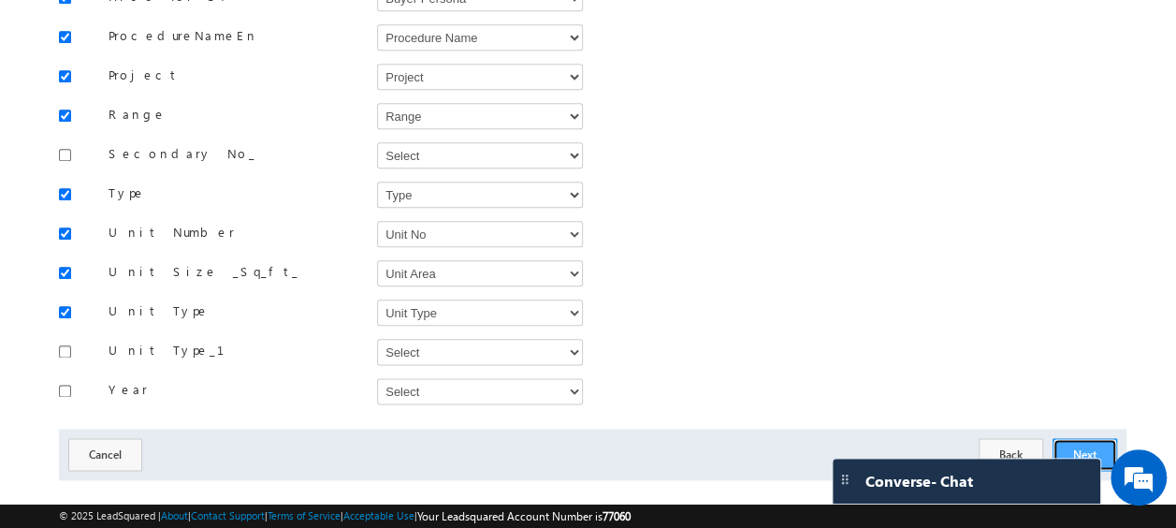
click at [1060, 438] on button "Next" at bounding box center [1085, 454] width 65 height 33
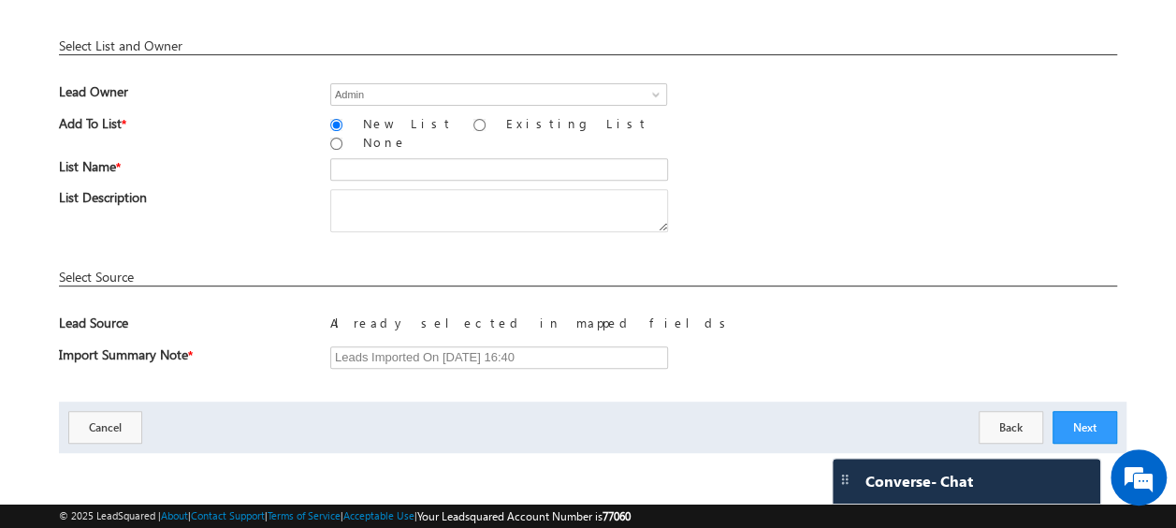
scroll to position [275, 0]
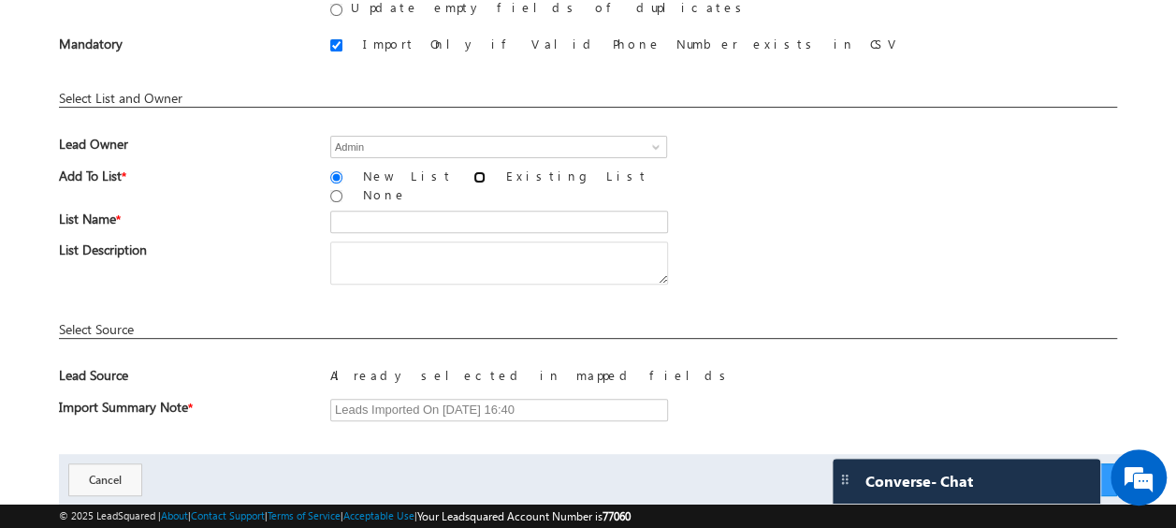
click at [474, 174] on input "Existing List" at bounding box center [480, 177] width 12 height 12
radio input "true"
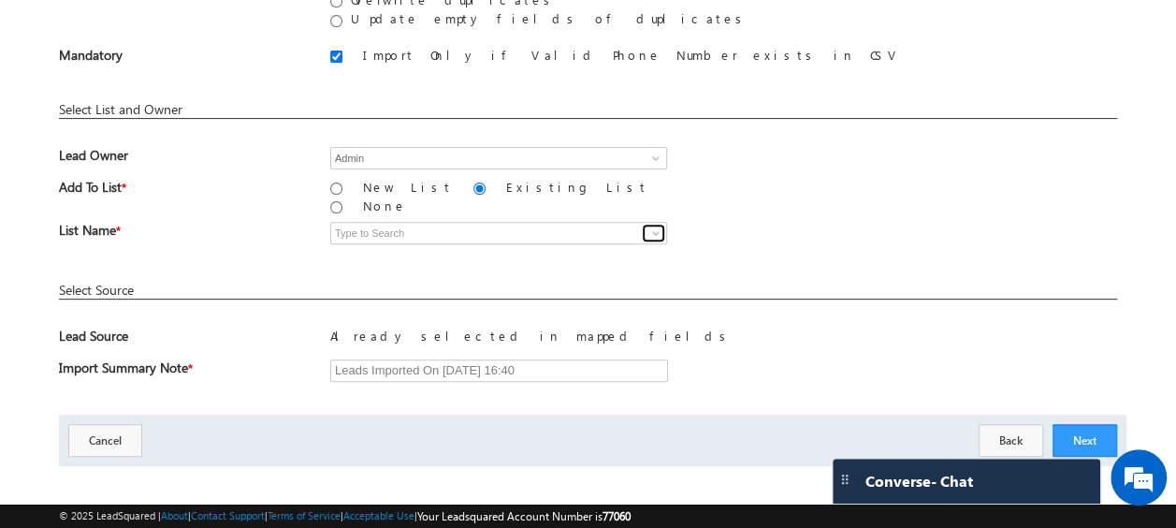
click at [650, 226] on span at bounding box center [656, 233] width 15 height 15
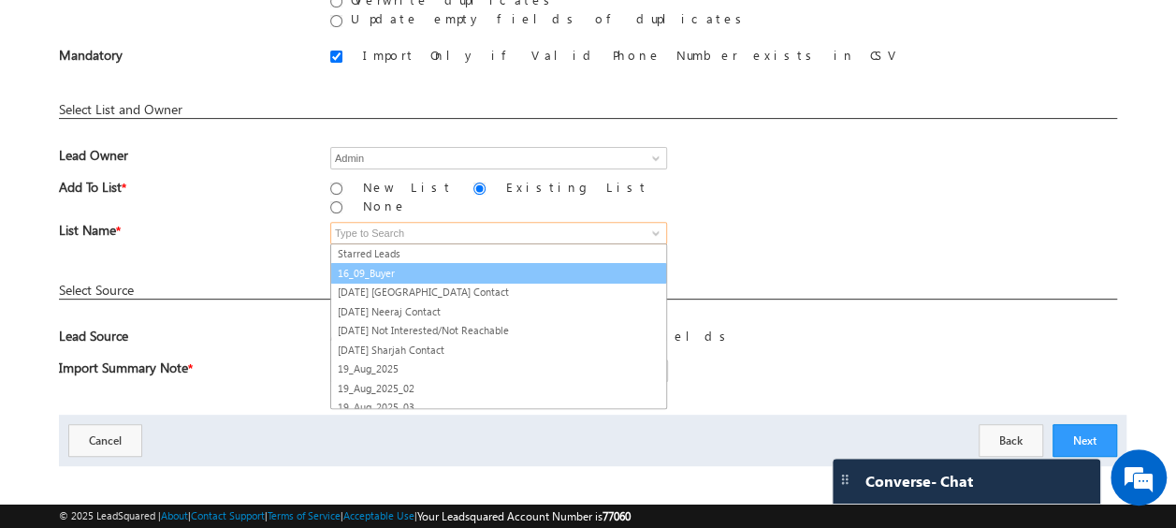
click at [369, 263] on link "16_09_Buyer" at bounding box center [498, 274] width 337 height 22
type input "16_09_Buyer"
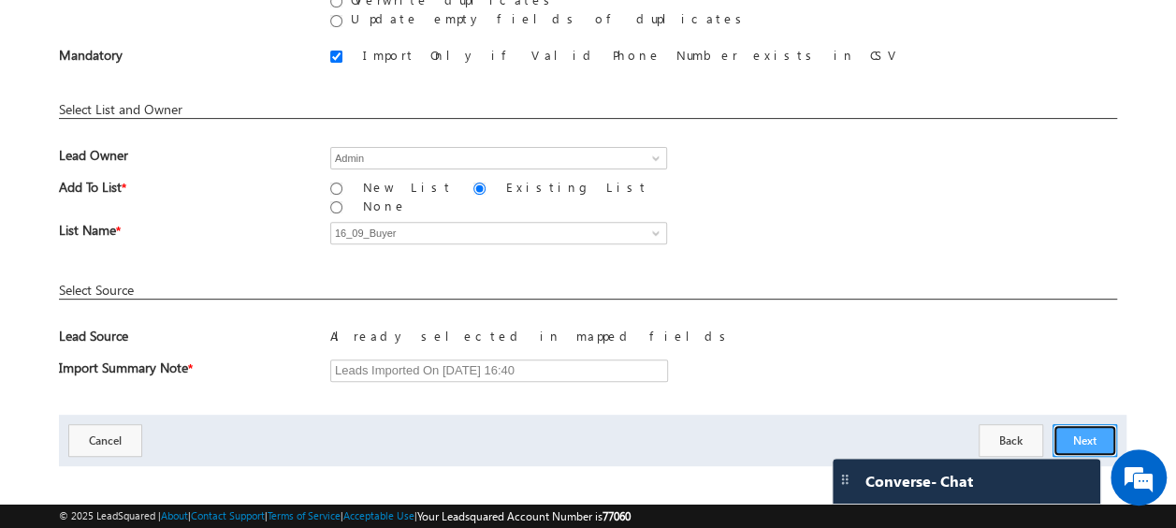
click at [1063, 424] on button "Next" at bounding box center [1085, 440] width 65 height 33
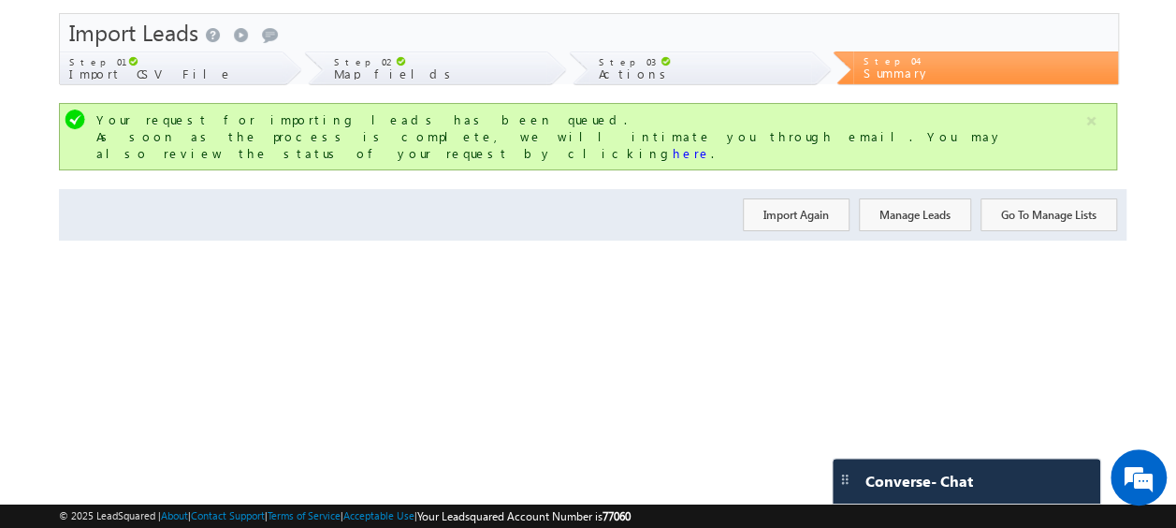
scroll to position [50, 0]
click at [788, 198] on button "Import Again" at bounding box center [796, 214] width 107 height 33
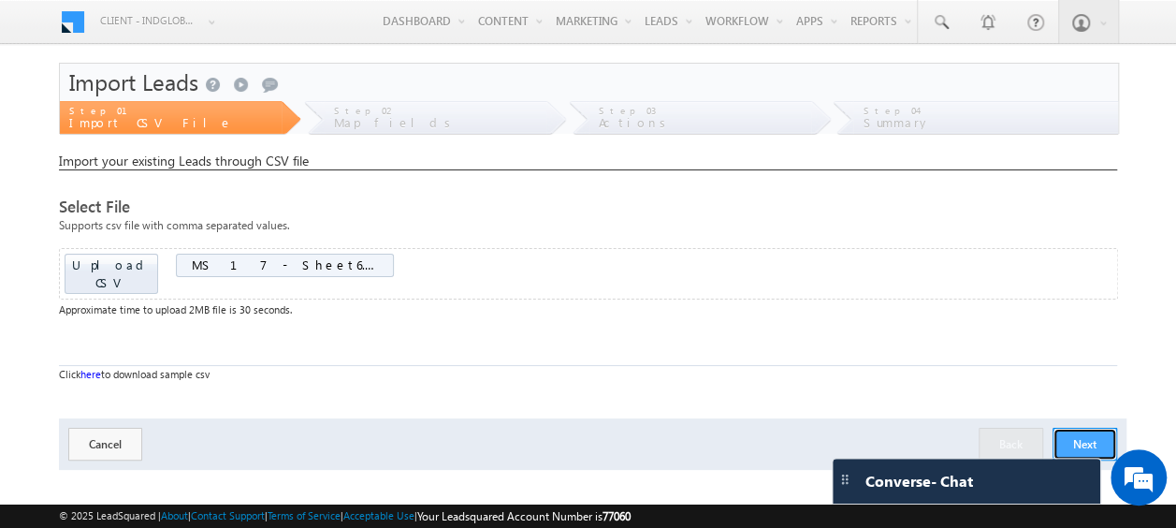
click at [1095, 428] on button "Next" at bounding box center [1085, 444] width 65 height 33
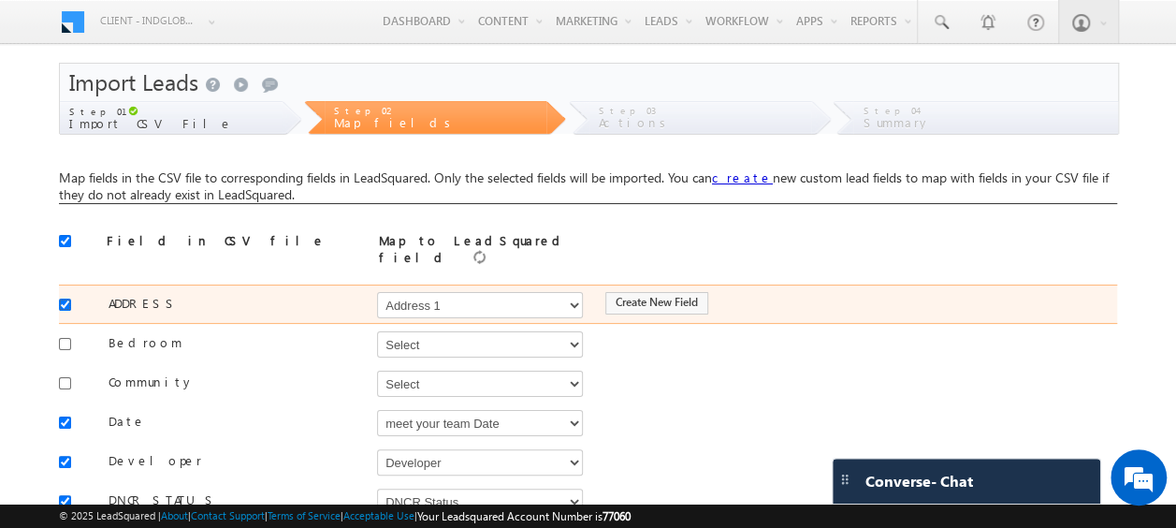
click at [60, 299] on input "checkbox" at bounding box center [65, 305] width 12 height 12
checkbox input "false"
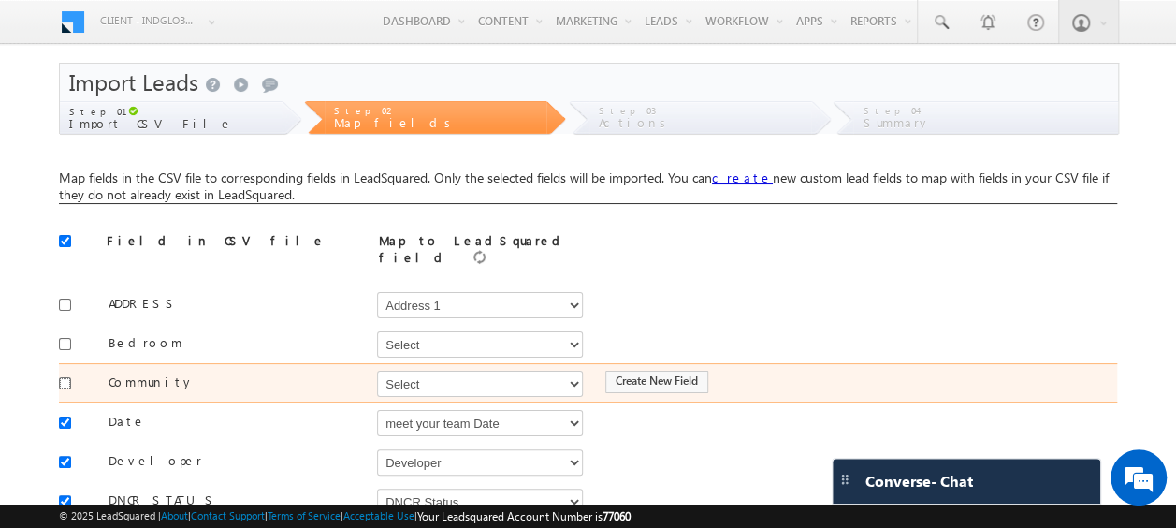
click at [65, 377] on input "checkbox" at bounding box center [65, 383] width 12 height 12
checkbox input "true"
click at [406, 376] on select "Select Select Address 1 Address 2 Budget Building Name Buyer Persona Called Cam…" at bounding box center [480, 384] width 206 height 26
select select "mx_Master_Project"
click at [377, 371] on select "Select Select Address 1 Address 2 Budget Building Name Buyer Persona Called Cam…" at bounding box center [480, 384] width 206 height 26
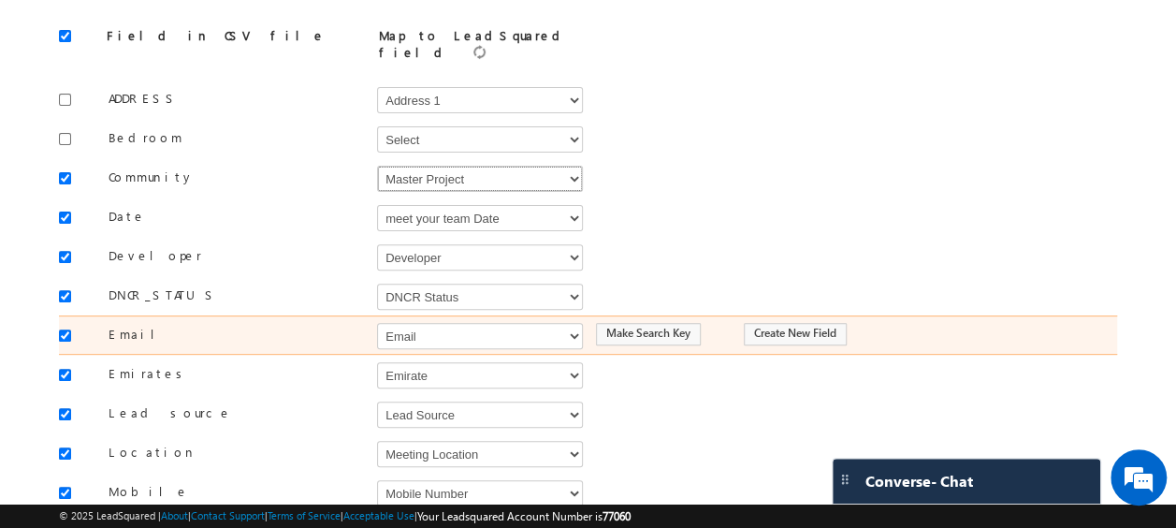
scroll to position [210, 0]
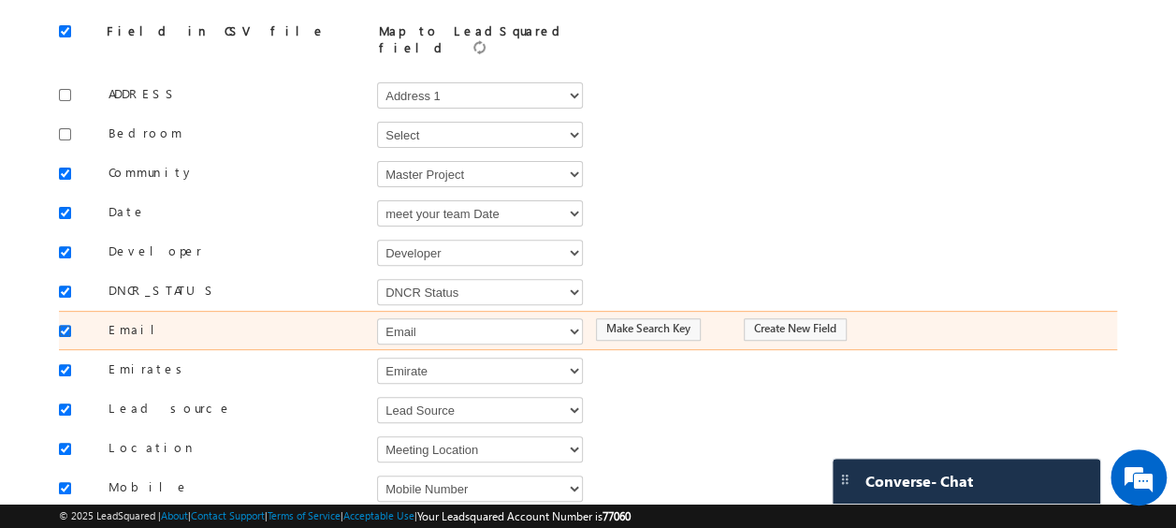
click at [61, 325] on input "checkbox" at bounding box center [65, 331] width 12 height 12
checkbox input "false"
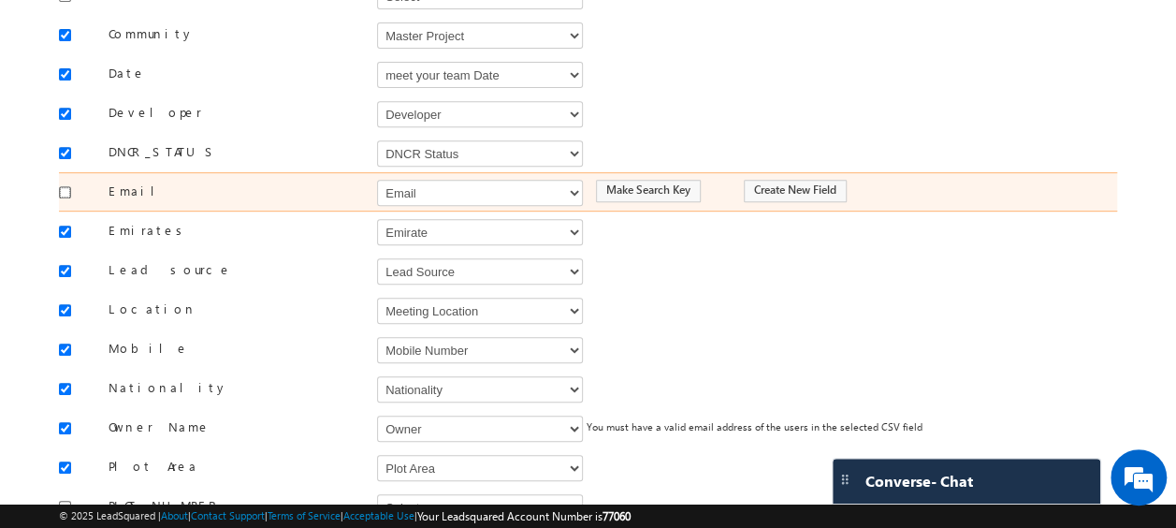
scroll to position [367, 0]
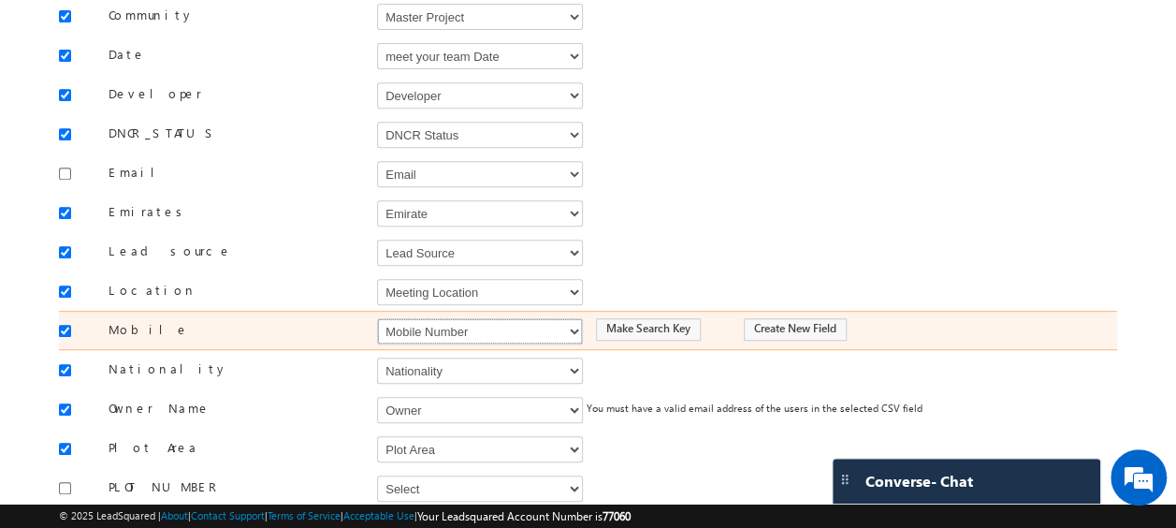
click at [393, 318] on select "Select Select Address 1 Address 2 Budget Building Name Buyer Persona Called Cam…" at bounding box center [480, 331] width 206 height 26
select select "Phone"
click at [377, 318] on select "Select Select Address 1 Address 2 Budget Building Name Buyer Persona Called Cam…" at bounding box center [480, 331] width 206 height 26
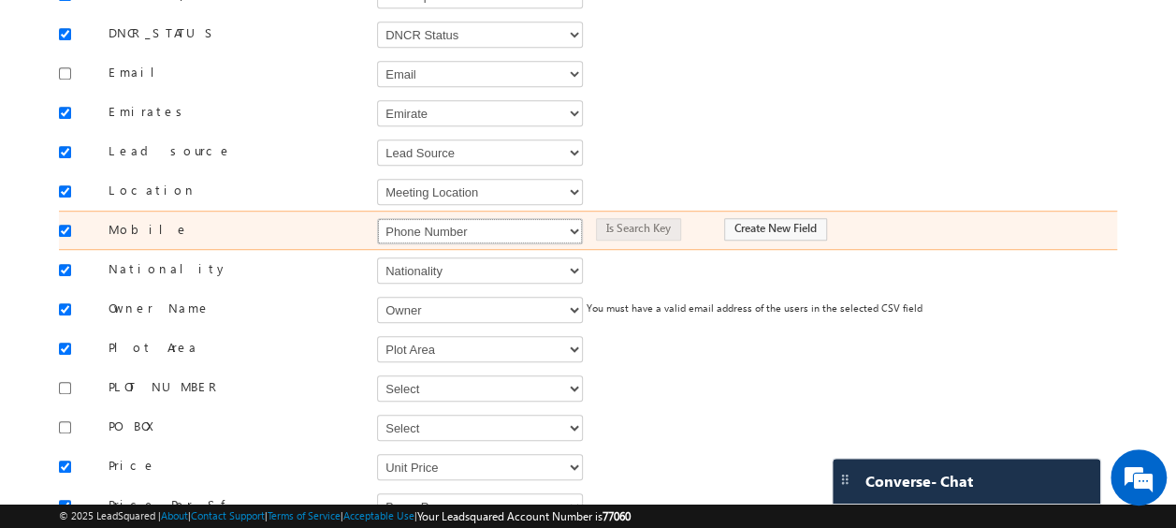
scroll to position [470, 0]
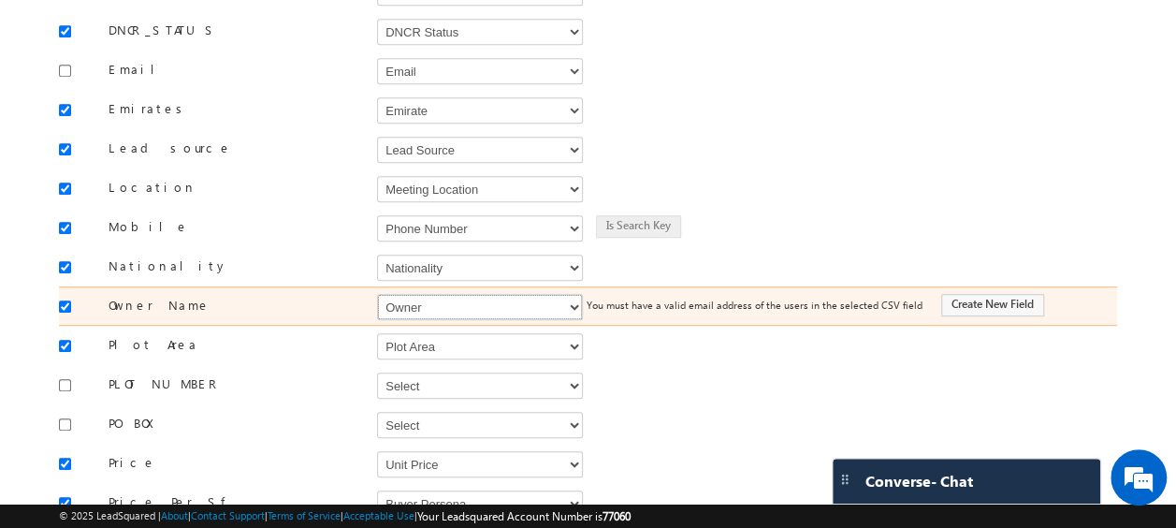
click at [408, 294] on select "Select Select Address 1 Address 2 Budget Building Name Buyer Persona Called Cam…" at bounding box center [480, 307] width 206 height 26
select select "FirstName"
click at [377, 294] on select "Select Select Address 1 Address 2 Budget Building Name Buyer Persona Called Cam…" at bounding box center [480, 307] width 206 height 26
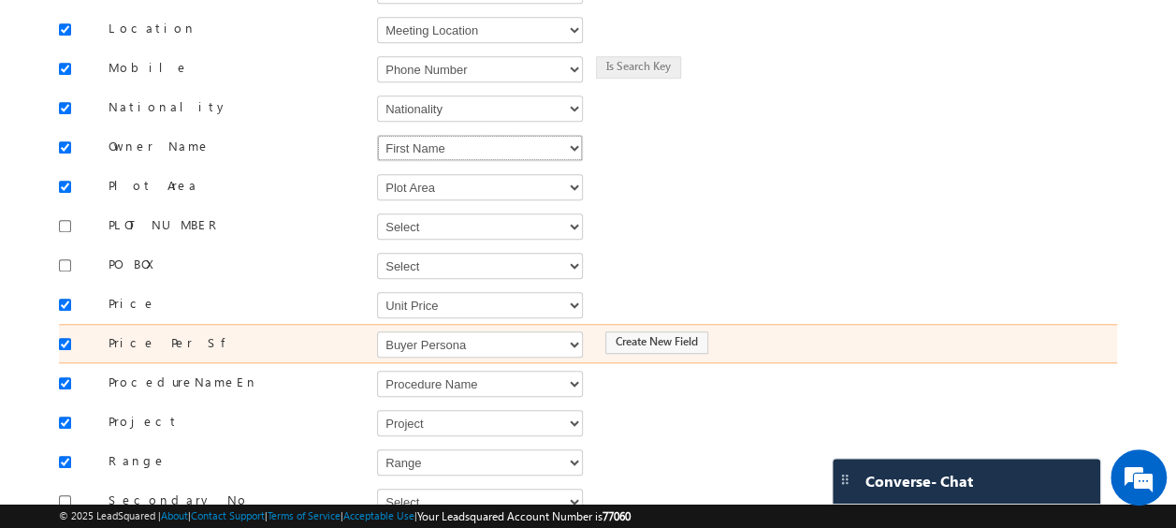
scroll to position [636, 0]
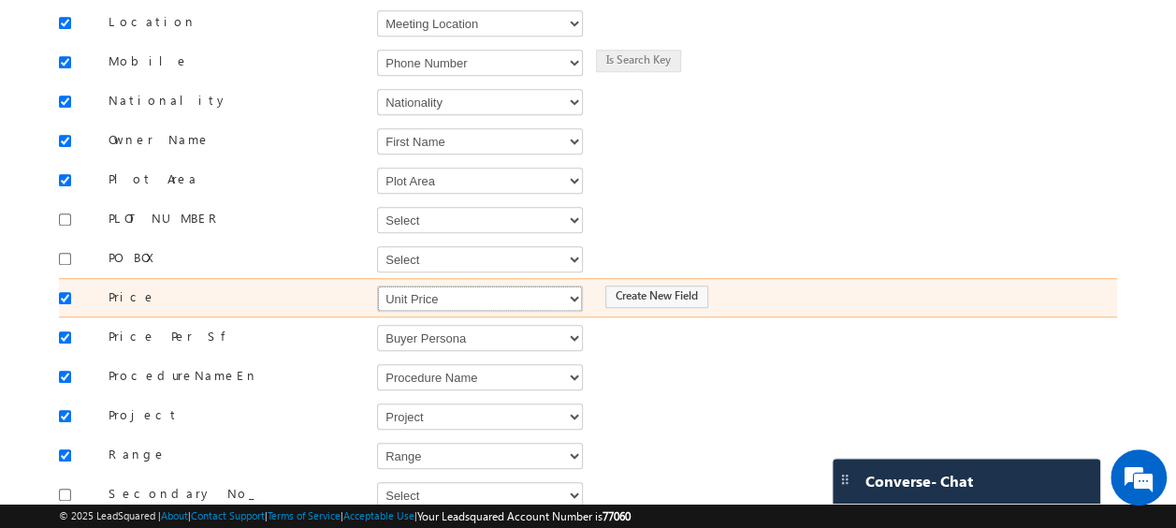
click at [414, 286] on select "Select Select Address 1 Address 2 Budget Building Name Buyer Persona Called Cam…" at bounding box center [480, 298] width 206 height 26
select select "mx_Unit_Number"
click at [377, 285] on select "Select Select Address 1 Address 2 Budget Building Name Buyer Persona Called Cam…" at bounding box center [480, 298] width 206 height 26
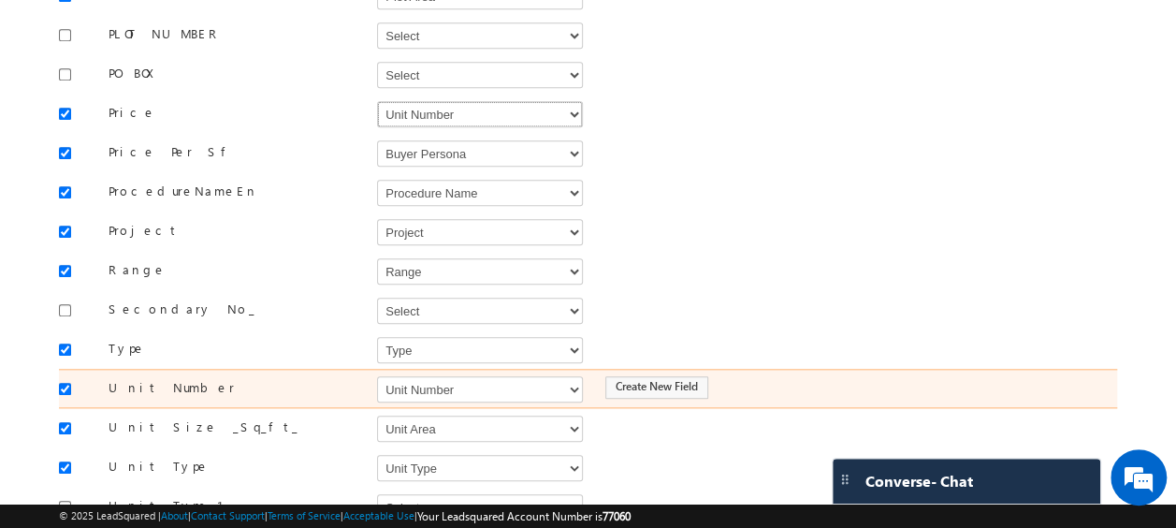
scroll to position [822, 0]
click at [419, 374] on select "Select Select Address 1 Address 2 Budget Building Name Buyer Persona Called Cam…" at bounding box center [480, 387] width 206 height 26
select select "mx_Unit_No"
click at [377, 374] on select "Select Select Address 1 Address 2 Budget Building Name Buyer Persona Called Cam…" at bounding box center [480, 387] width 206 height 26
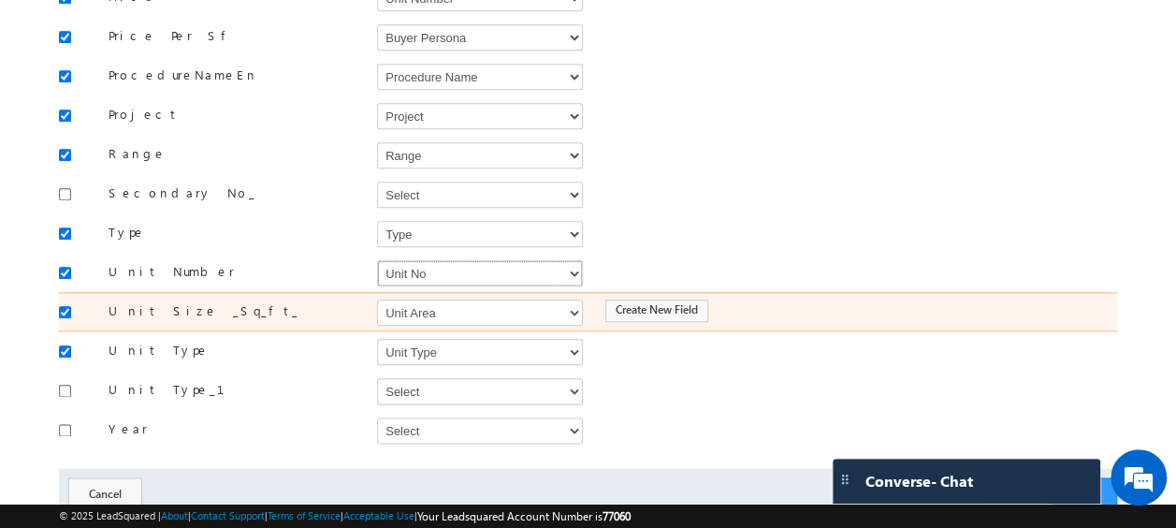
scroll to position [975, 0]
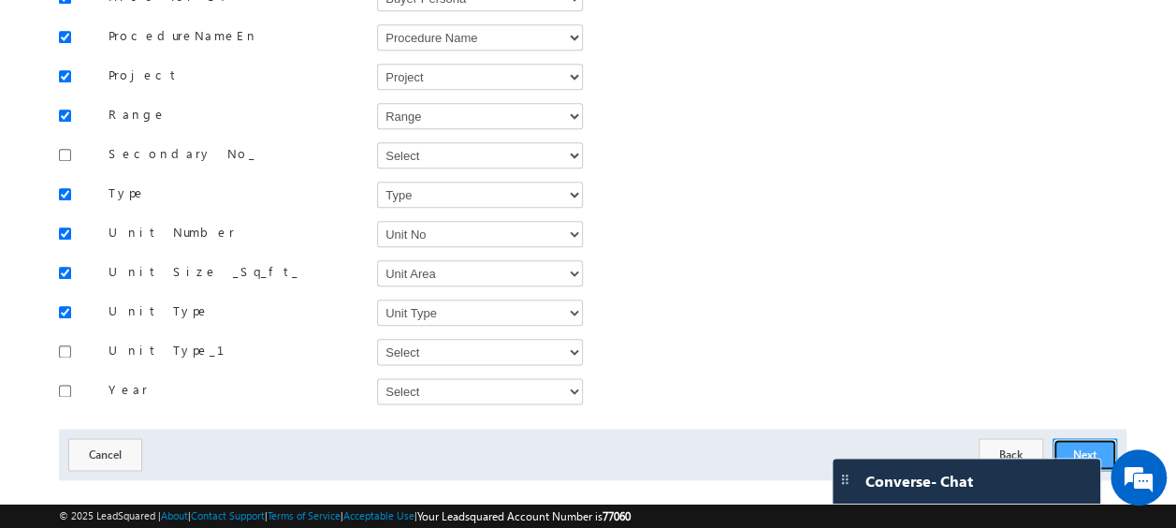
click at [1073, 438] on button "Next" at bounding box center [1085, 454] width 65 height 33
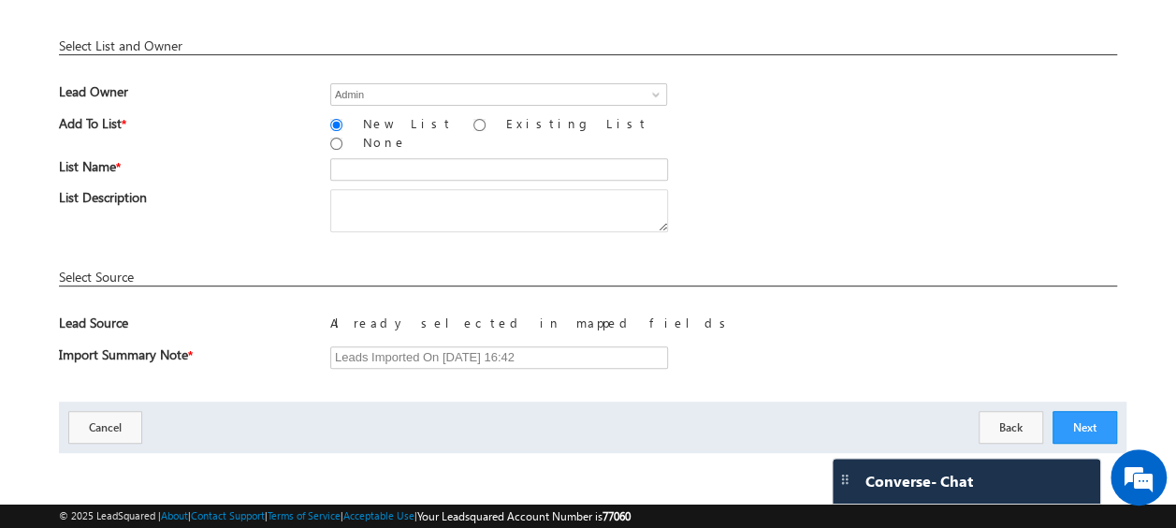
scroll to position [275, 0]
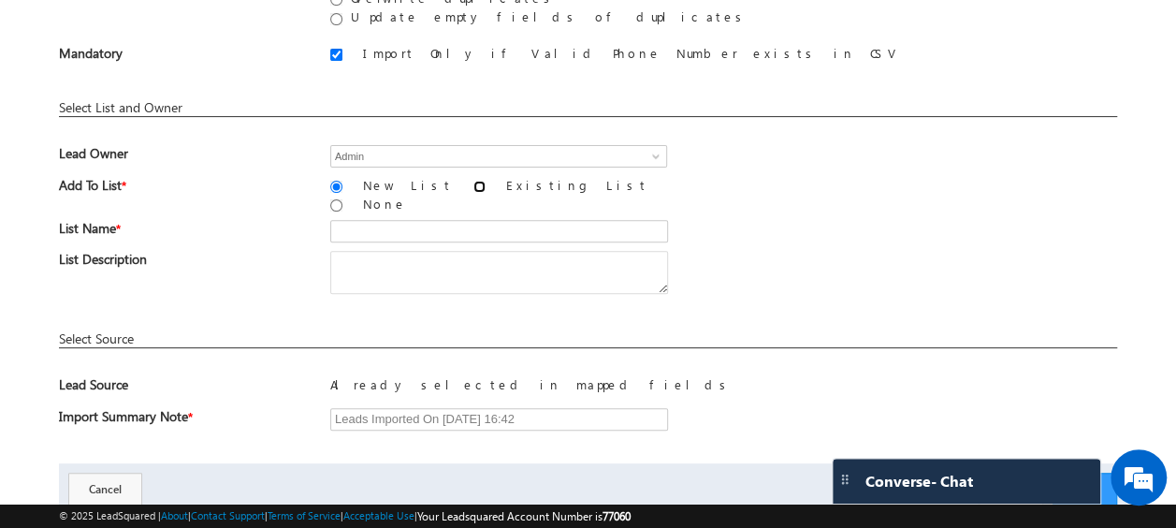
click at [474, 189] on input "Existing List" at bounding box center [480, 187] width 12 height 12
radio input "true"
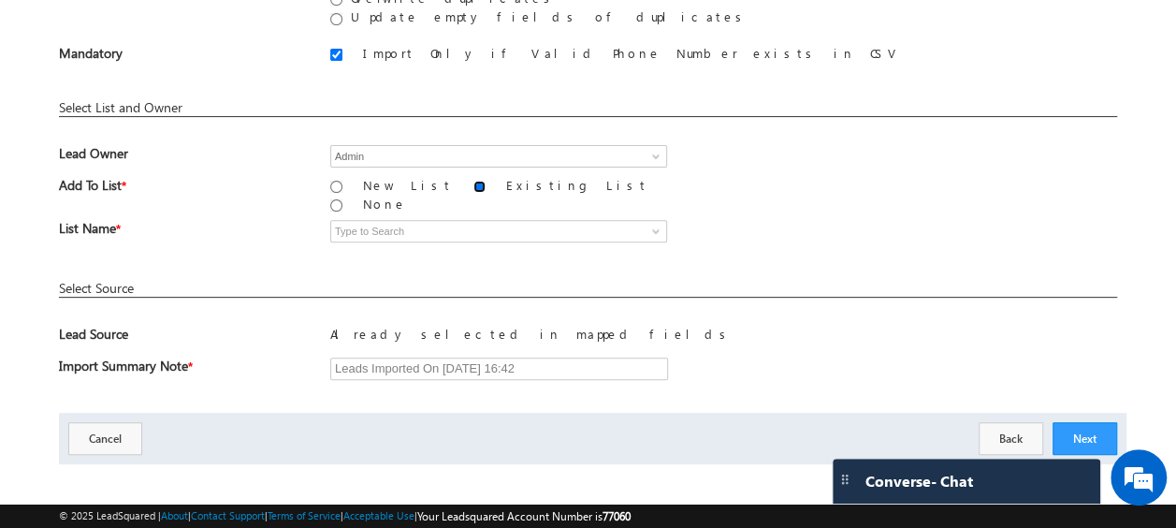
scroll to position [227, 0]
click at [651, 226] on span at bounding box center [656, 233] width 15 height 15
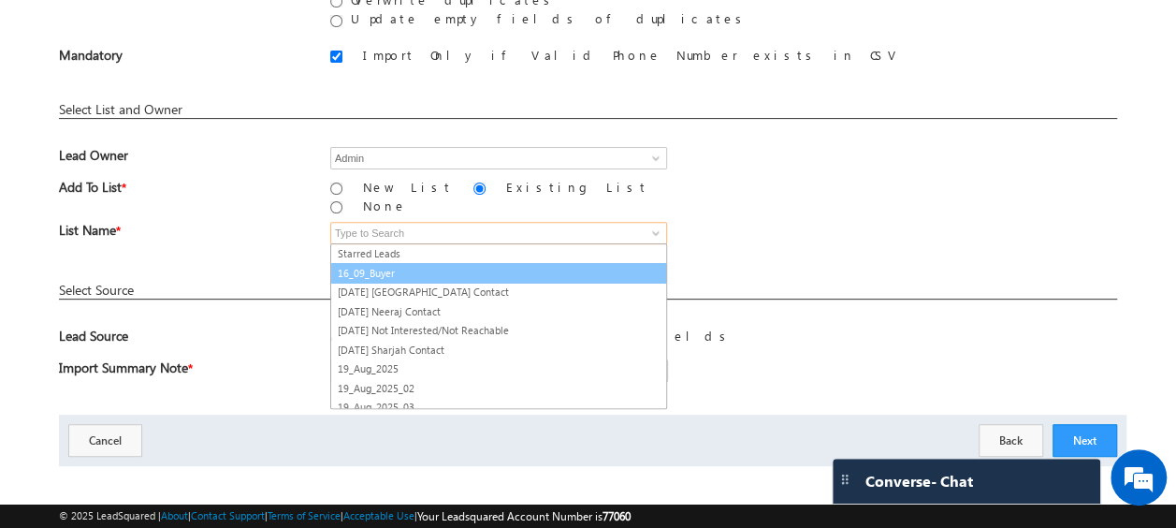
click at [406, 263] on link "16_09_Buyer" at bounding box center [498, 274] width 337 height 22
type input "16_09_Buyer"
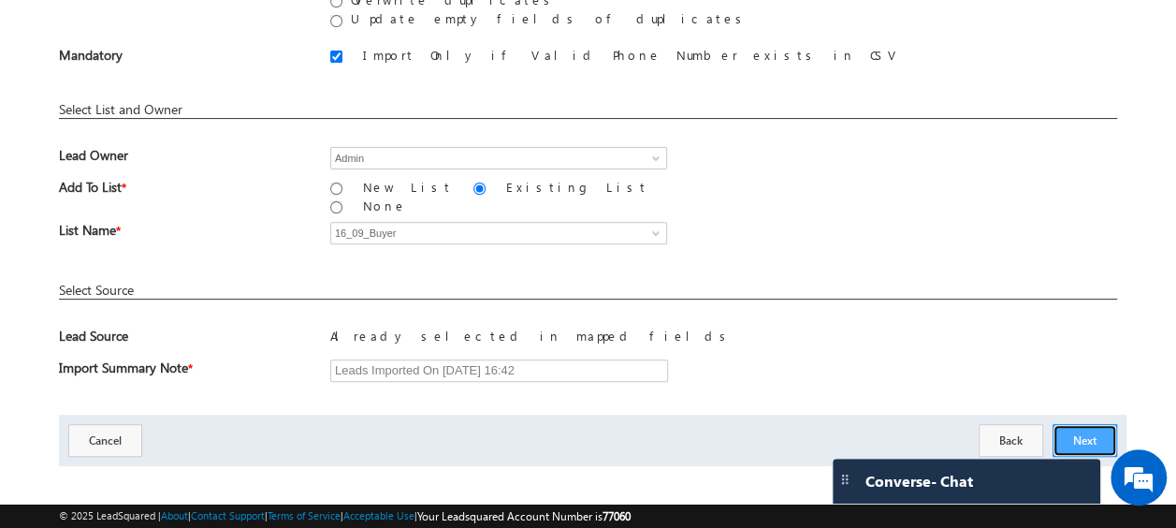
click at [1081, 424] on button "Next" at bounding box center [1085, 440] width 65 height 33
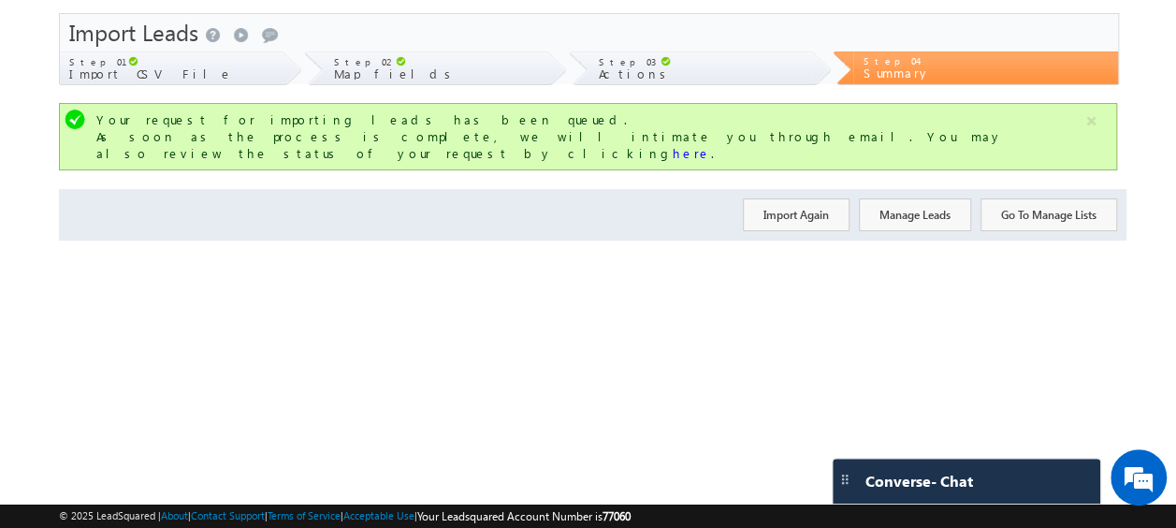
scroll to position [0, 0]
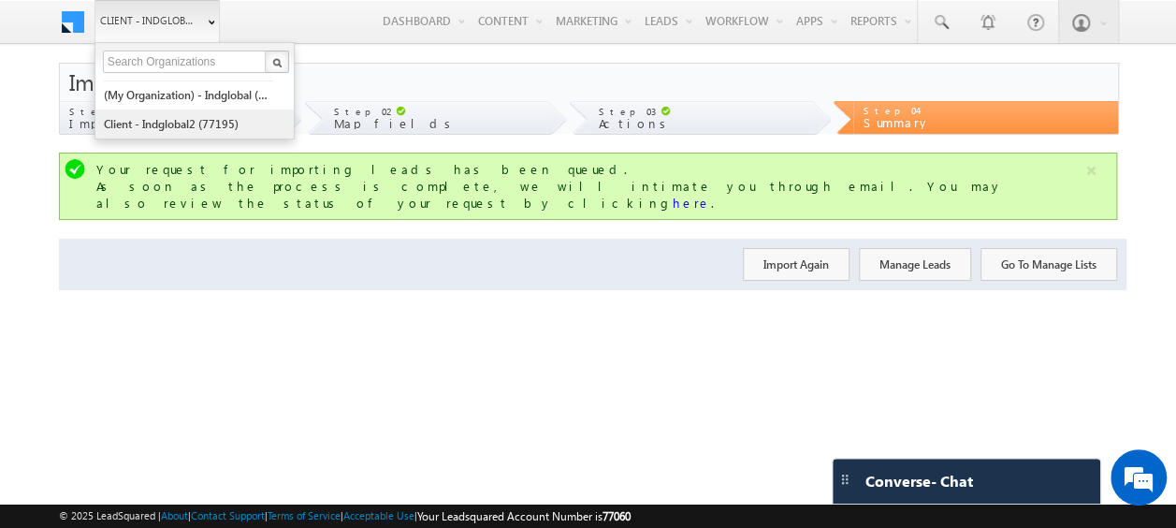
click at [205, 119] on link "Client - indglobal2 (77195)" at bounding box center [188, 124] width 171 height 29
